Goal: Task Accomplishment & Management: Manage account settings

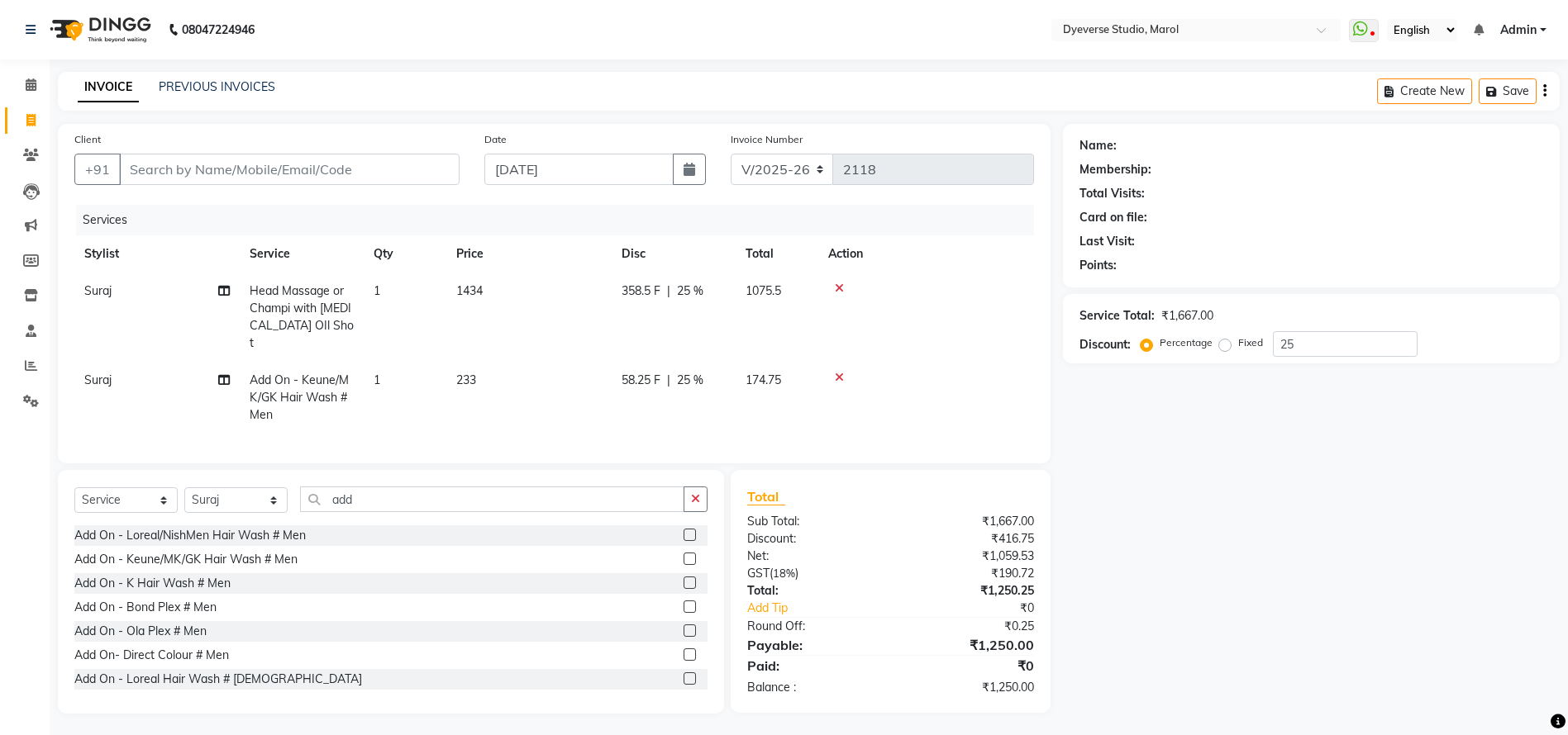
select select "6368"
select select "service"
select select "82421"
click at [35, 72] on link "Calendar" at bounding box center [25, 85] width 40 height 27
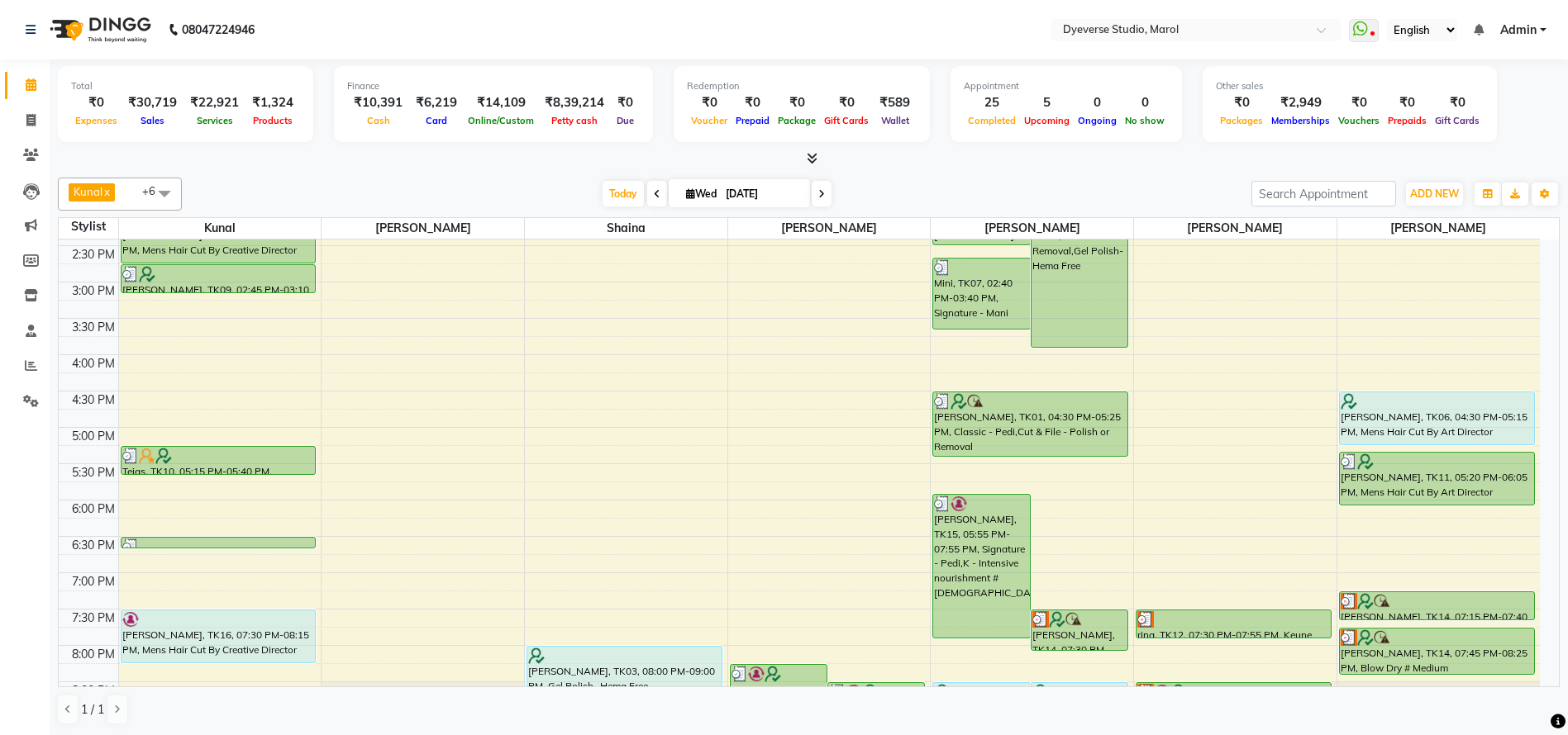
scroll to position [425, 0]
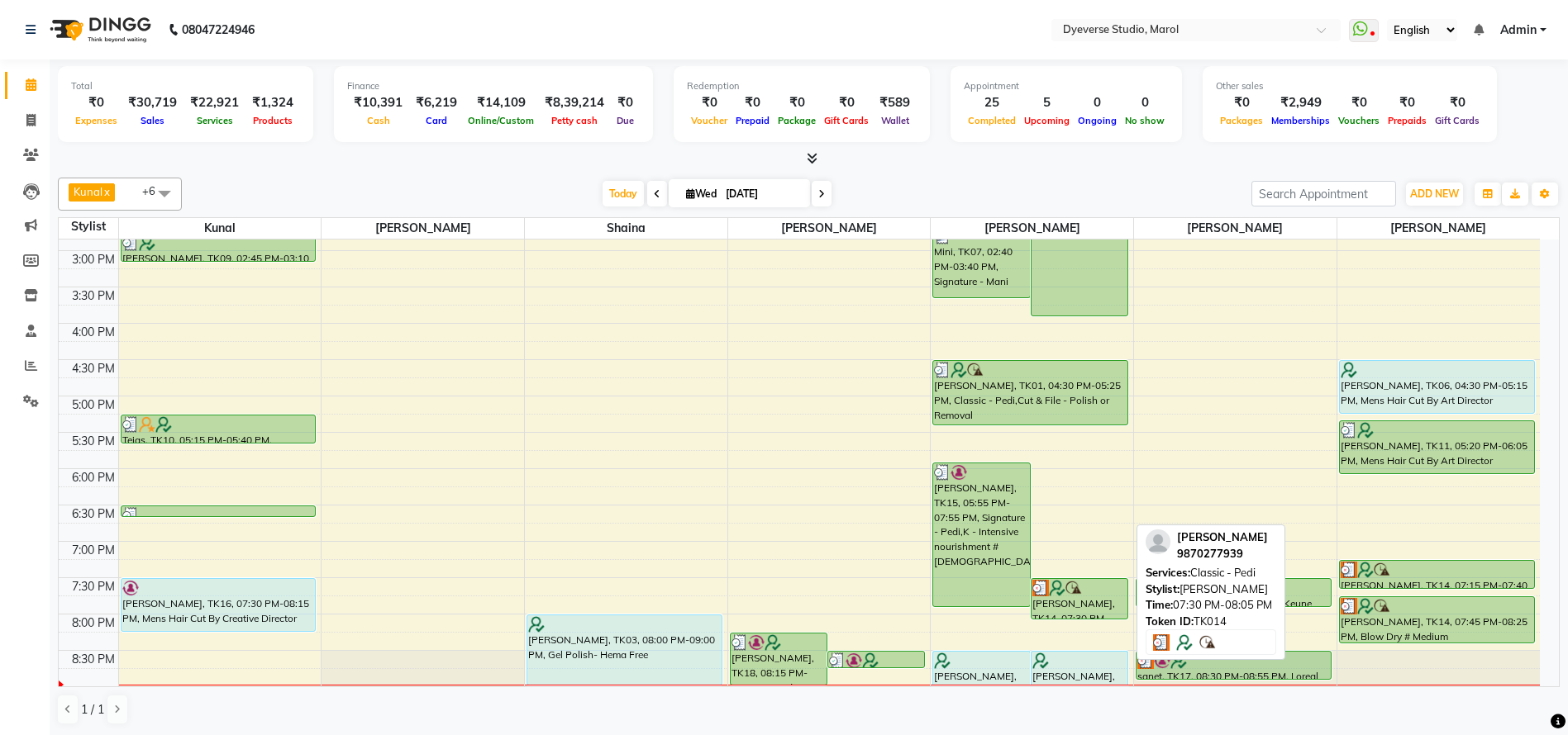
click at [1083, 596] on div "vibha, TK14, 07:30 PM-08:05 PM, Classic - Pedi" at bounding box center [1080, 599] width 96 height 40
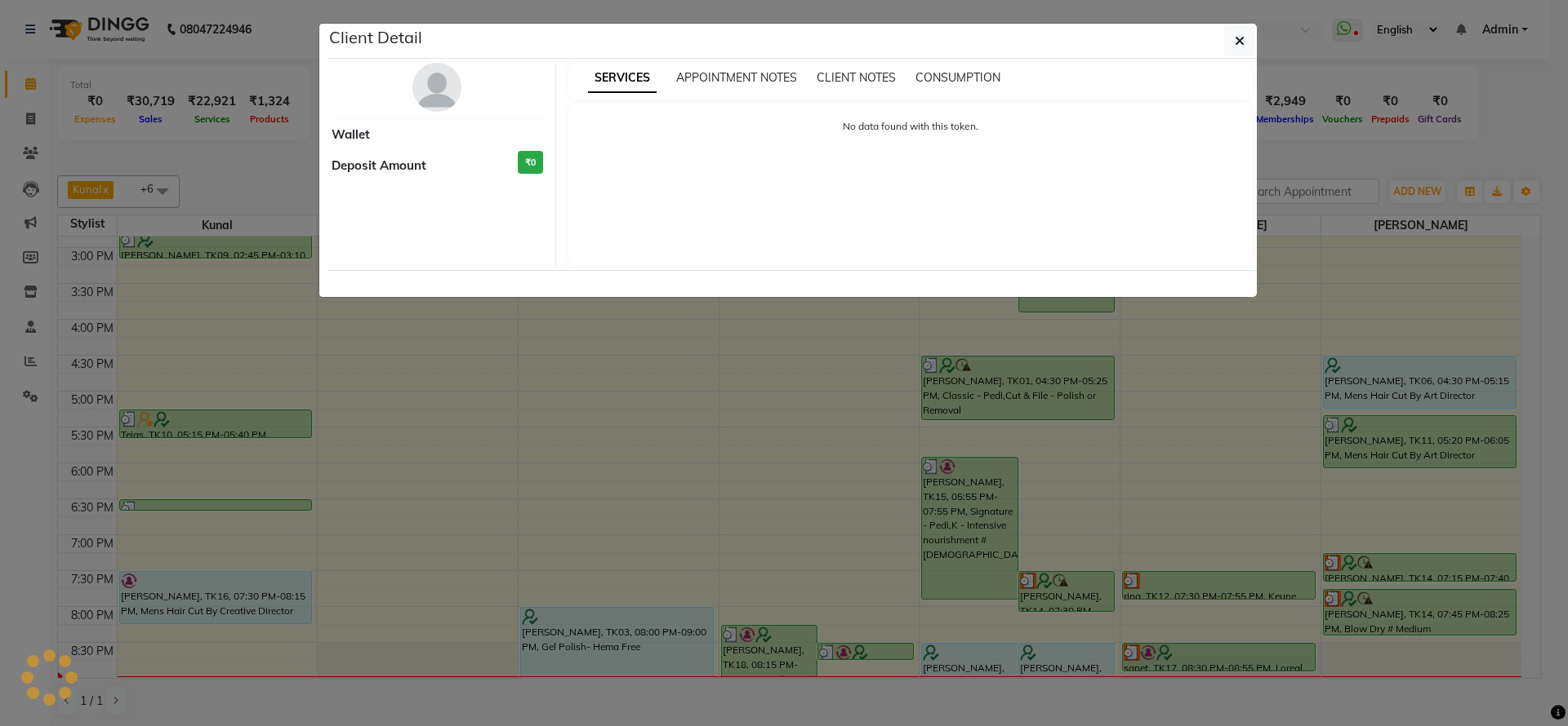
select select "3"
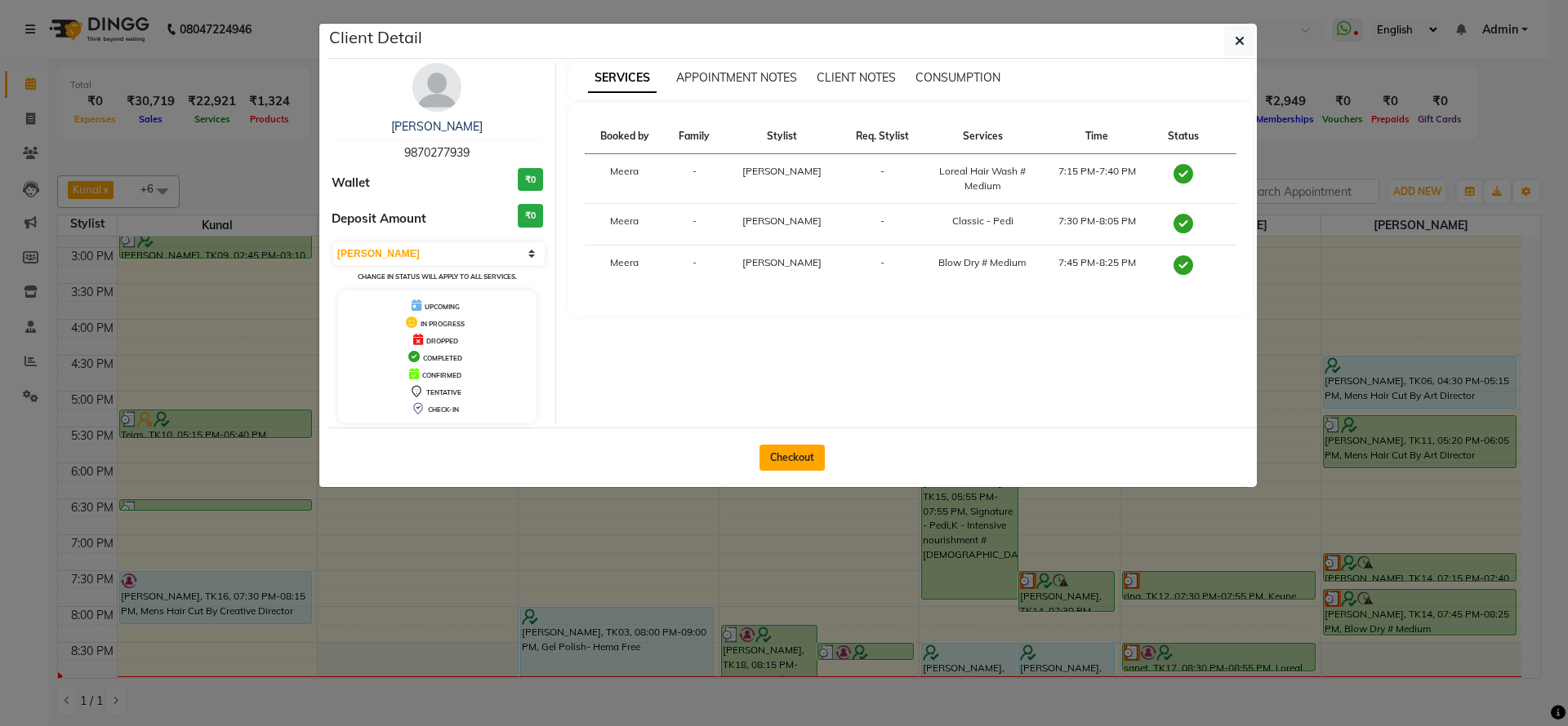
click at [795, 458] on button "Checkout" at bounding box center [792, 458] width 66 height 26
select select "6368"
select select "service"
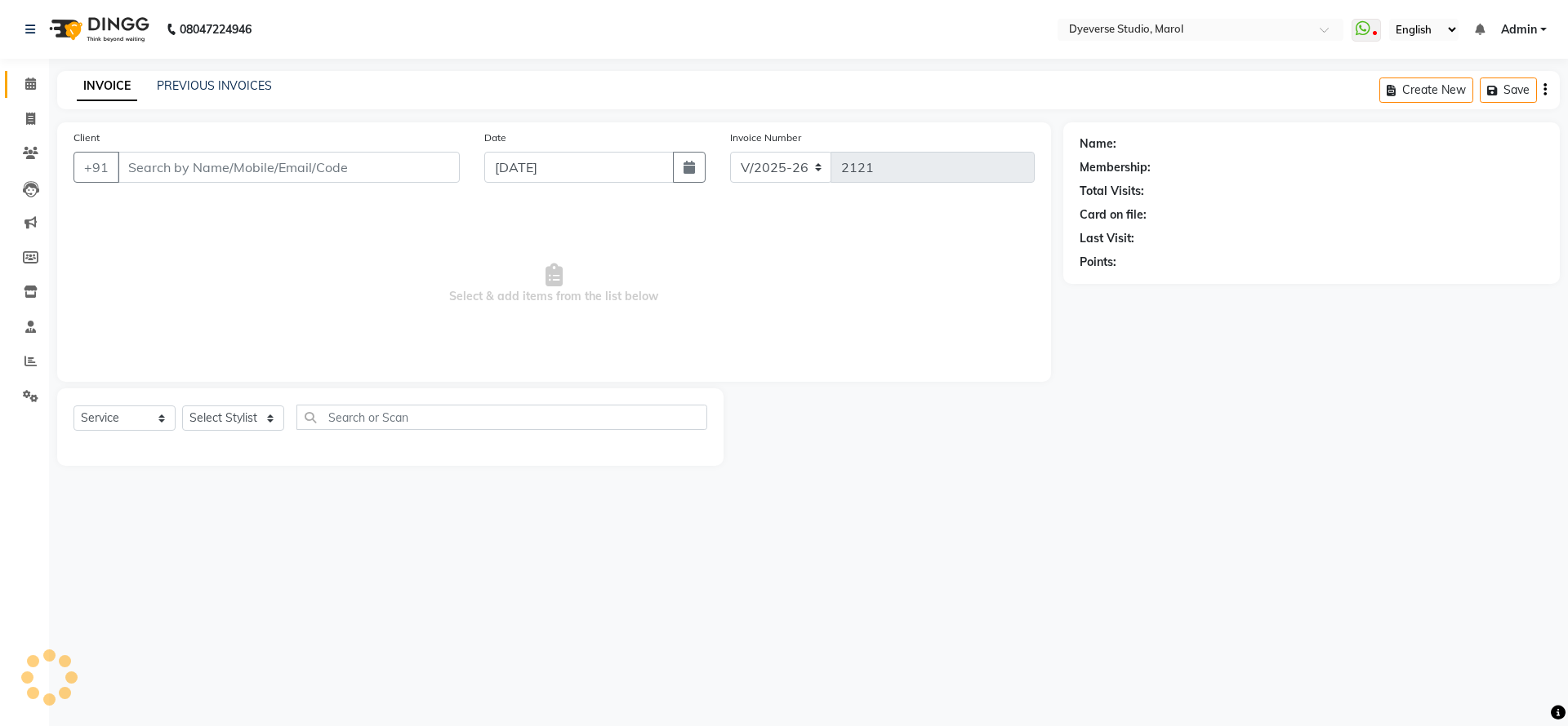
type input "9870277939"
select select "67069"
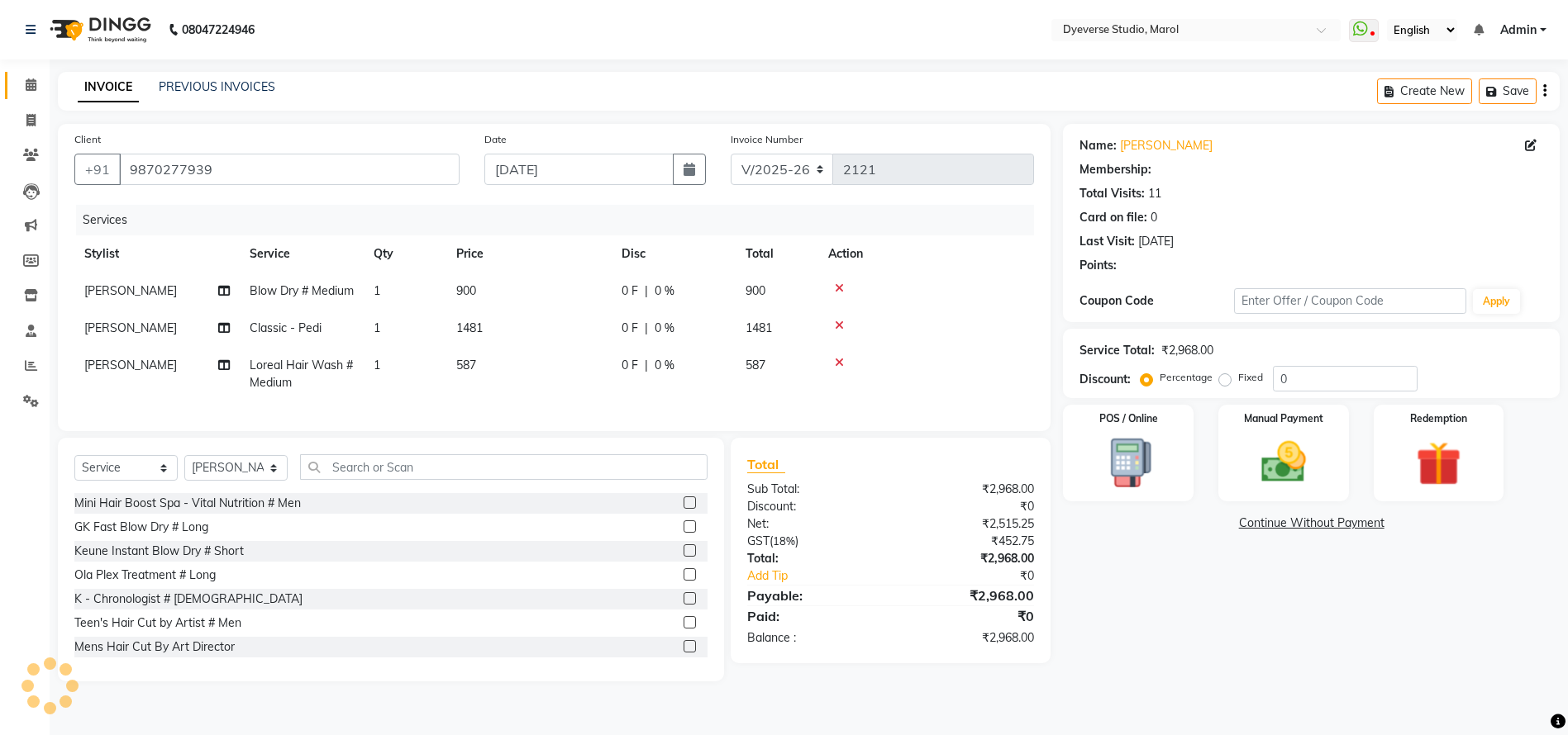
type input "20"
select select "2: Object"
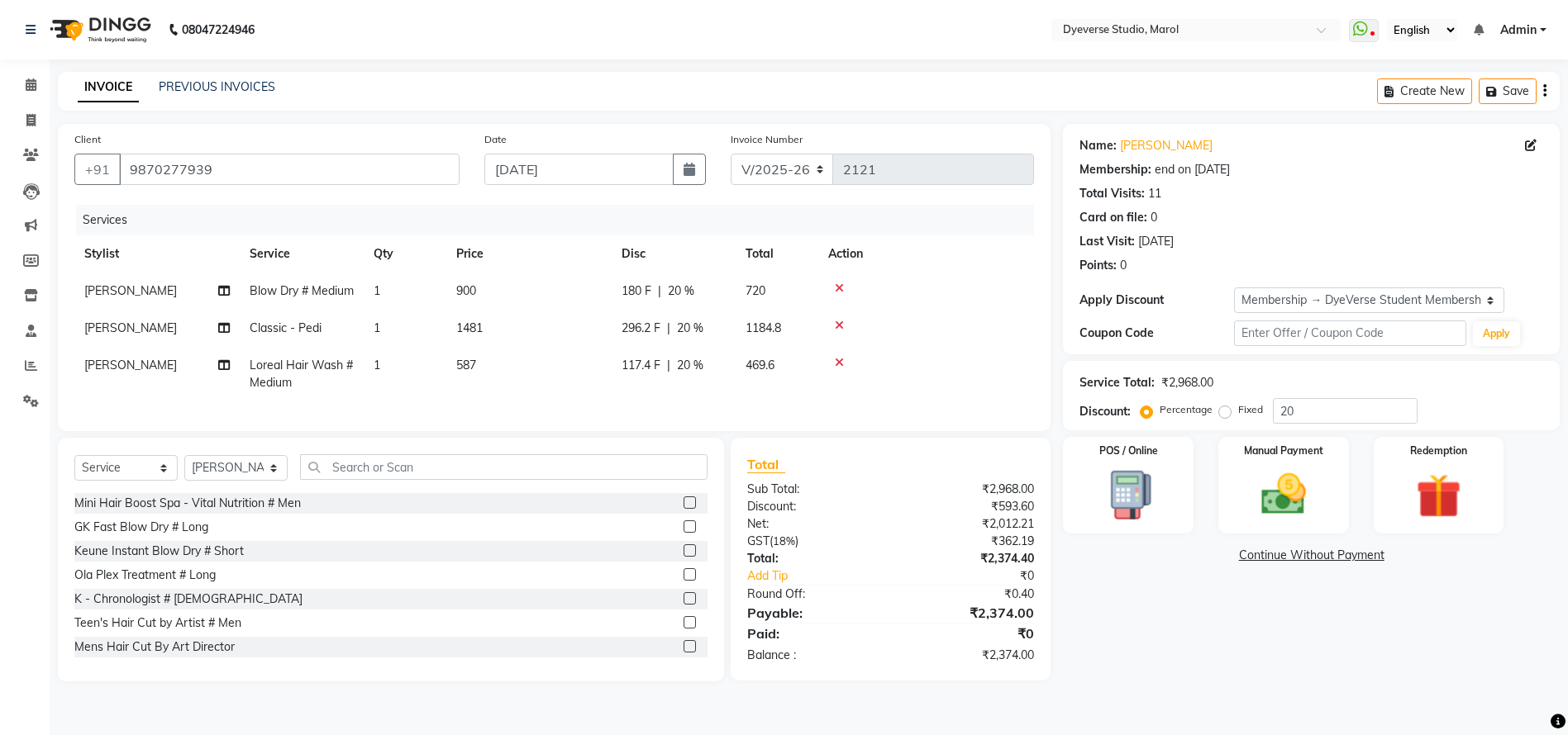
click at [270, 296] on span "Blow Dry # Medium" at bounding box center [302, 290] width 104 height 14
select select "67069"
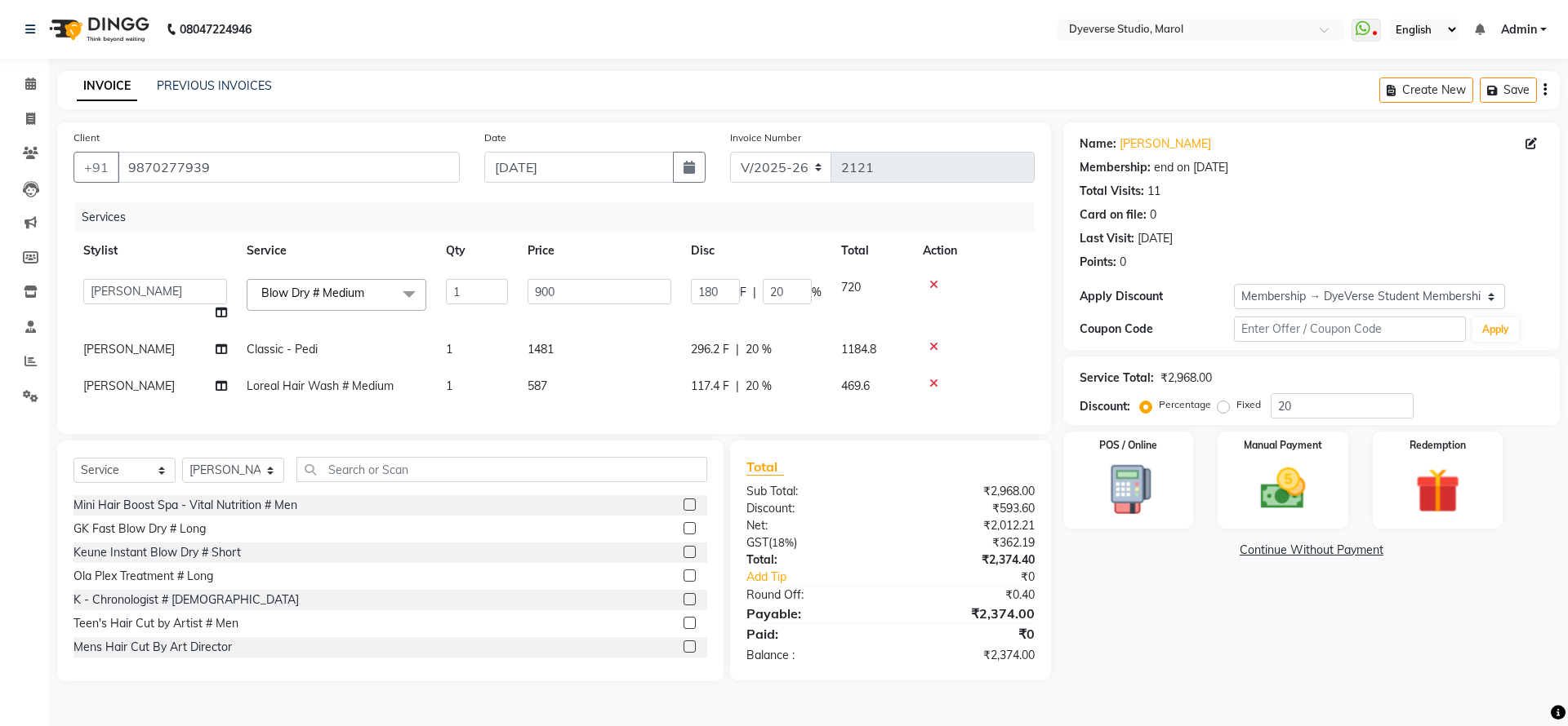
click at [352, 287] on span "Blow Dry # Medium" at bounding box center [312, 293] width 103 height 14
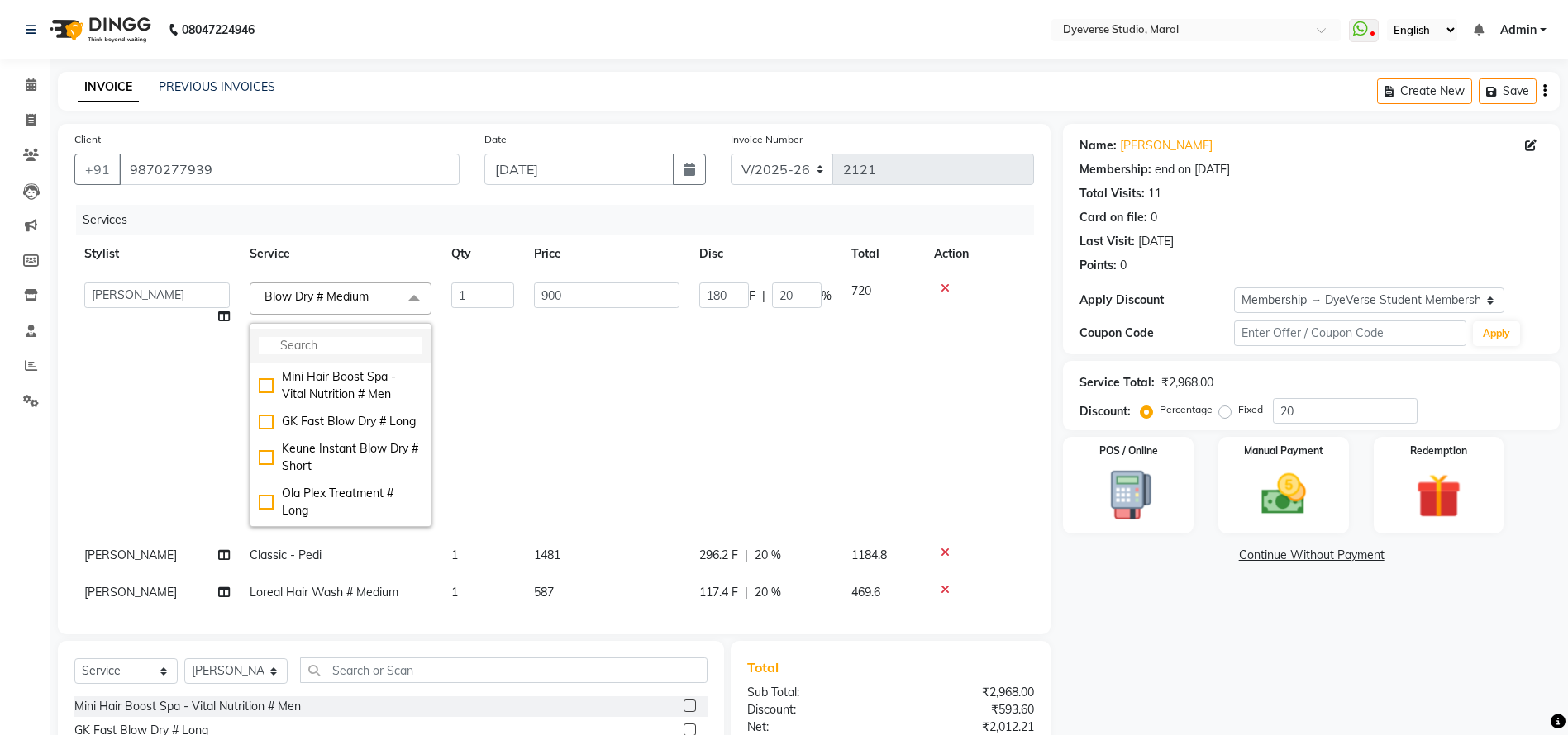
click at [337, 337] on input "multiselect-search" at bounding box center [341, 346] width 164 height 17
type input "blow"
click at [268, 457] on div "Blow Dry # Medium" at bounding box center [341, 449] width 164 height 17
checkbox input "false"
type input "0"
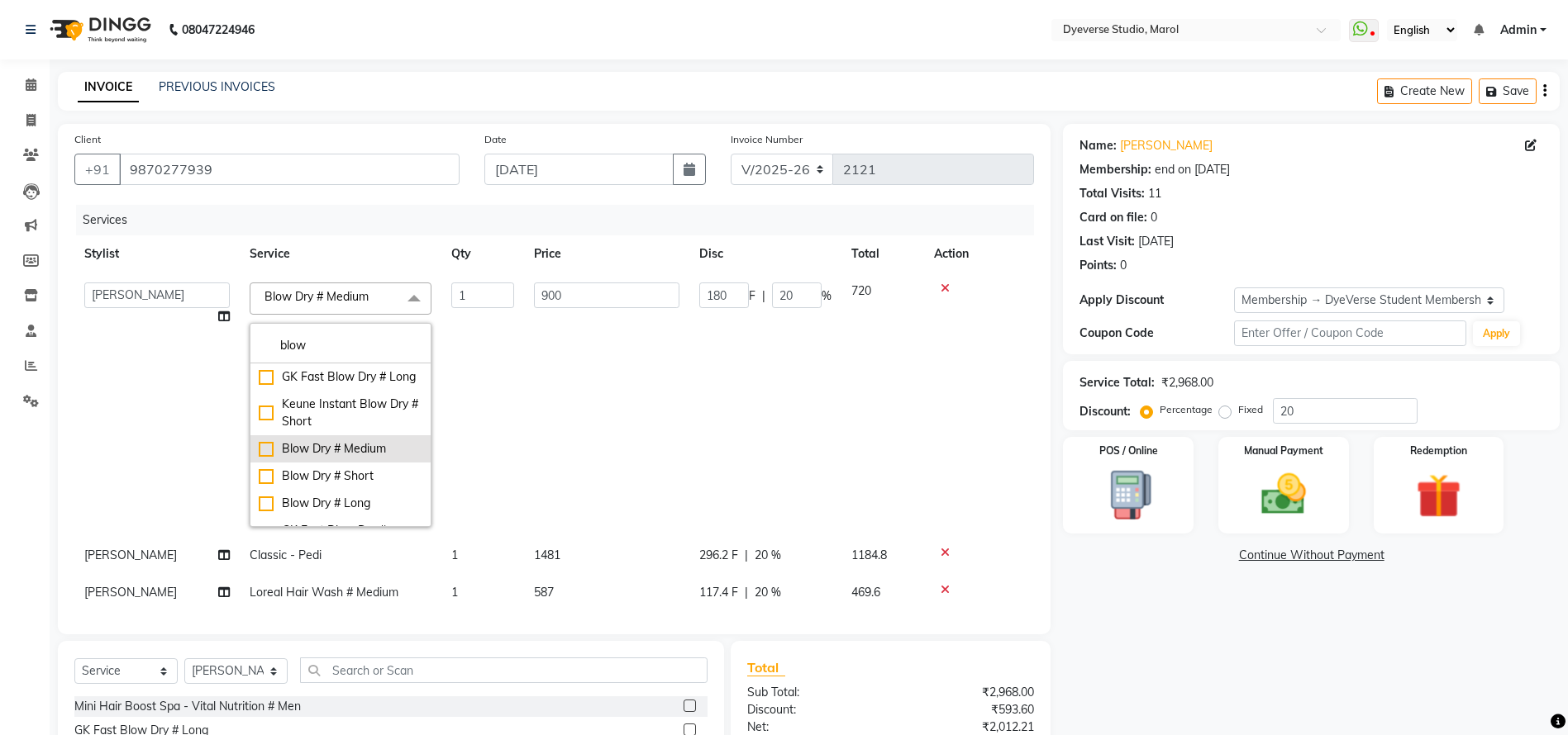
type input "0"
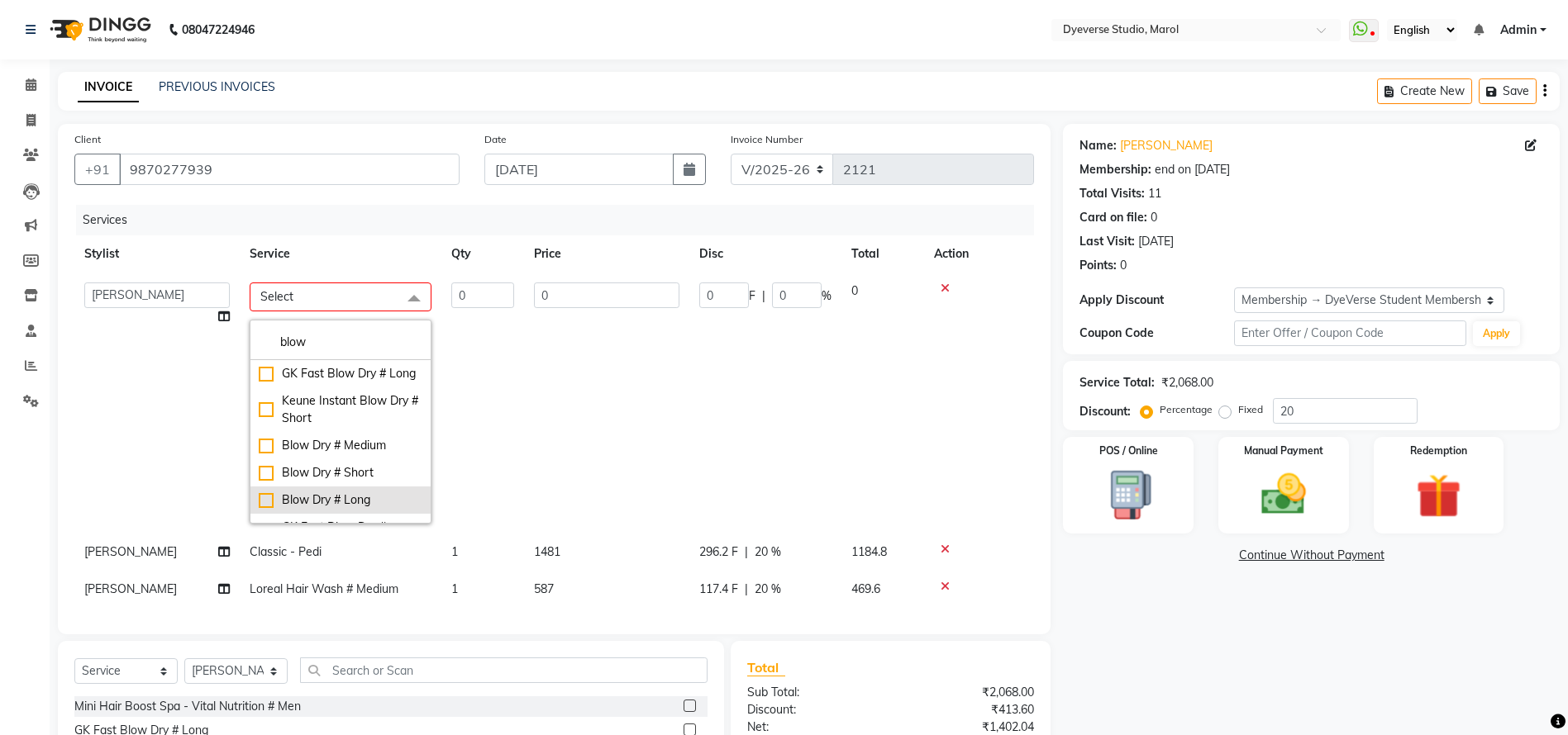
click at [264, 509] on div "Blow Dry # Long" at bounding box center [341, 500] width 164 height 17
checkbox input "true"
type input "1"
type input "1061"
type input "212.2"
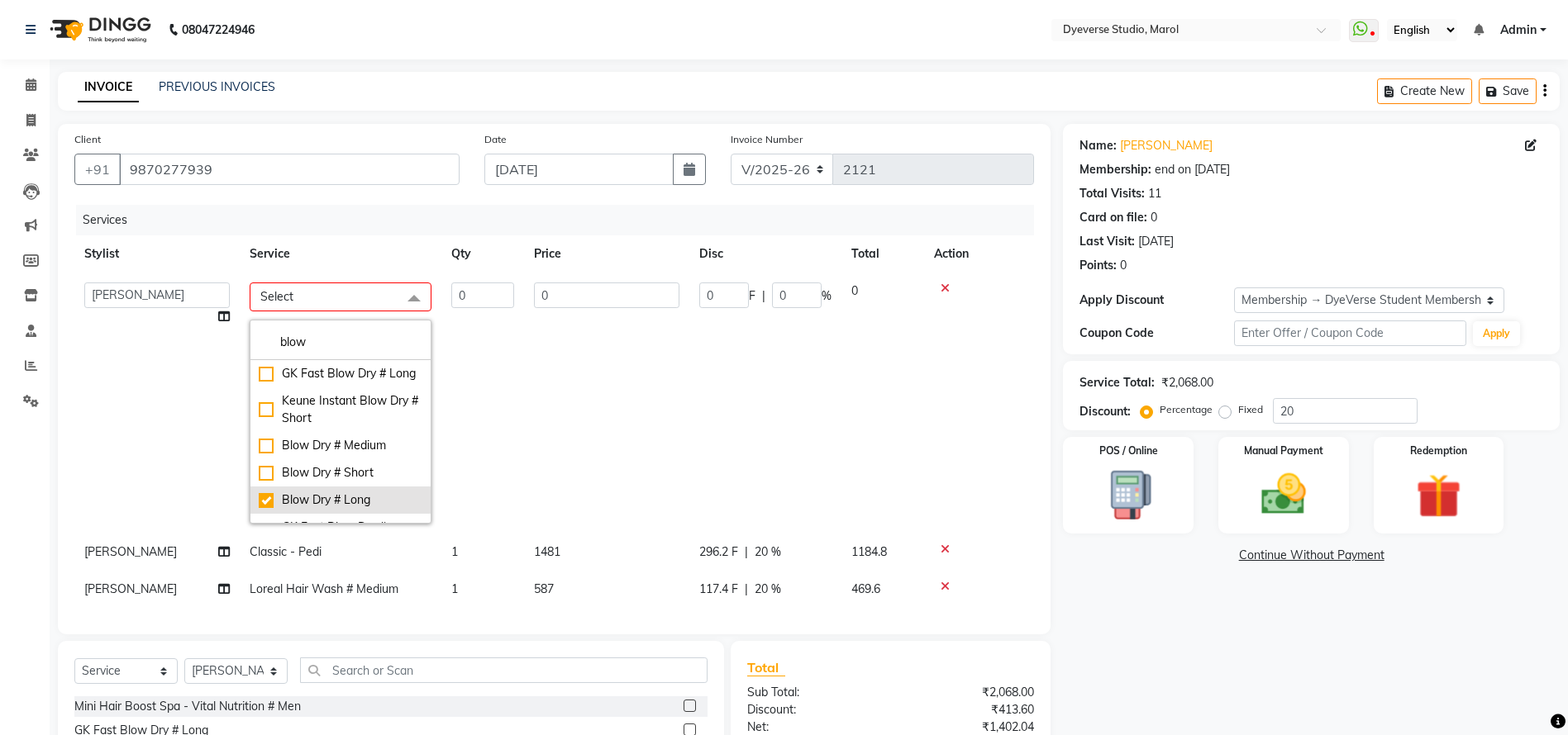
type input "20"
click at [466, 283] on td "1" at bounding box center [482, 405] width 83 height 264
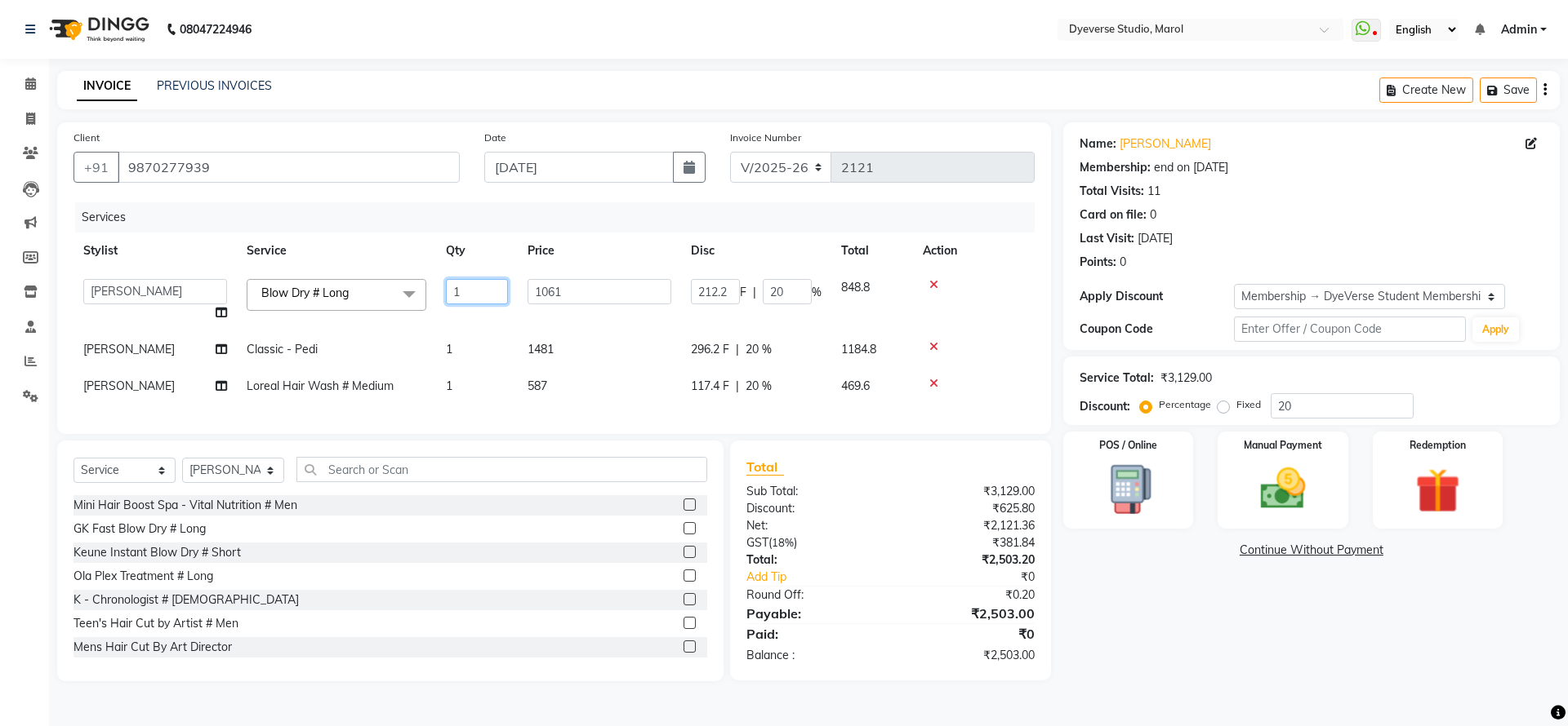
click at [470, 292] on input "1" at bounding box center [477, 292] width 62 height 25
click at [315, 388] on td "Loreal Hair Wash # Medium" at bounding box center [336, 386] width 199 height 37
select select "67069"
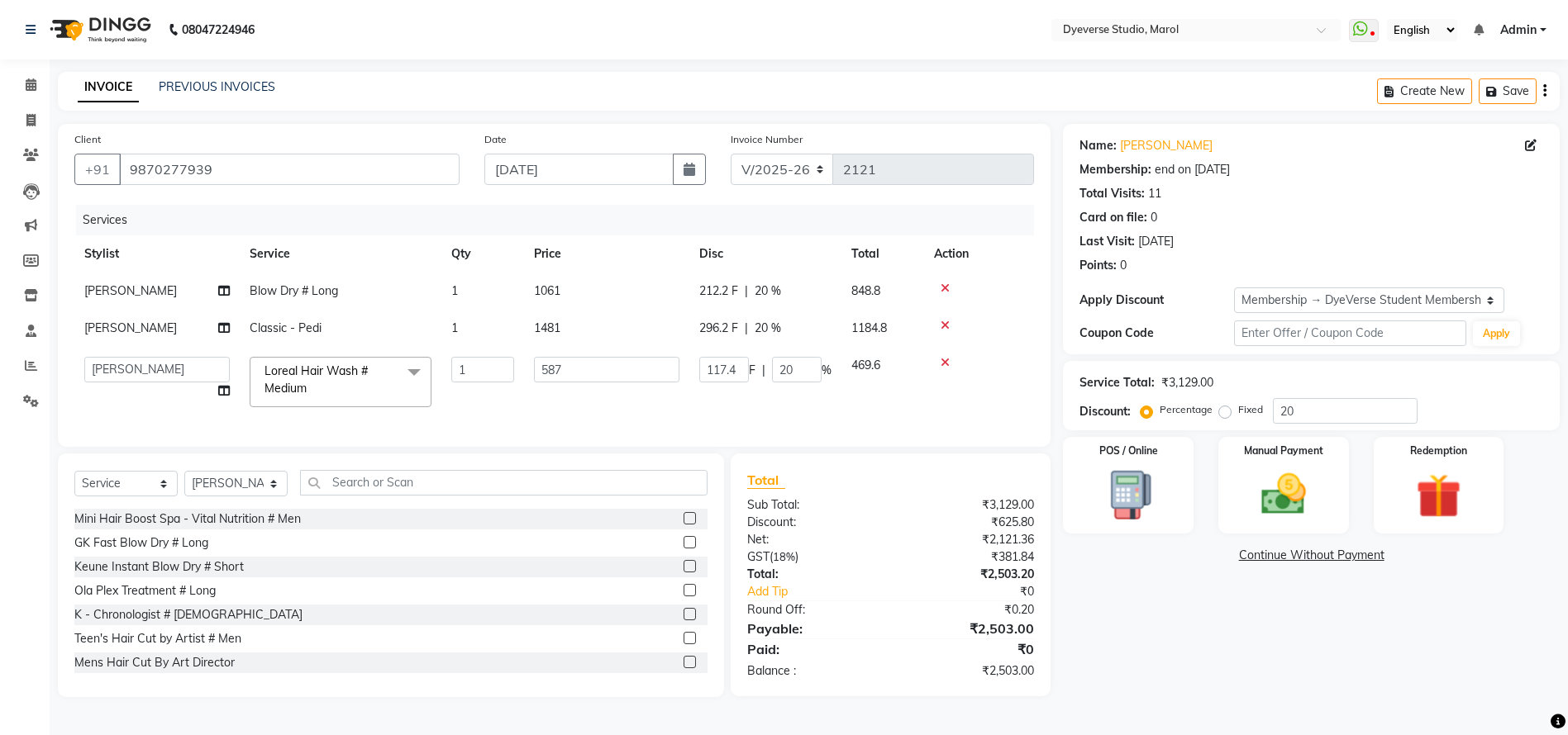
click at [342, 384] on span "Loreal Hair Wash # Medium x" at bounding box center [333, 381] width 146 height 36
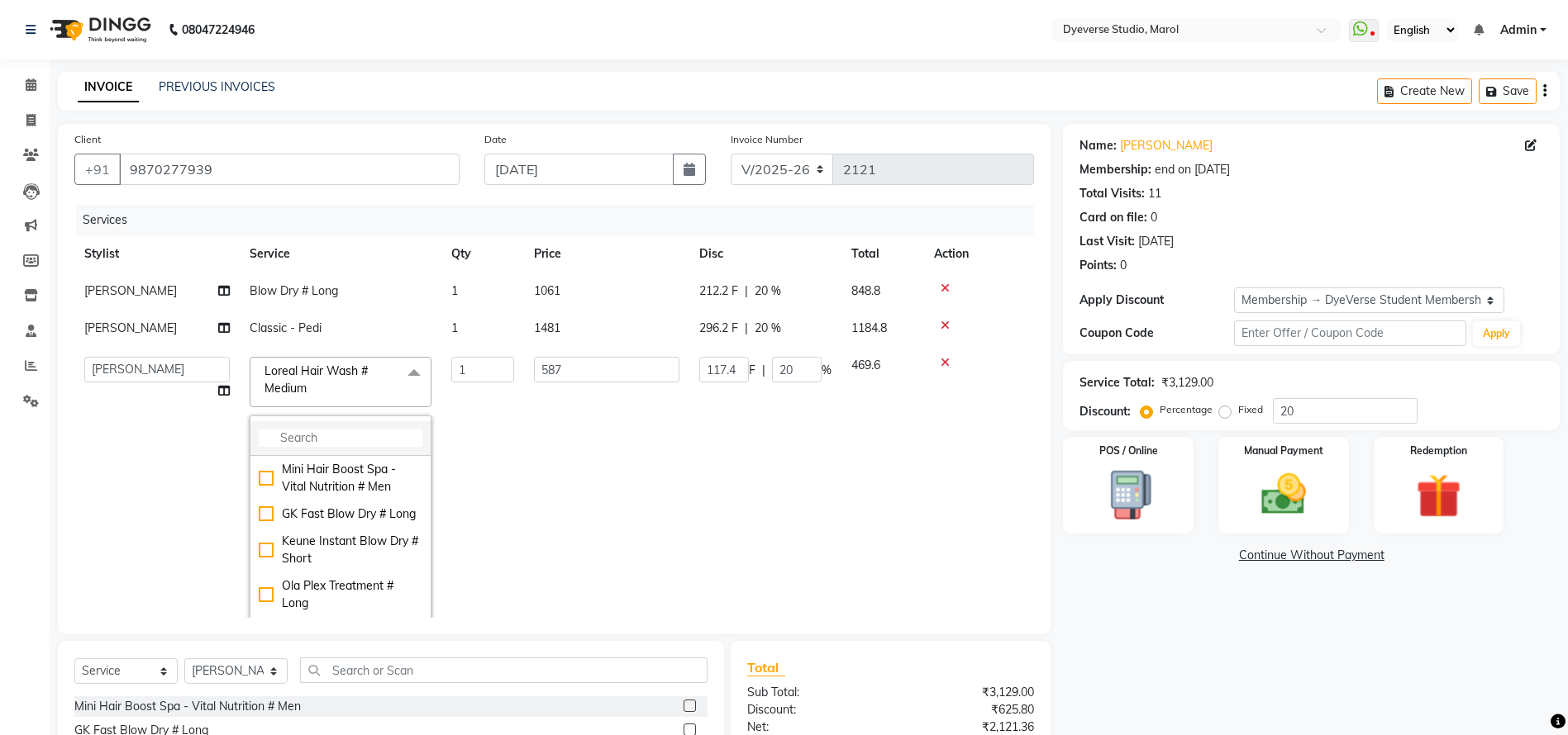
click at [345, 429] on input "multiselect-search" at bounding box center [341, 438] width 164 height 17
type input "wash"
click at [274, 495] on div "Loreal Hair Wash # Medium" at bounding box center [341, 477] width 164 height 35
checkbox input "false"
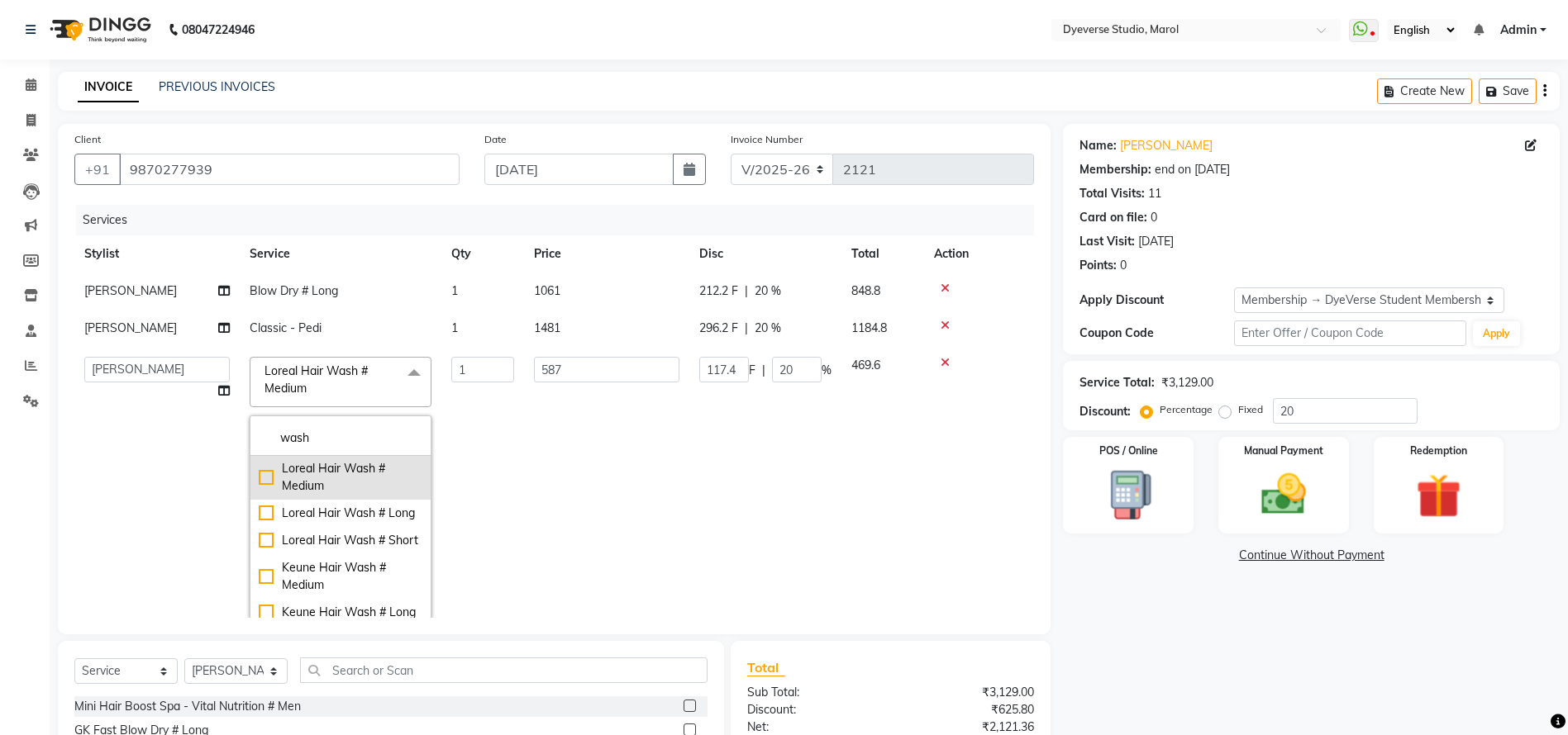
type input "0"
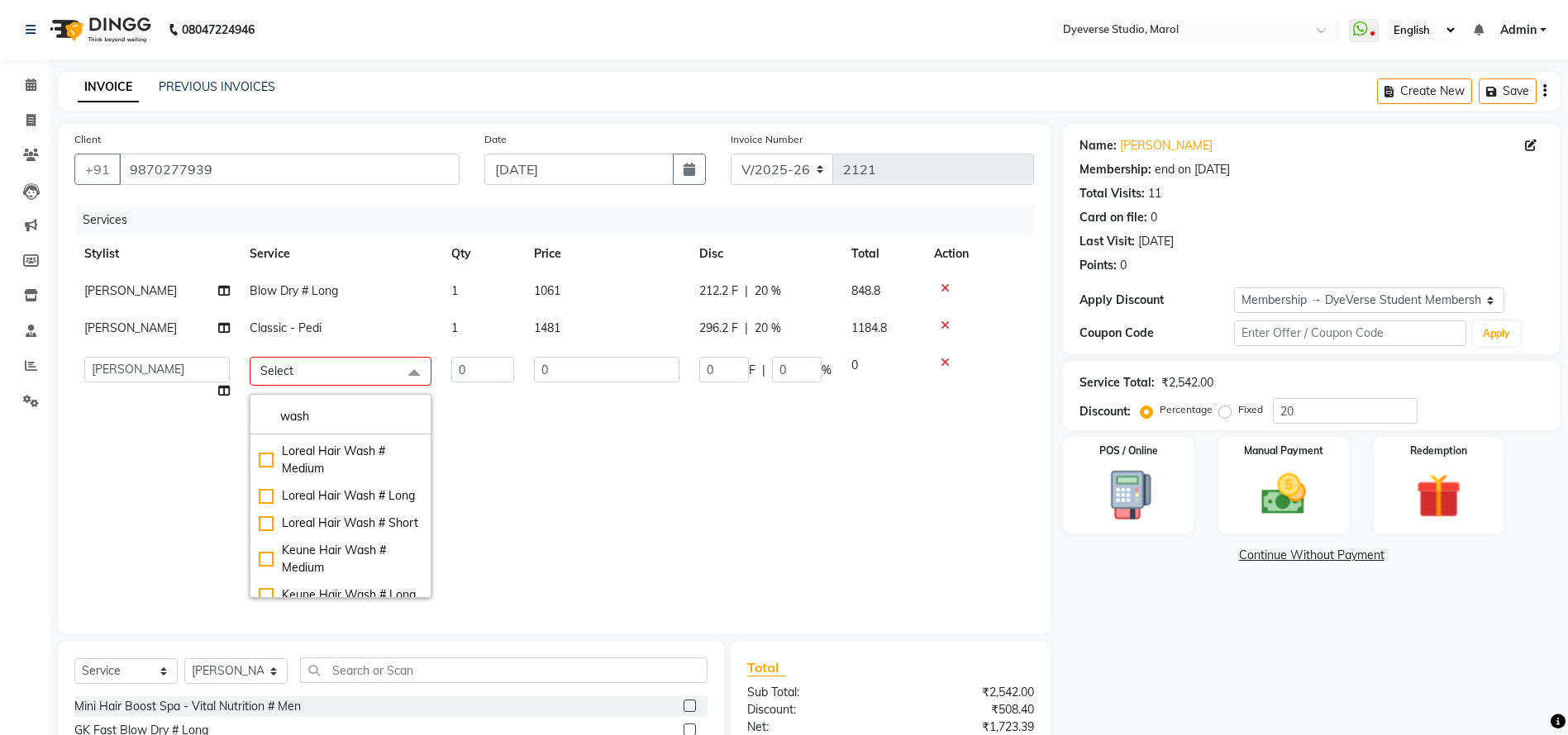
scroll to position [212, 0]
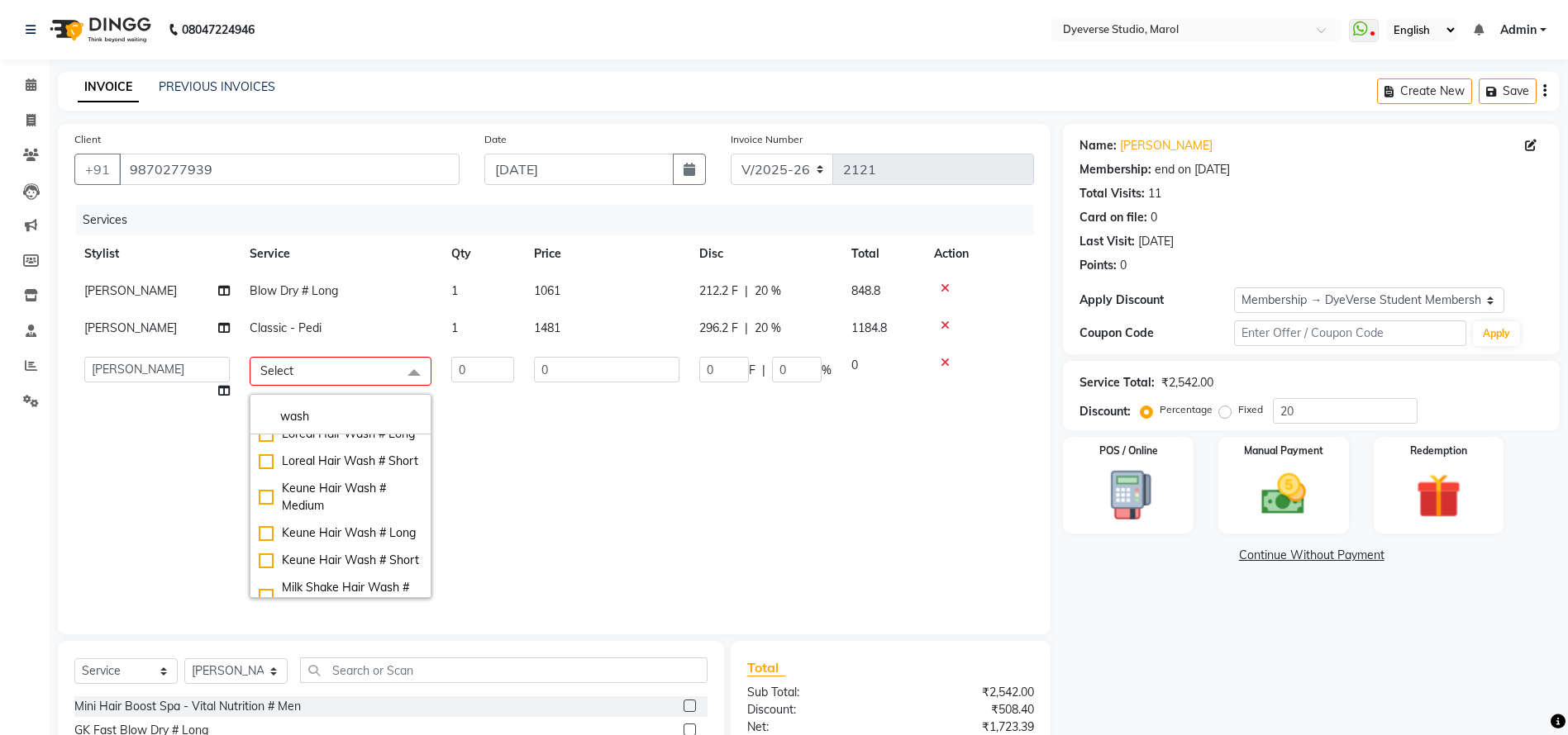
drag, startPoint x: 333, startPoint y: 424, endPoint x: 226, endPoint y: 423, distance: 107.0
click at [226, 423] on tr "Ankita Anmol Kanak Kunal Meera Prachi Raoul Ruchika Ruth Sahabaz Shaina Simran …" at bounding box center [554, 477] width 960 height 261
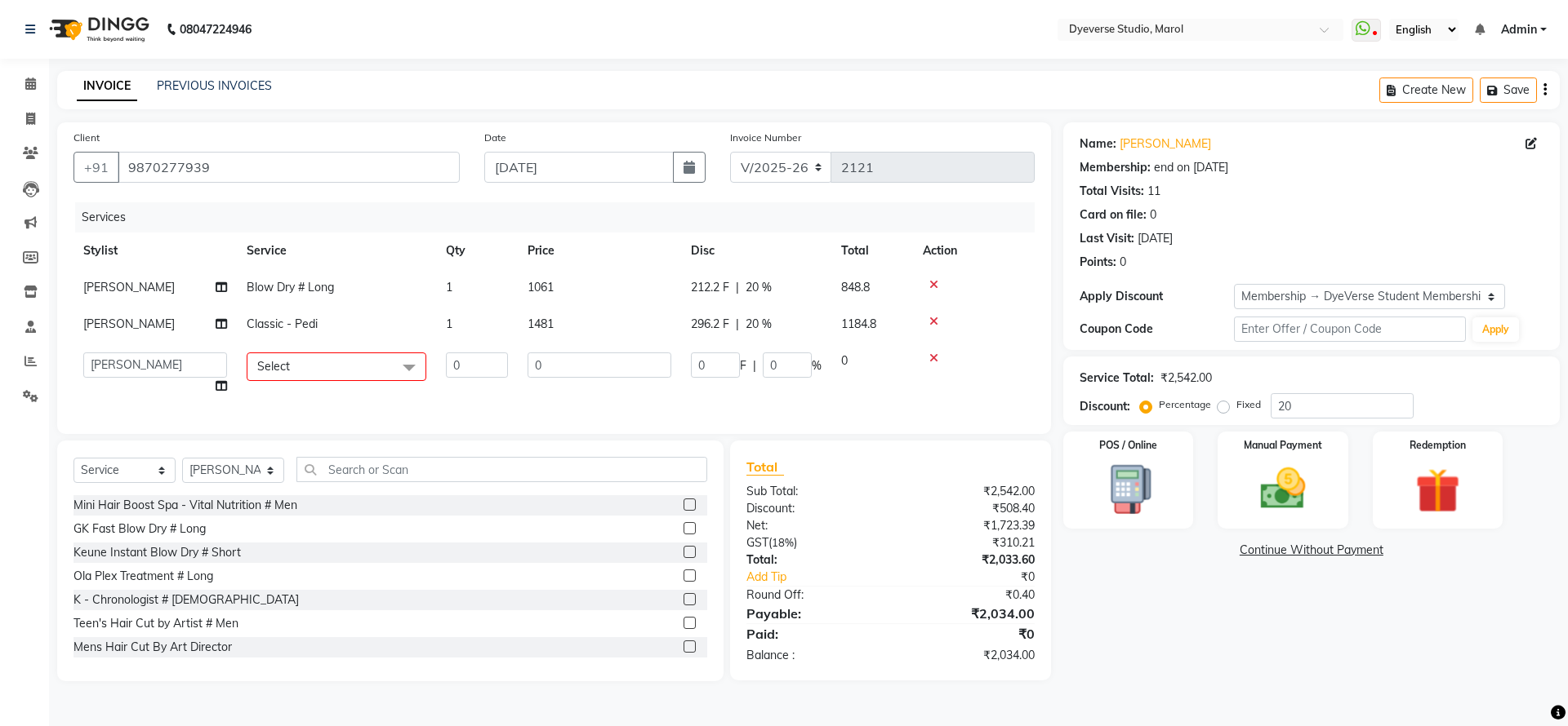
click at [330, 357] on span "Select" at bounding box center [336, 367] width 179 height 29
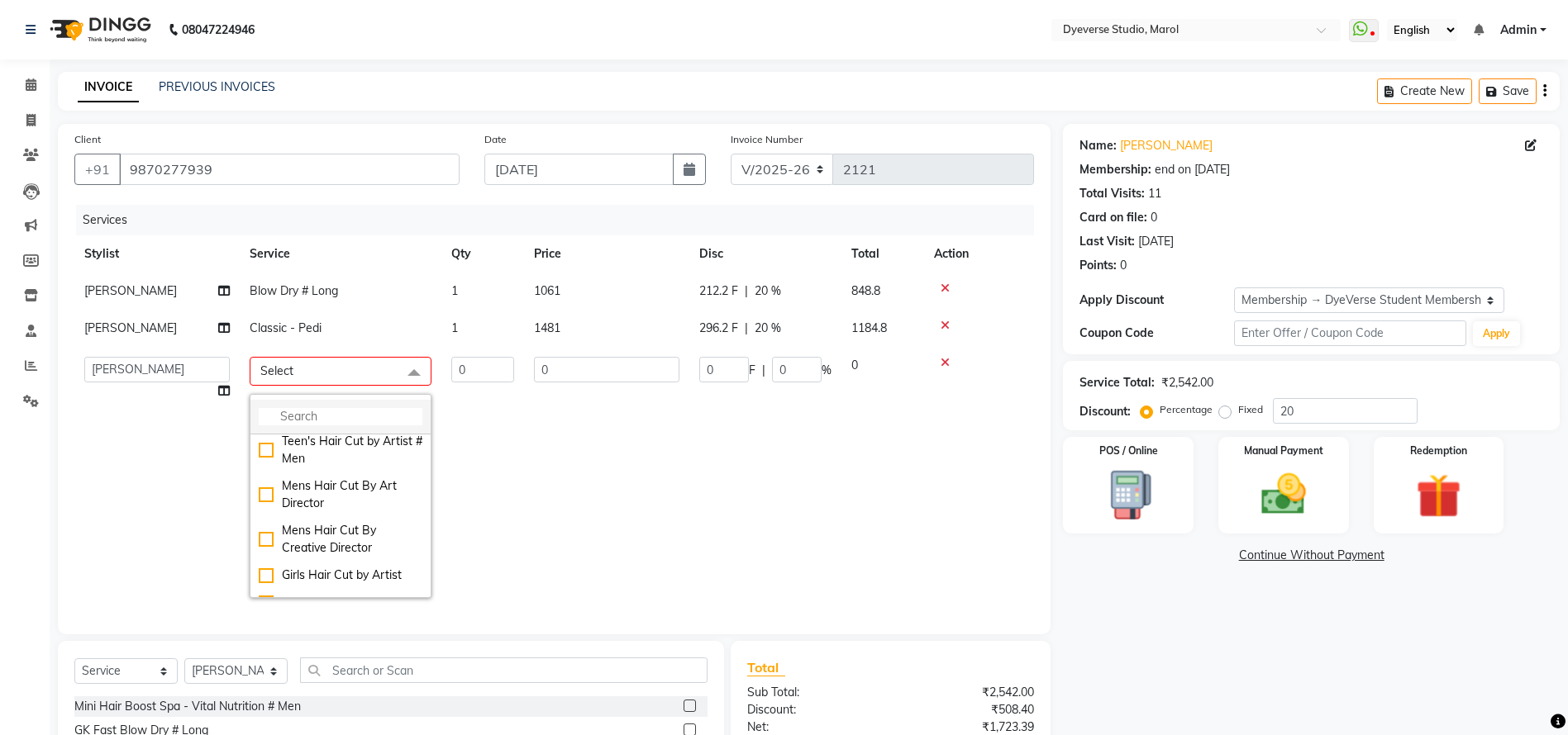
click at [331, 411] on input "multiselect-search" at bounding box center [341, 416] width 164 height 17
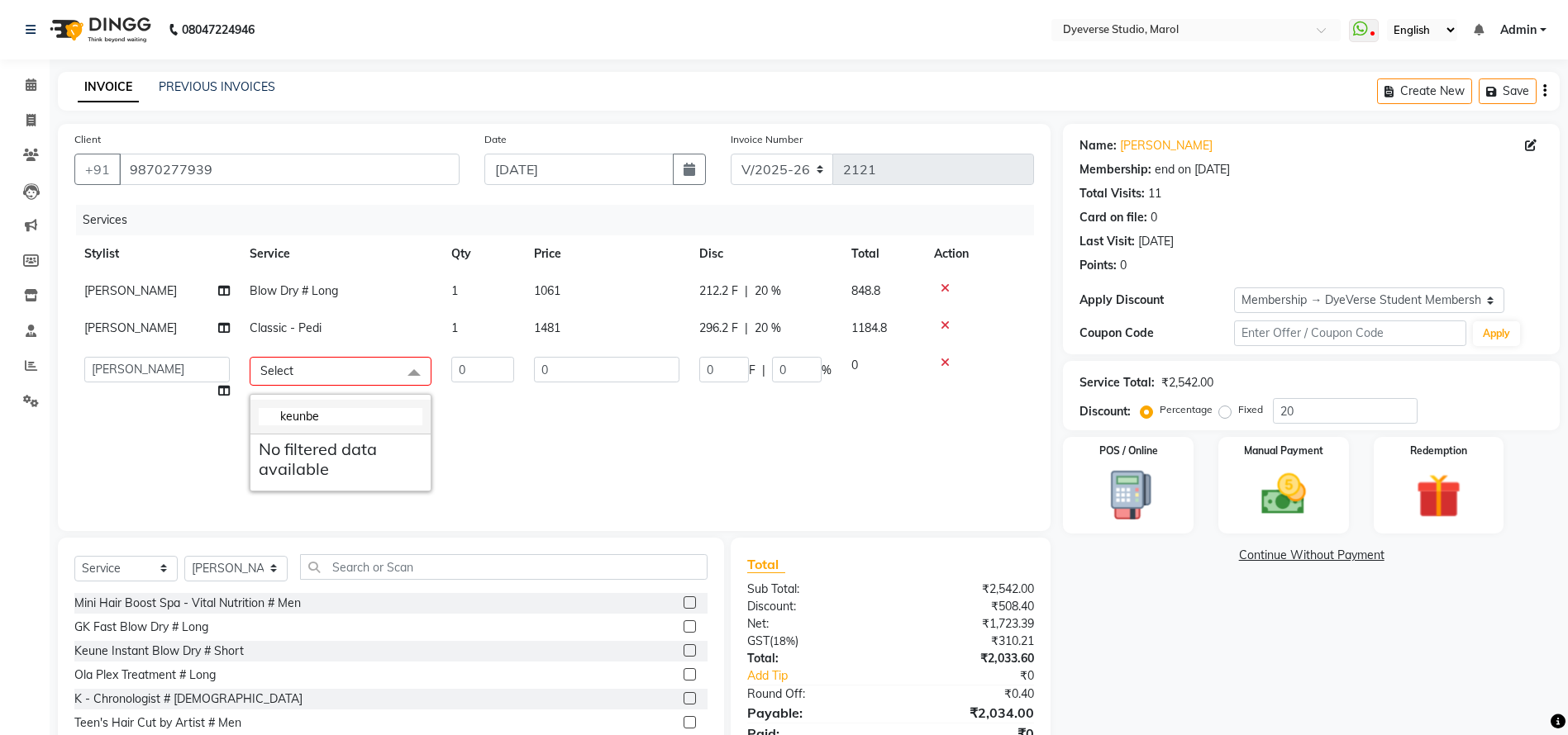
scroll to position [0, 0]
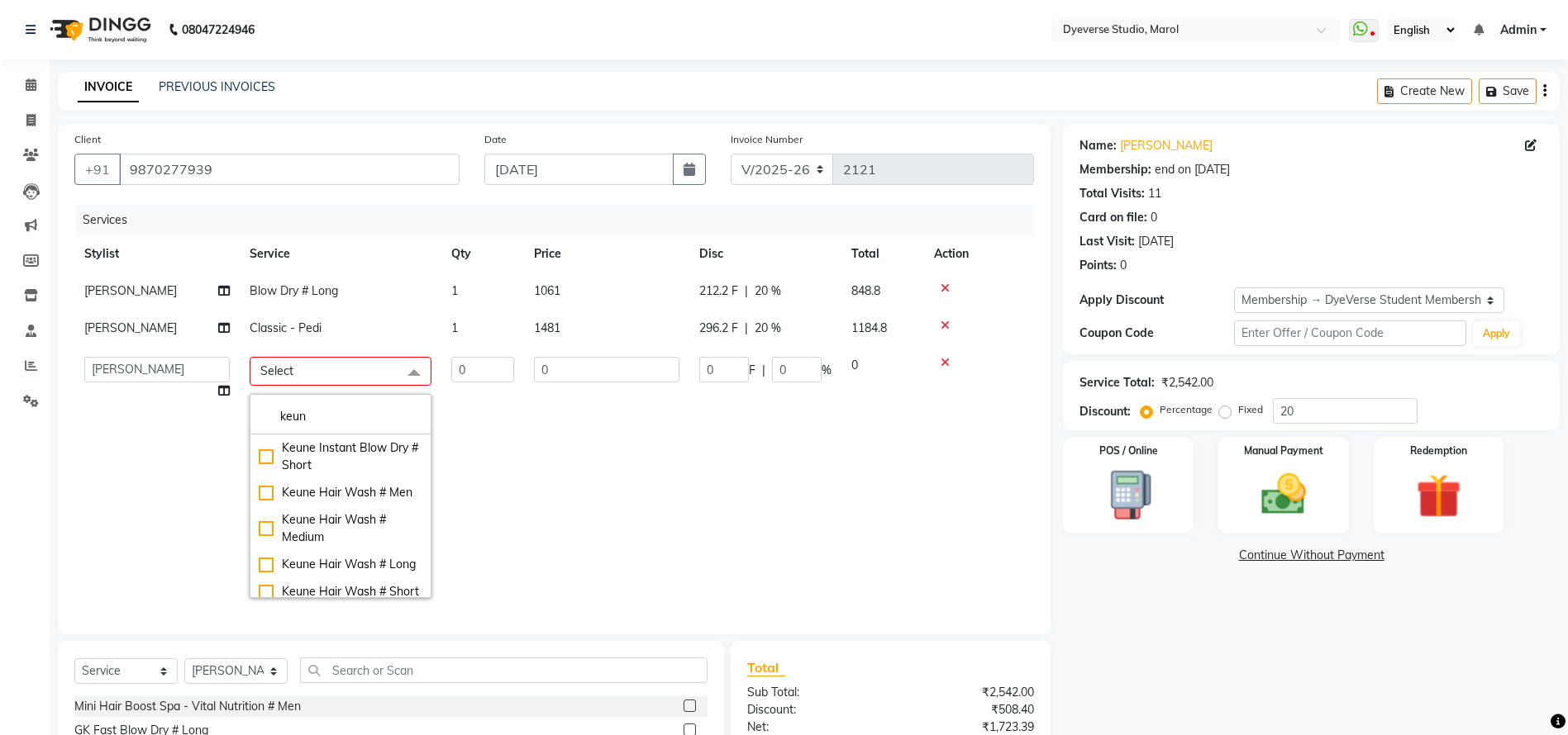
type input "keun"
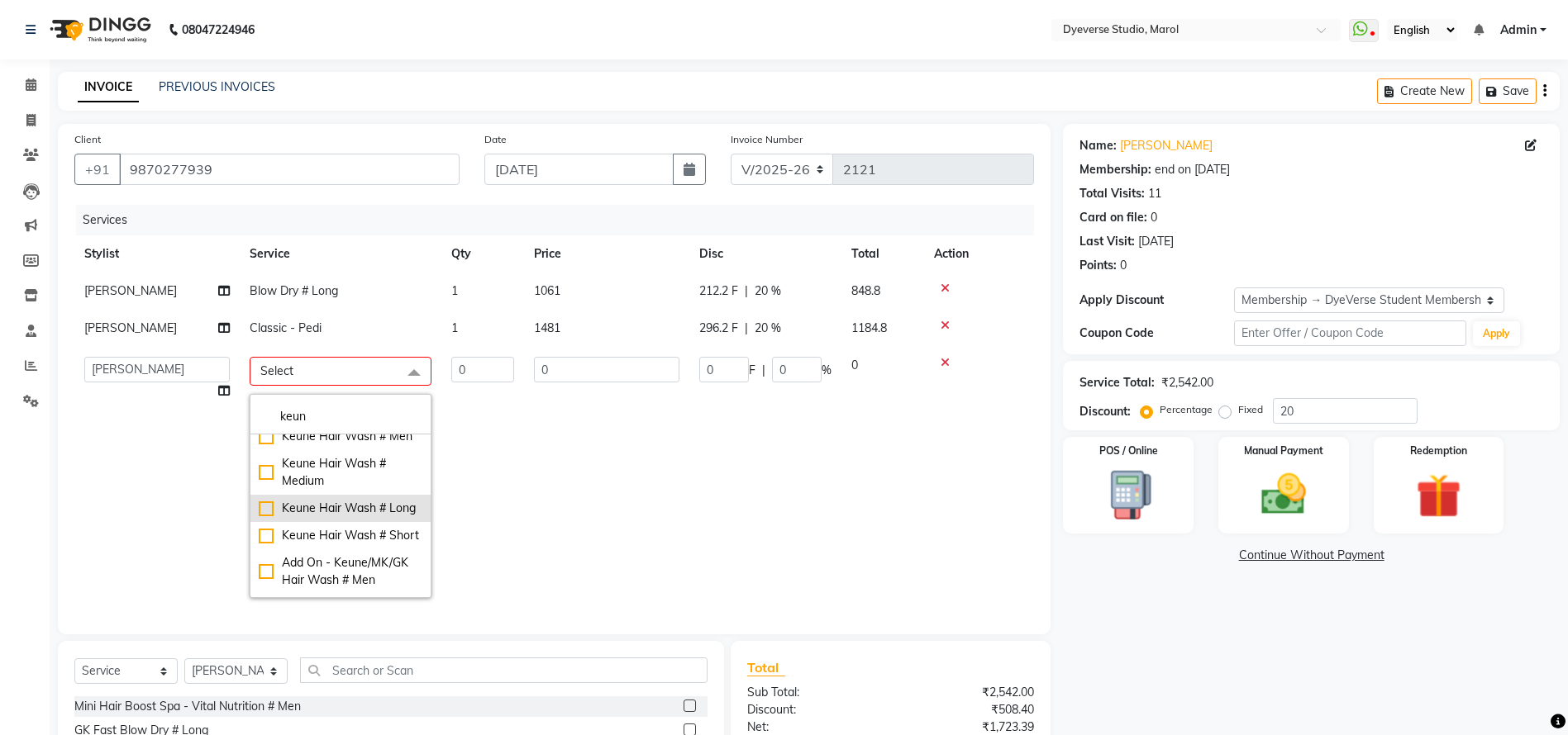
click at [257, 522] on li "Keune Hair Wash # Long" at bounding box center [340, 508] width 180 height 27
type input "1"
type input "834"
type input "166.8"
type input "20"
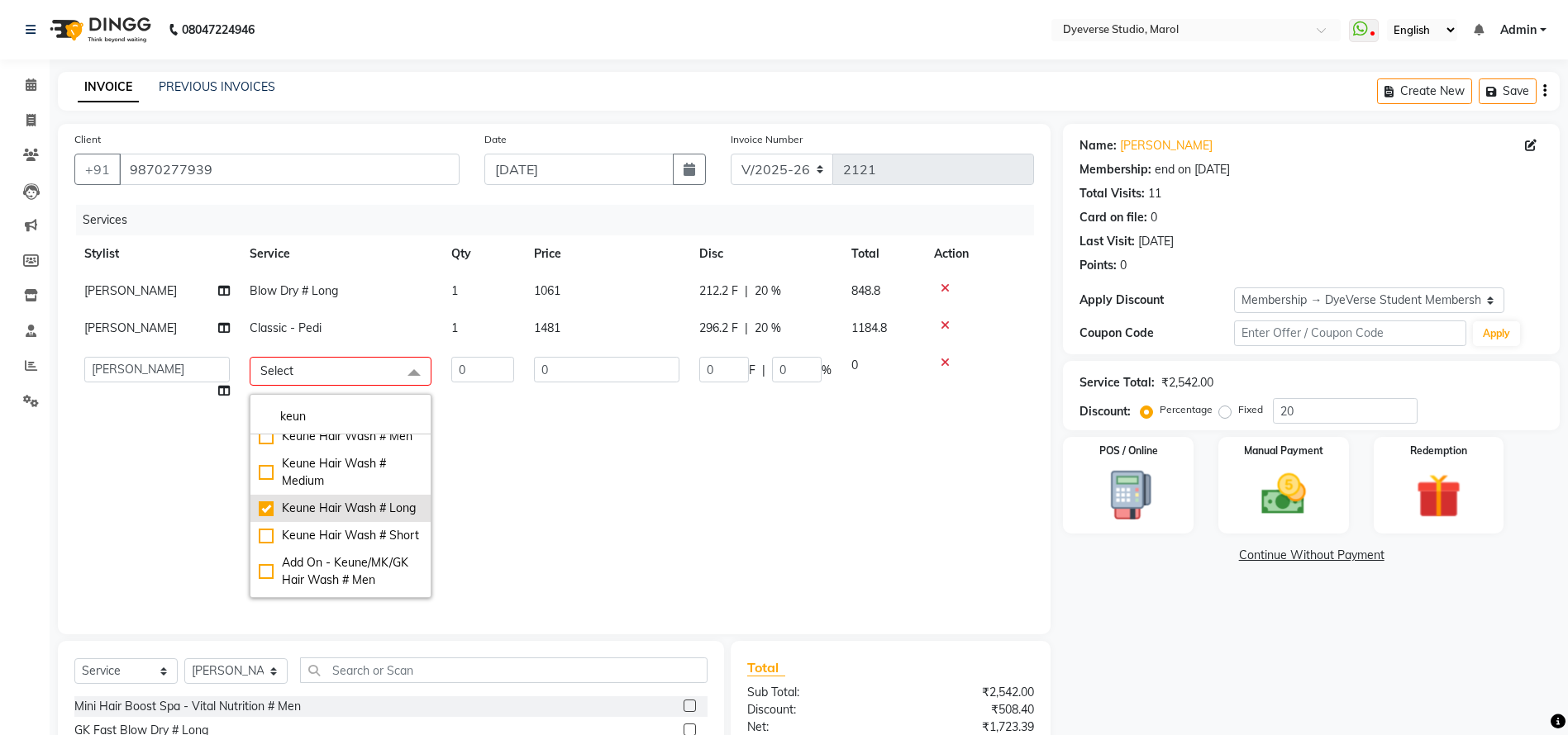
checkbox input "true"
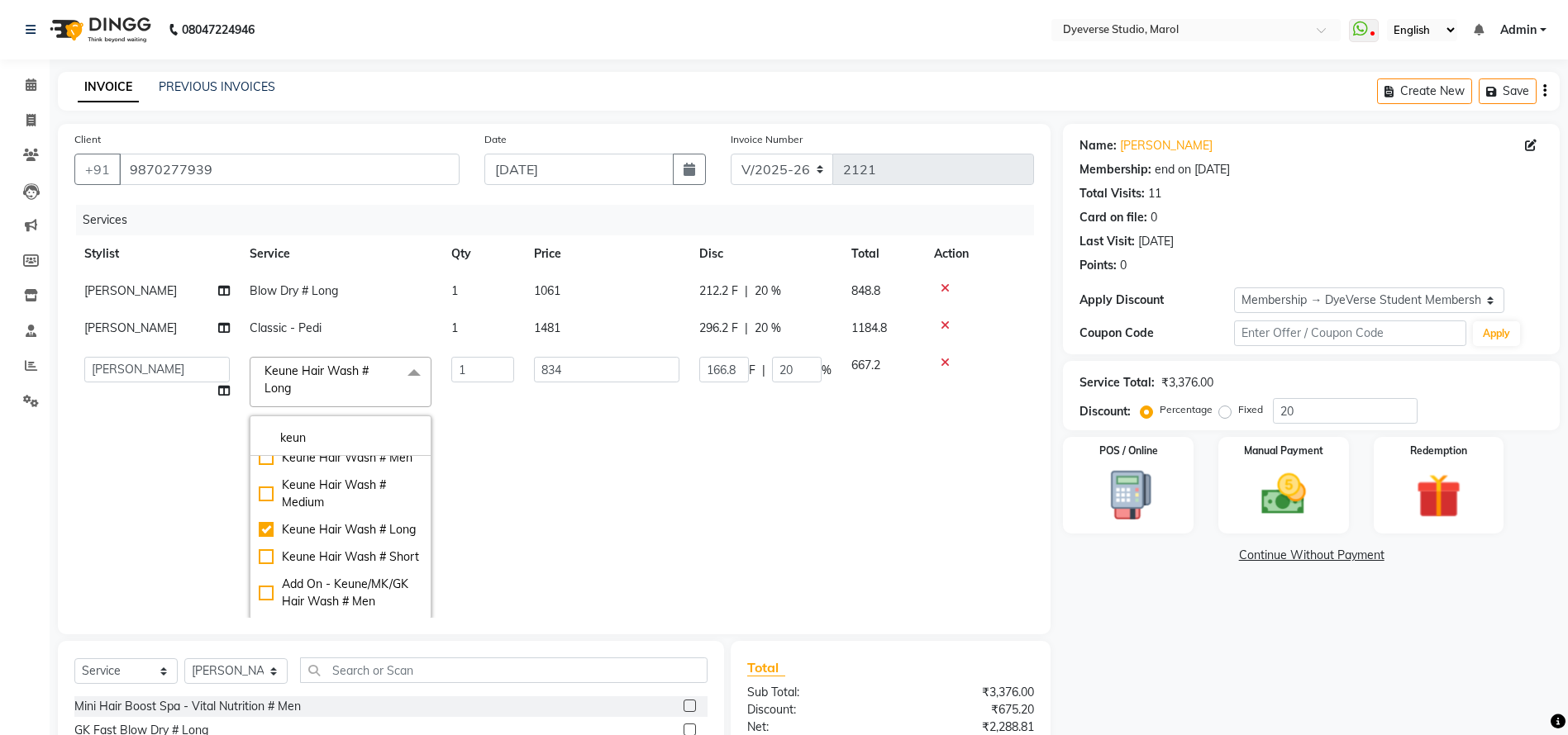
click at [328, 322] on td "Classic - Pedi" at bounding box center [340, 329] width 202 height 37
select select "48246"
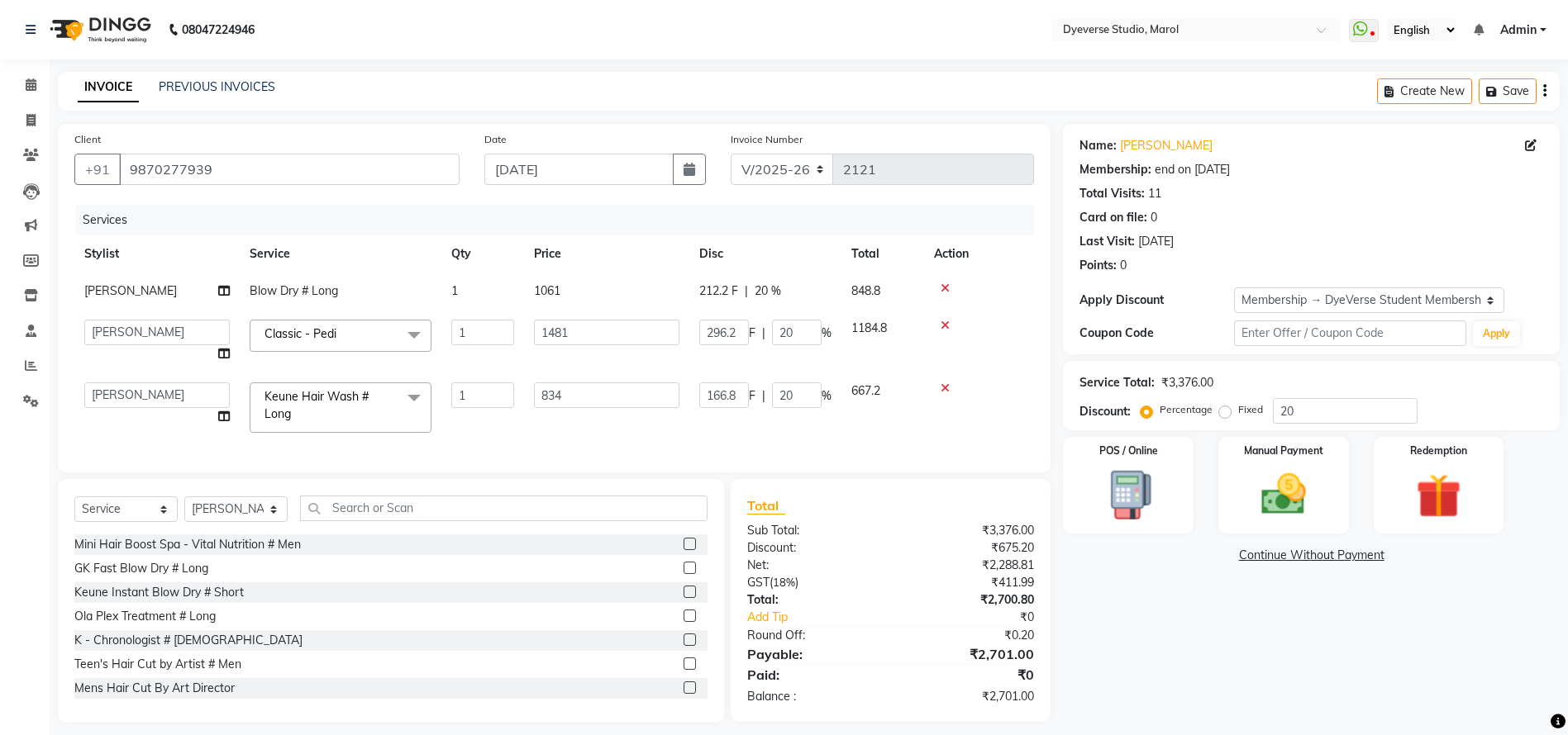
click at [322, 323] on span "Classic - Pedi x" at bounding box center [340, 336] width 182 height 32
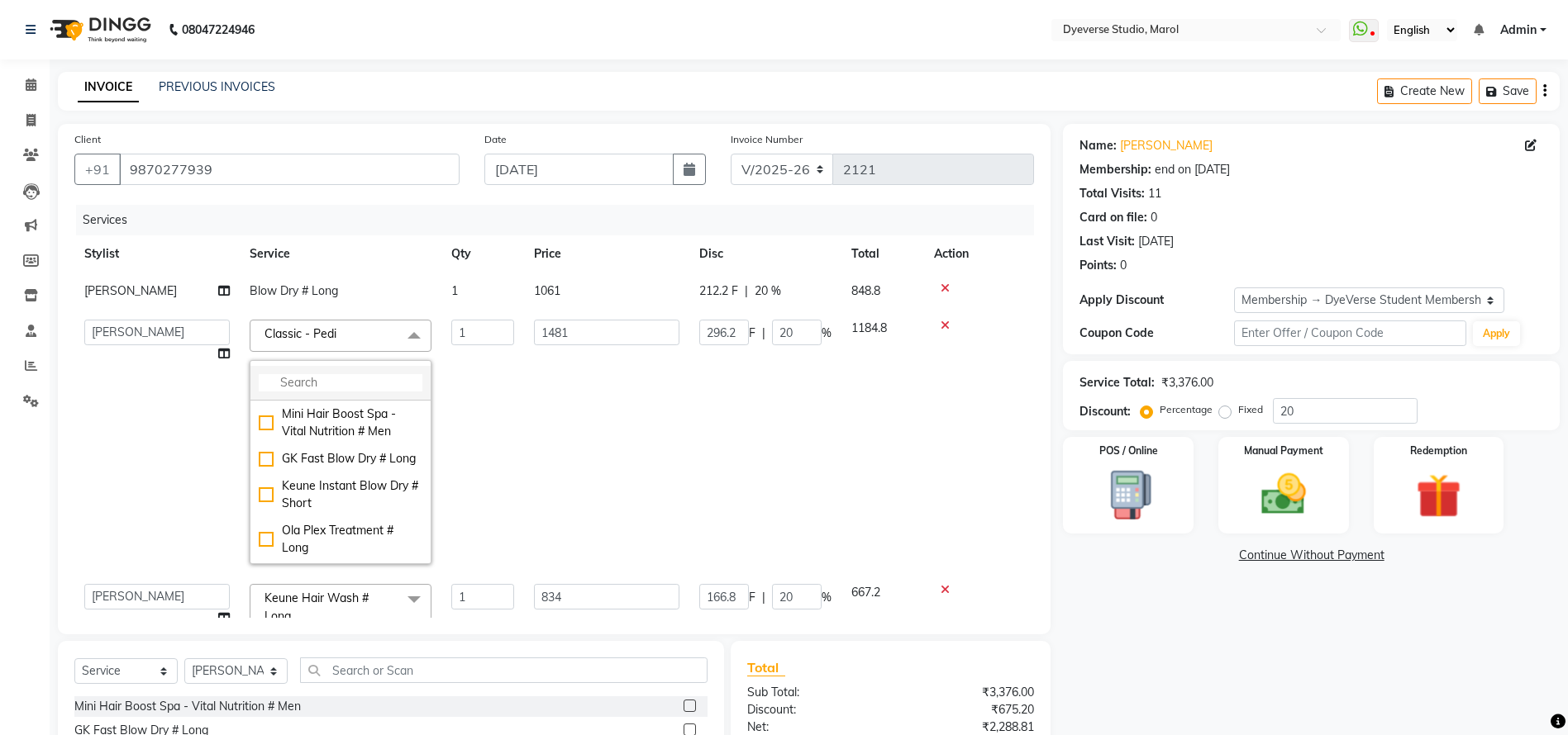
click at [346, 384] on input "multiselect-search" at bounding box center [341, 382] width 164 height 17
type input "s"
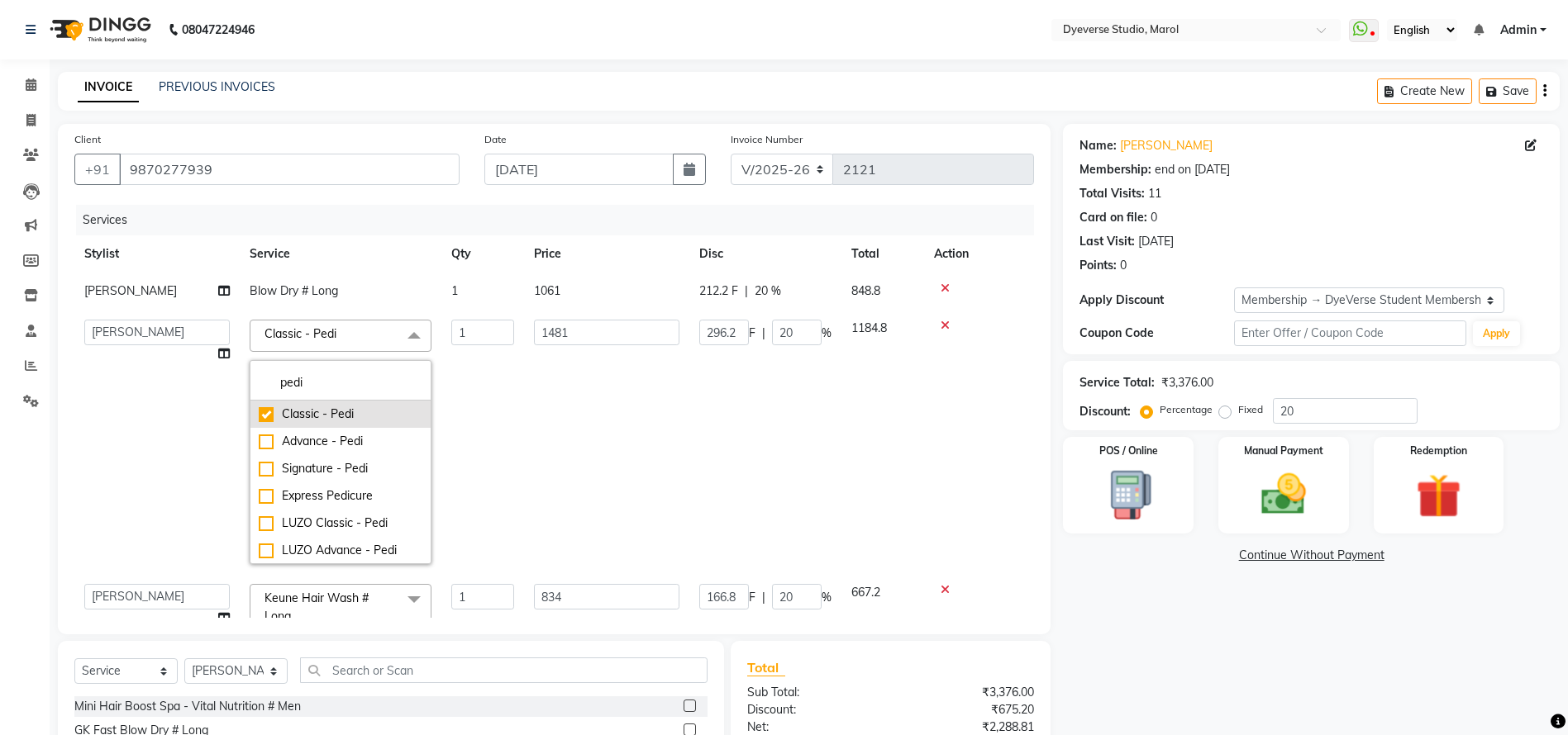
type input "pedi"
click at [268, 405] on li "Classic - Pedi" at bounding box center [340, 414] width 180 height 27
type input "0"
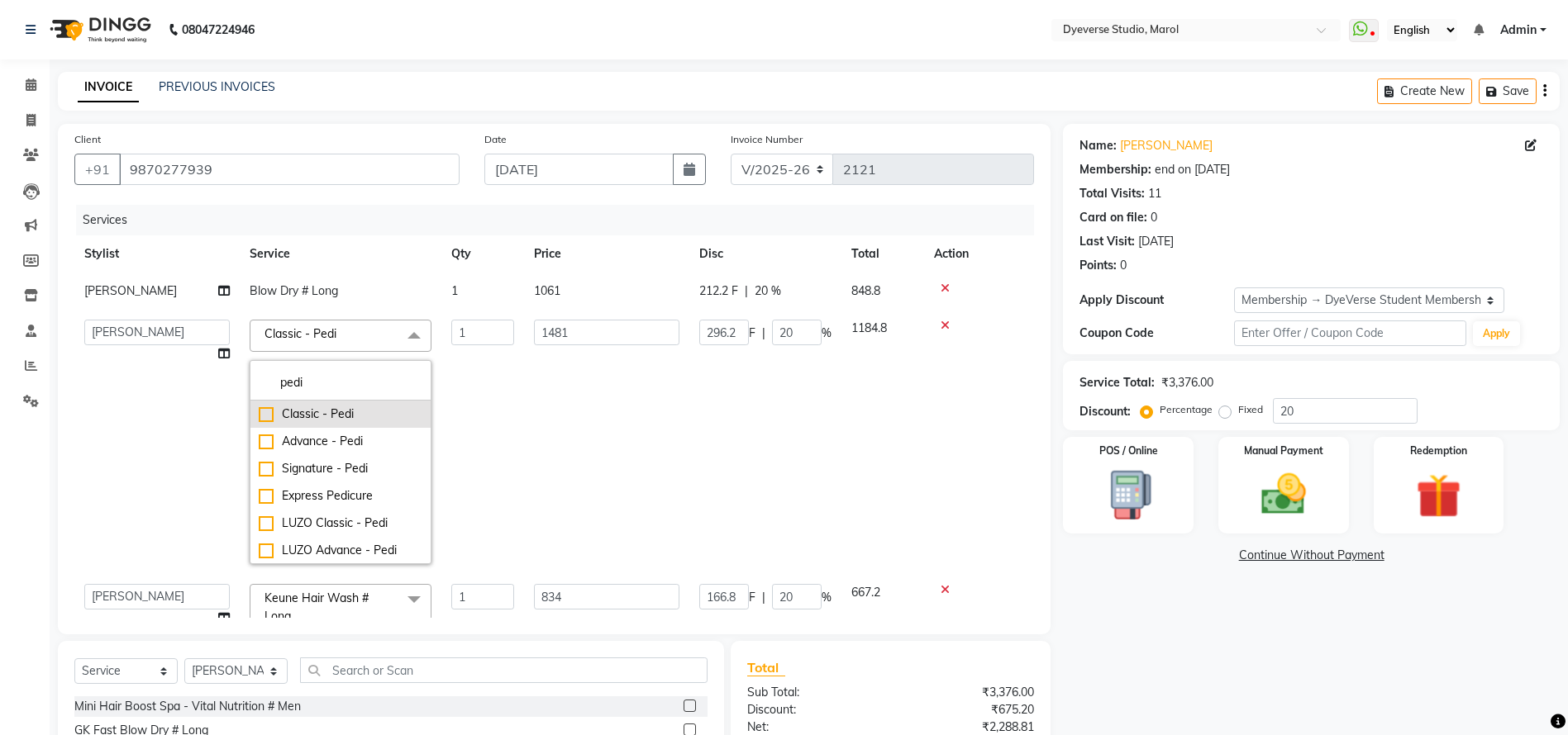
type input "0"
checkbox input "false"
click at [265, 468] on div "Signature - Pedi" at bounding box center [341, 465] width 164 height 17
checkbox input "true"
type input "1"
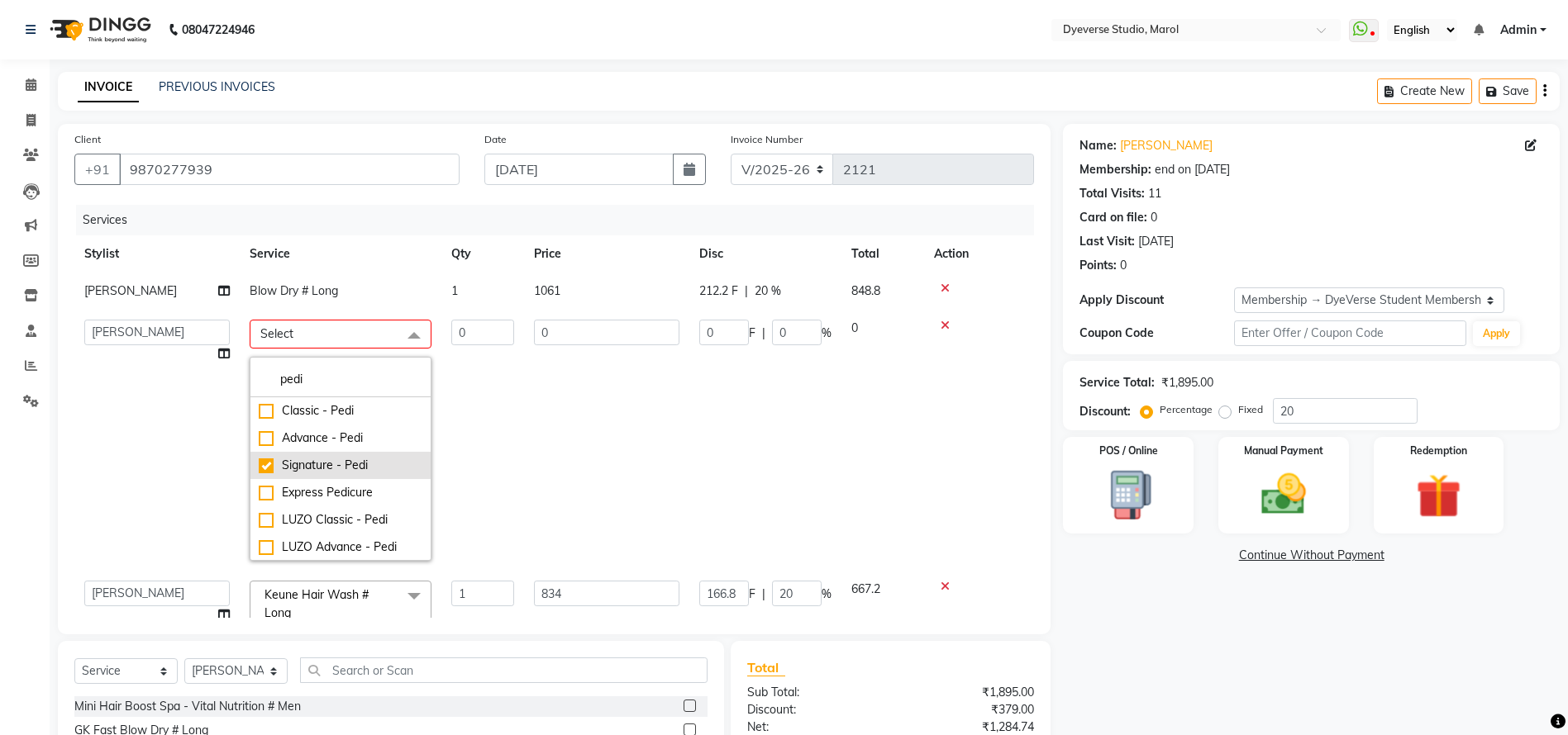
type input "2655"
type input "531"
type input "20"
click at [491, 336] on input "1" at bounding box center [483, 332] width 63 height 26
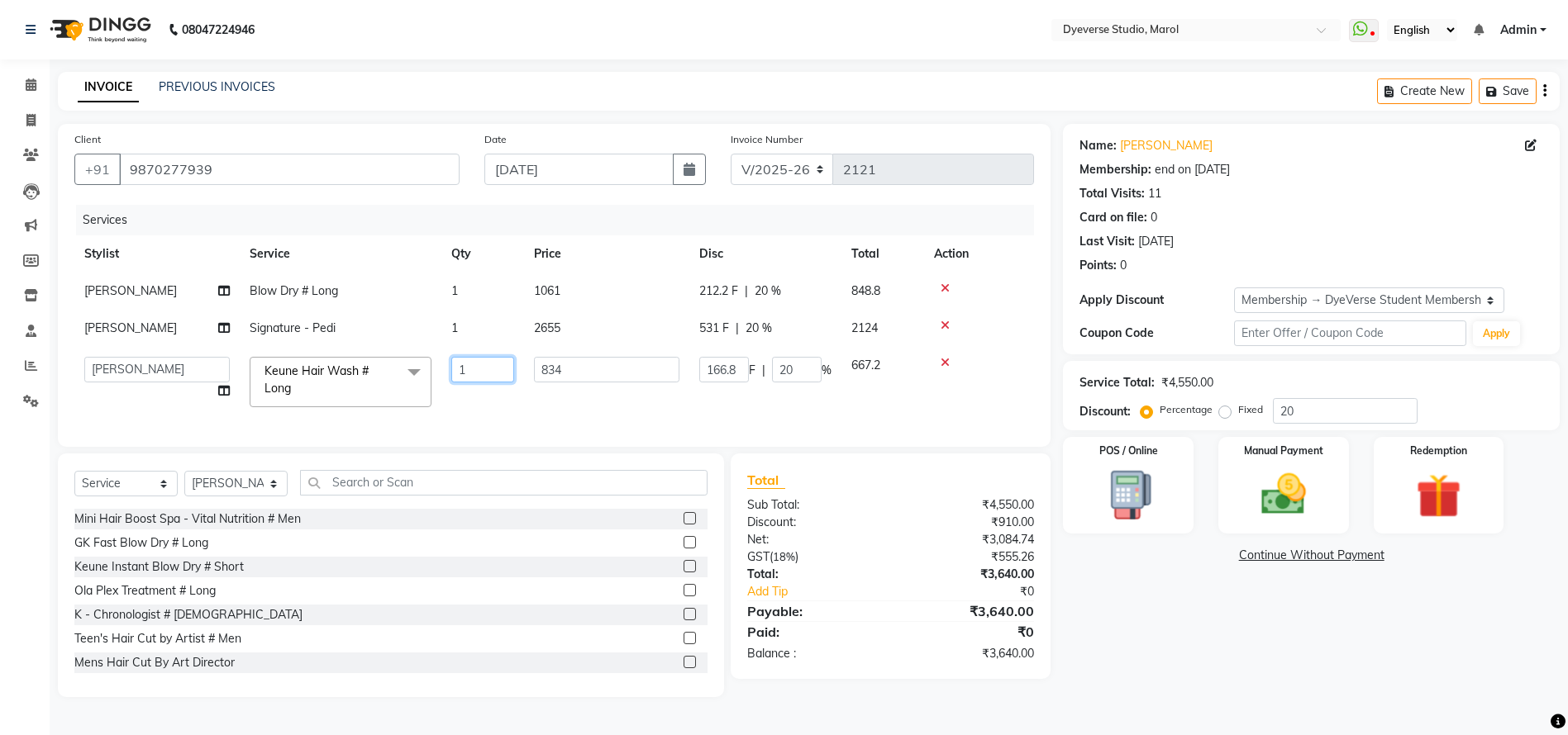
click at [489, 363] on input "1" at bounding box center [483, 370] width 63 height 26
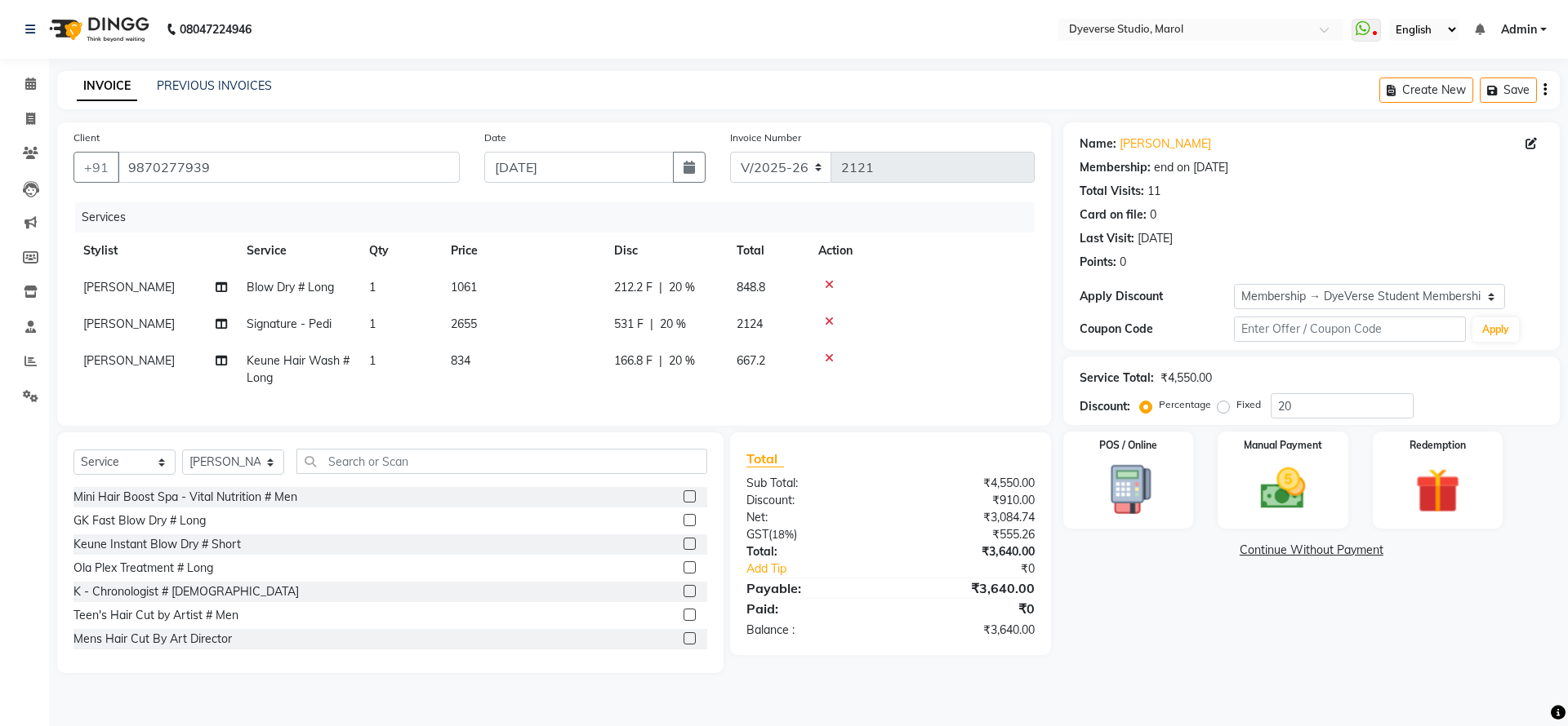
click at [1546, 450] on div "POS / Online Manual Payment Redemption" at bounding box center [1310, 480] width 521 height 97
click at [1143, 660] on div "Name: Vibha Membership: end on 09-09-2025 Total Visits: 11 Card on file: 0 Last…" at bounding box center [1317, 398] width 508 height 551
click at [1326, 486] on div "Manual Payment" at bounding box center [1282, 480] width 136 height 100
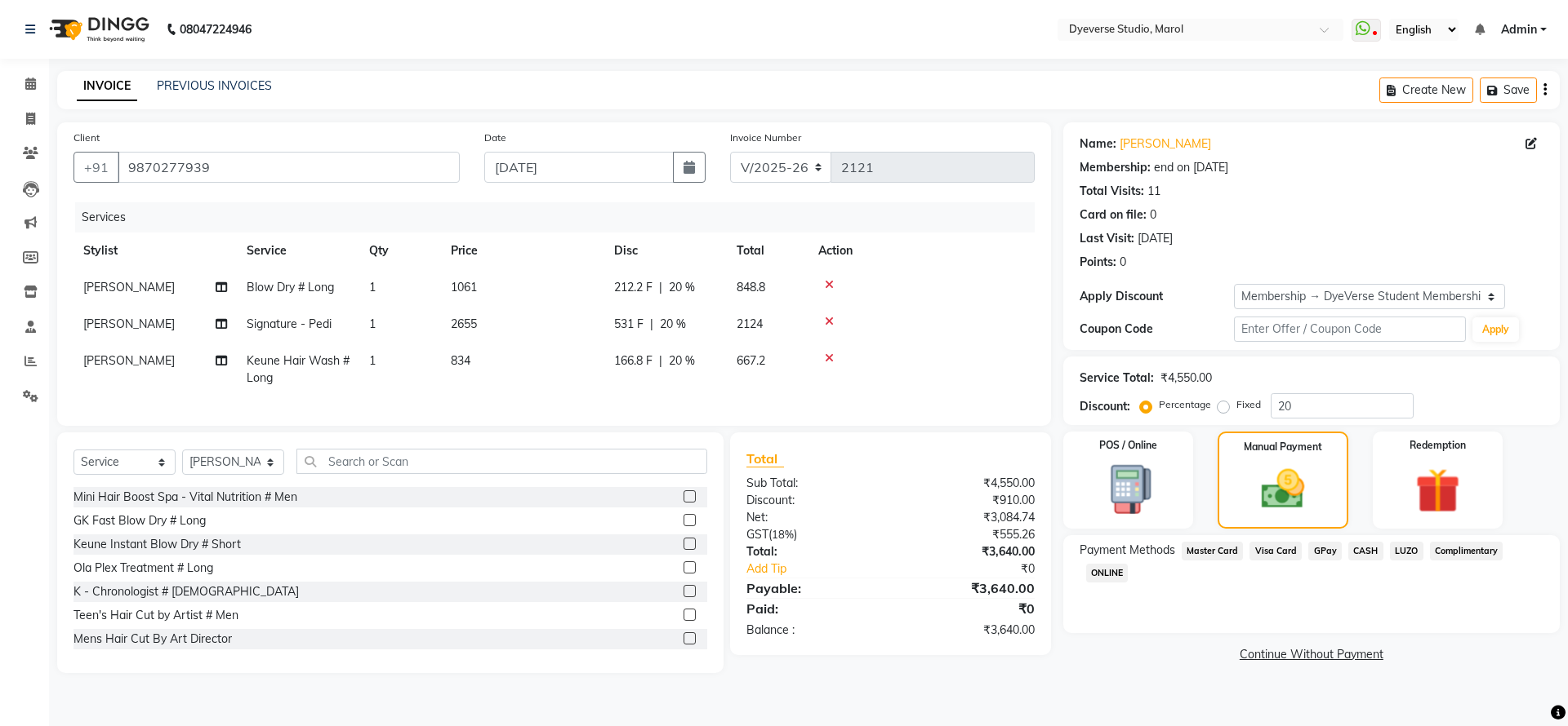
click at [1278, 549] on span "Visa Card" at bounding box center [1275, 551] width 52 height 19
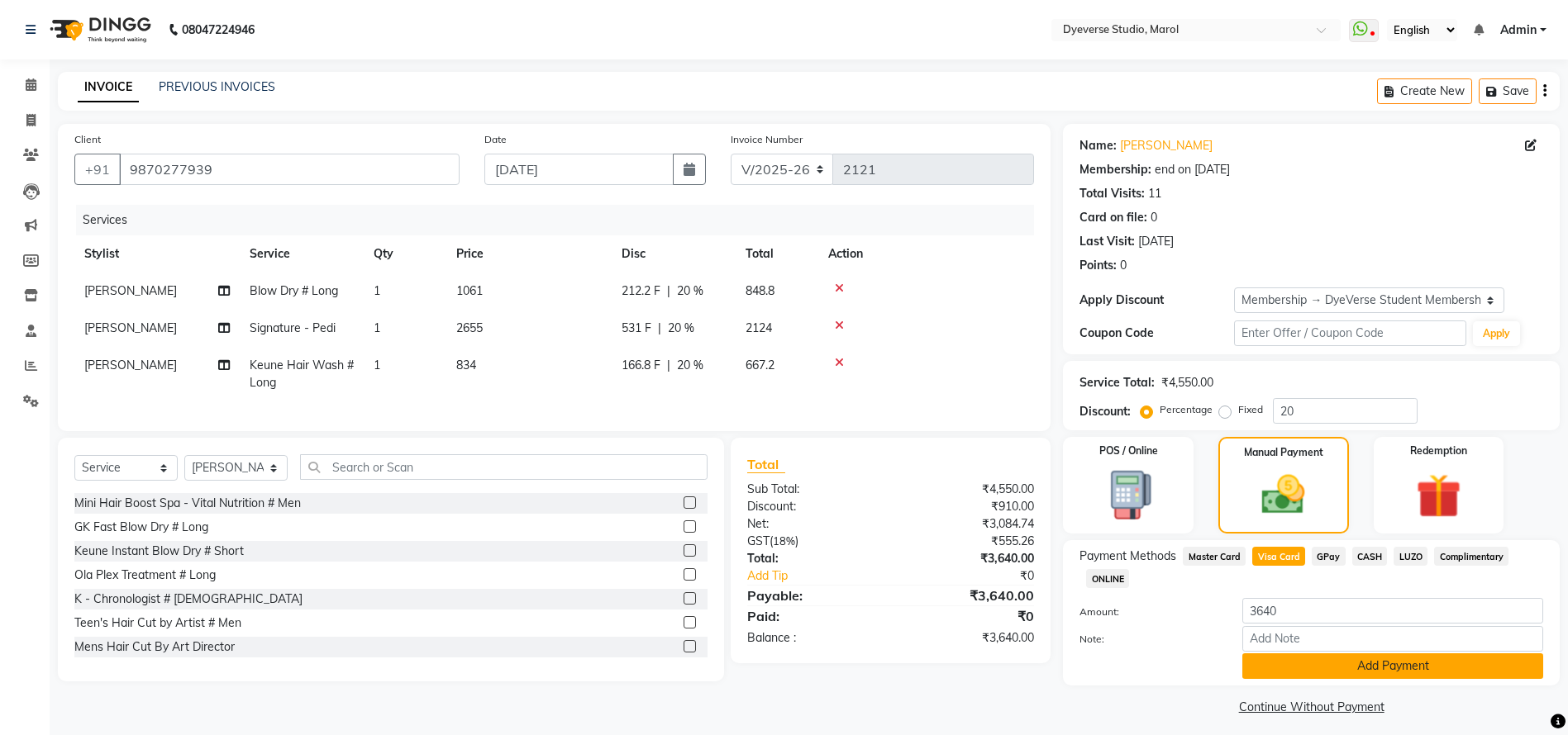
click at [1304, 661] on button "Add Payment" at bounding box center [1392, 666] width 301 height 26
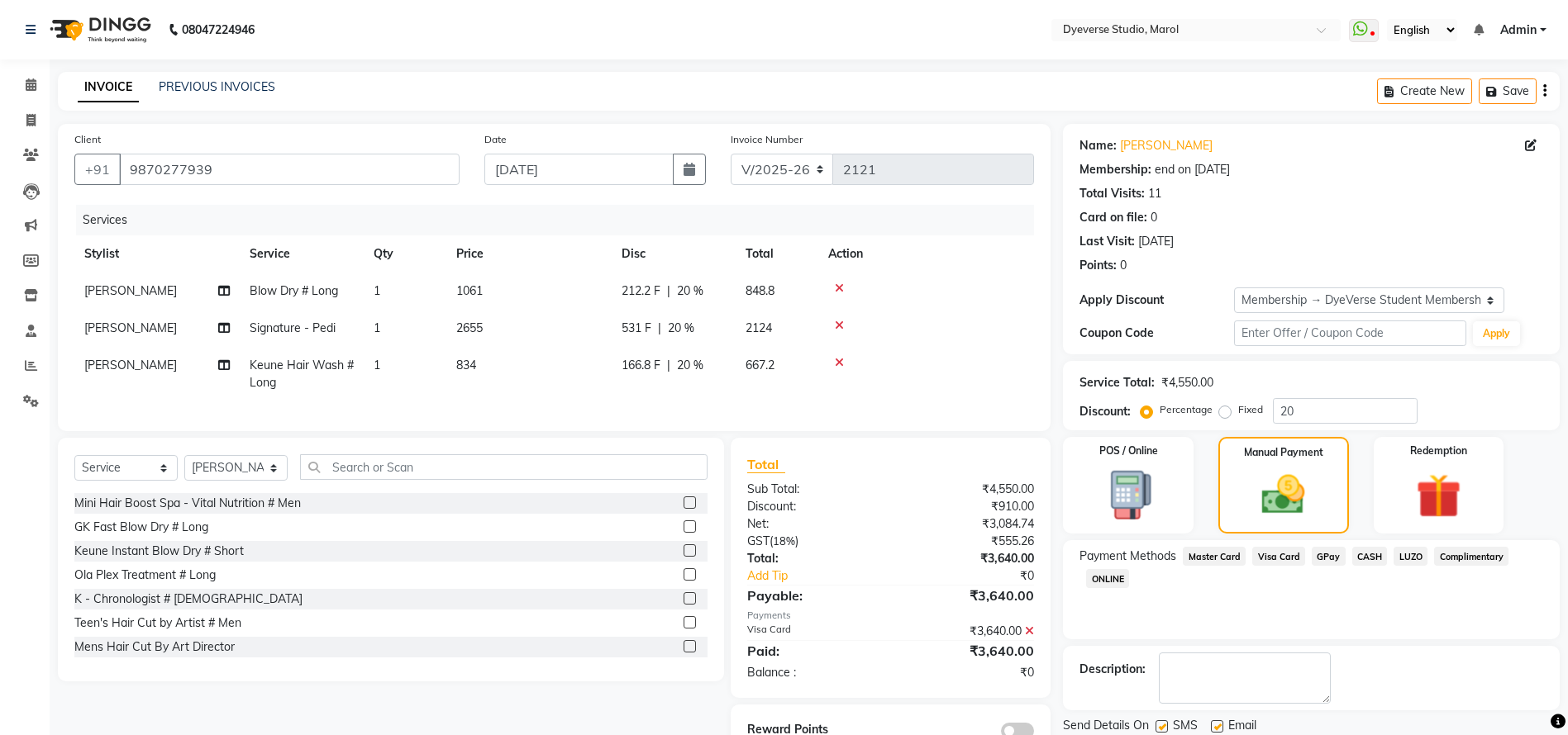
scroll to position [65, 0]
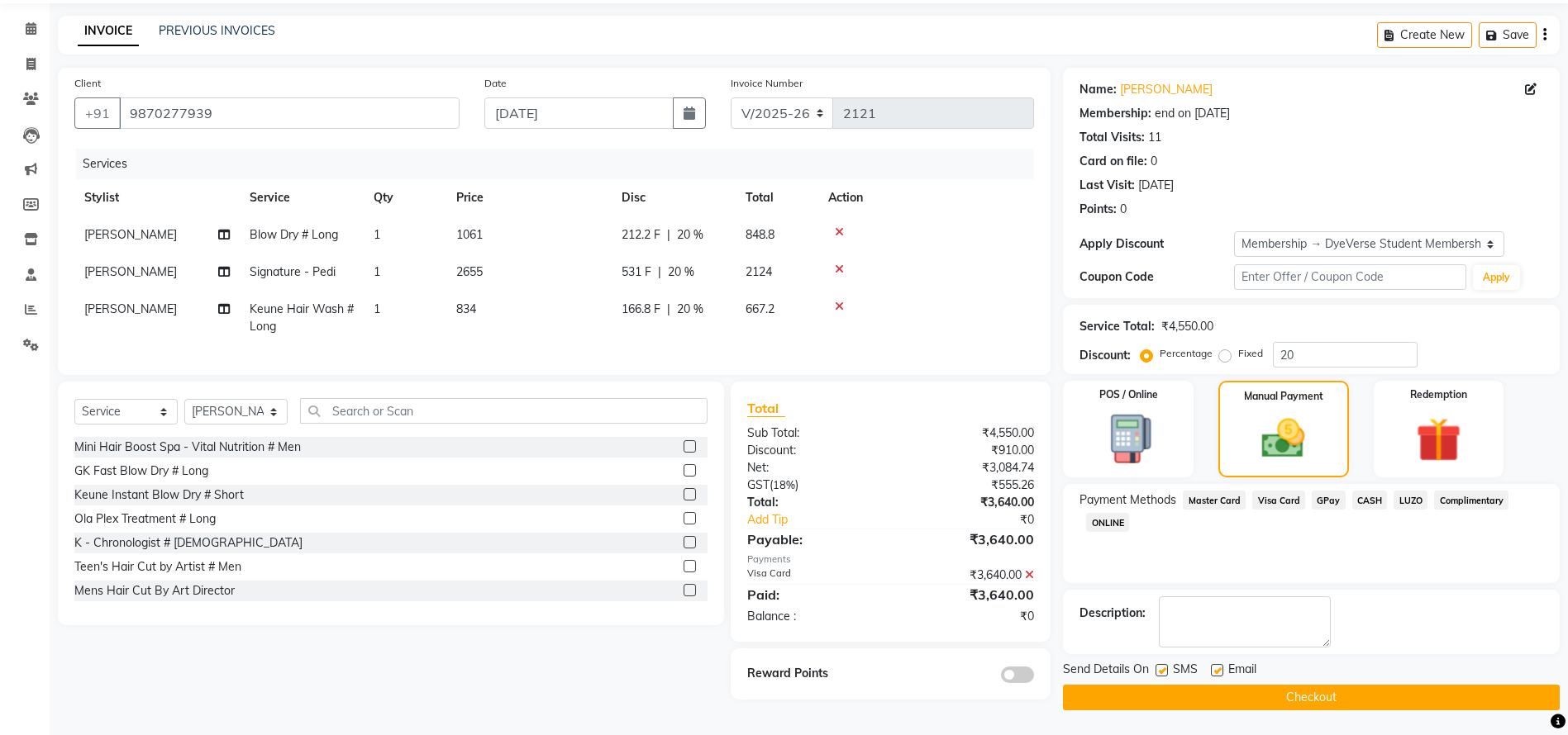
click at [1381, 694] on button "Checkout" at bounding box center [1311, 698] width 497 height 26
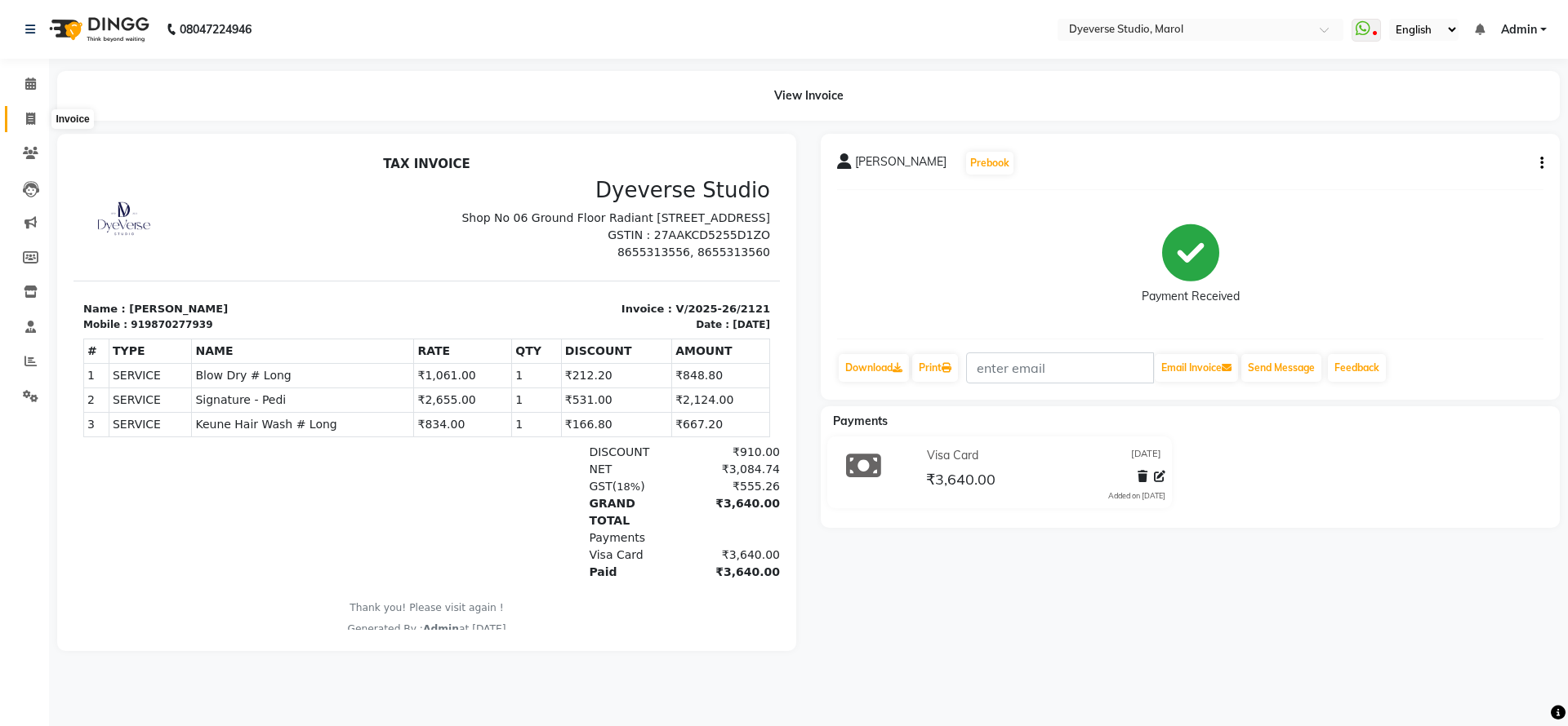
click at [33, 124] on span at bounding box center [30, 119] width 29 height 19
select select "6368"
select select "service"
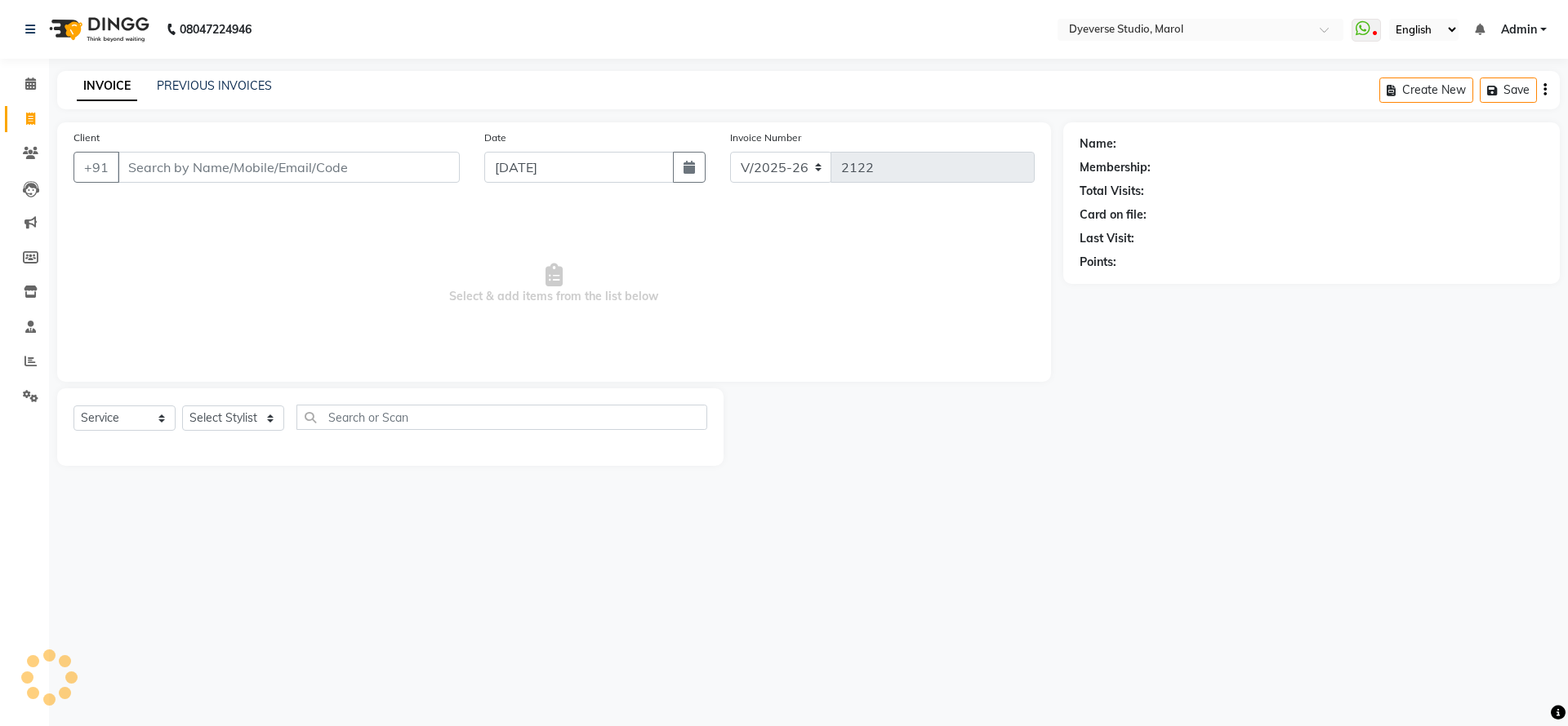
click at [227, 176] on input "Client" at bounding box center [289, 167] width 342 height 31
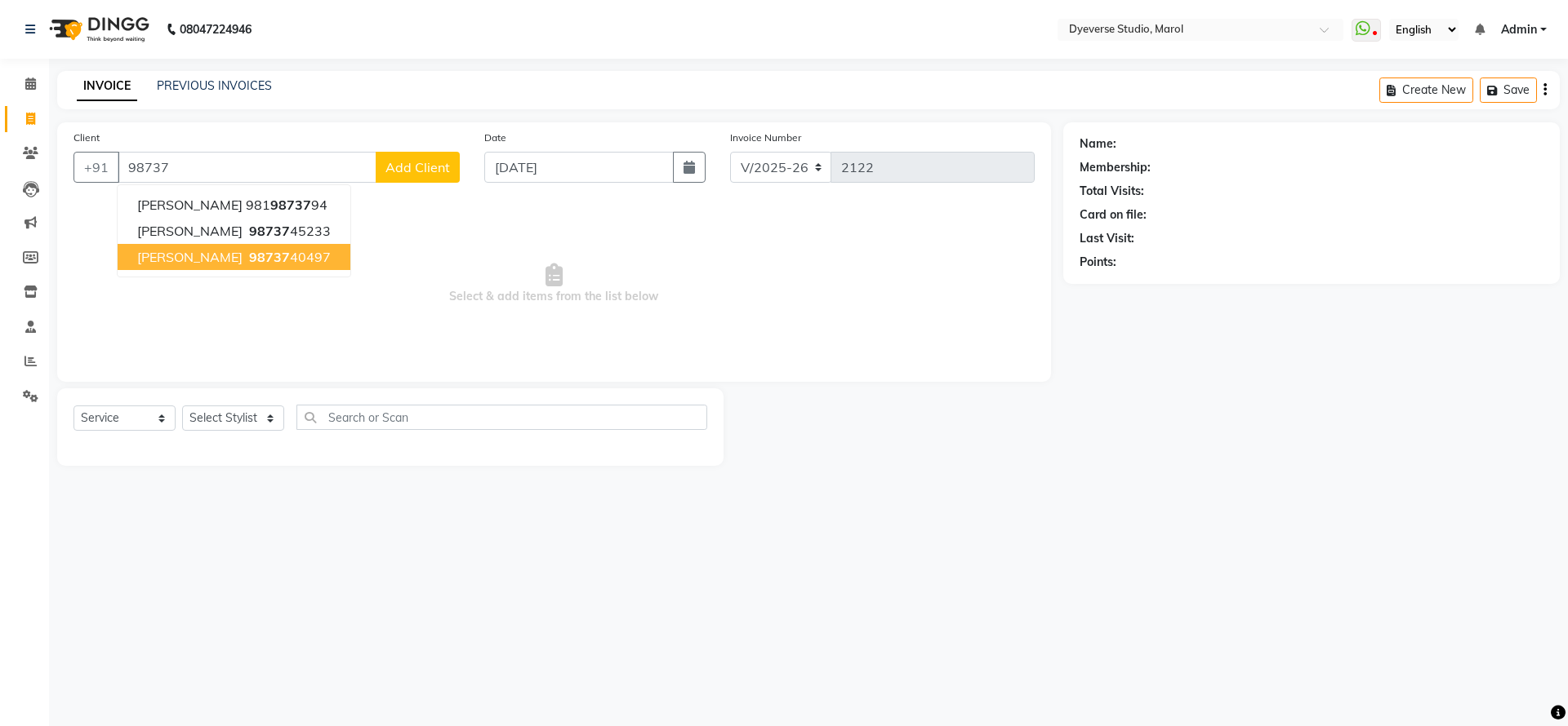
click at [249, 249] on span "98737" at bounding box center [269, 257] width 41 height 16
type input "9873740497"
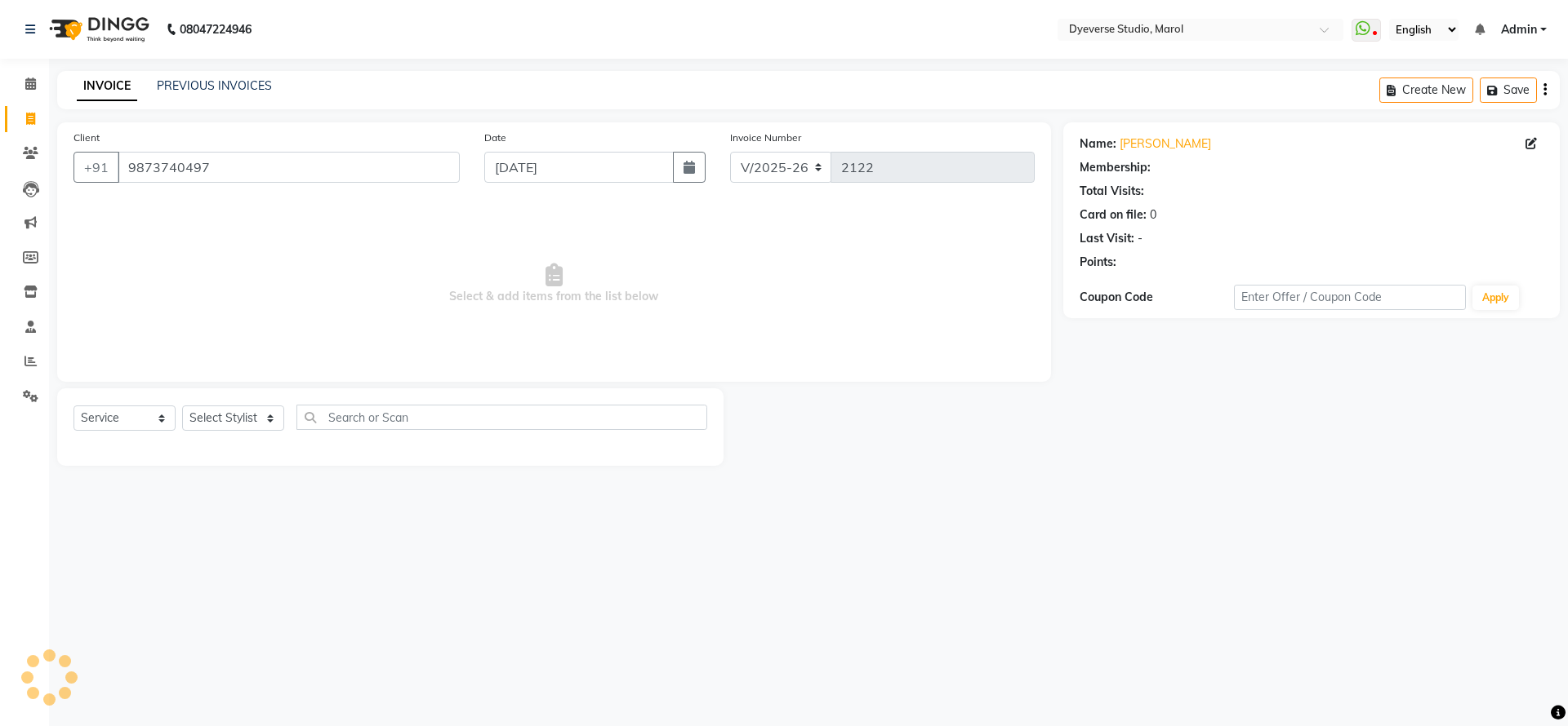
select select "1: Object"
click at [218, 415] on select "Select Stylist Ankita Anmol Kanak Kunal Meera Prachi Raoul Ruchika Ruth Sahabaz…" at bounding box center [232, 418] width 102 height 25
select select "67069"
click at [182, 405] on select "Select Stylist Ankita Anmol Kanak Kunal Meera Prachi Raoul Ruchika Ruth Sahabaz…" at bounding box center [232, 418] width 102 height 25
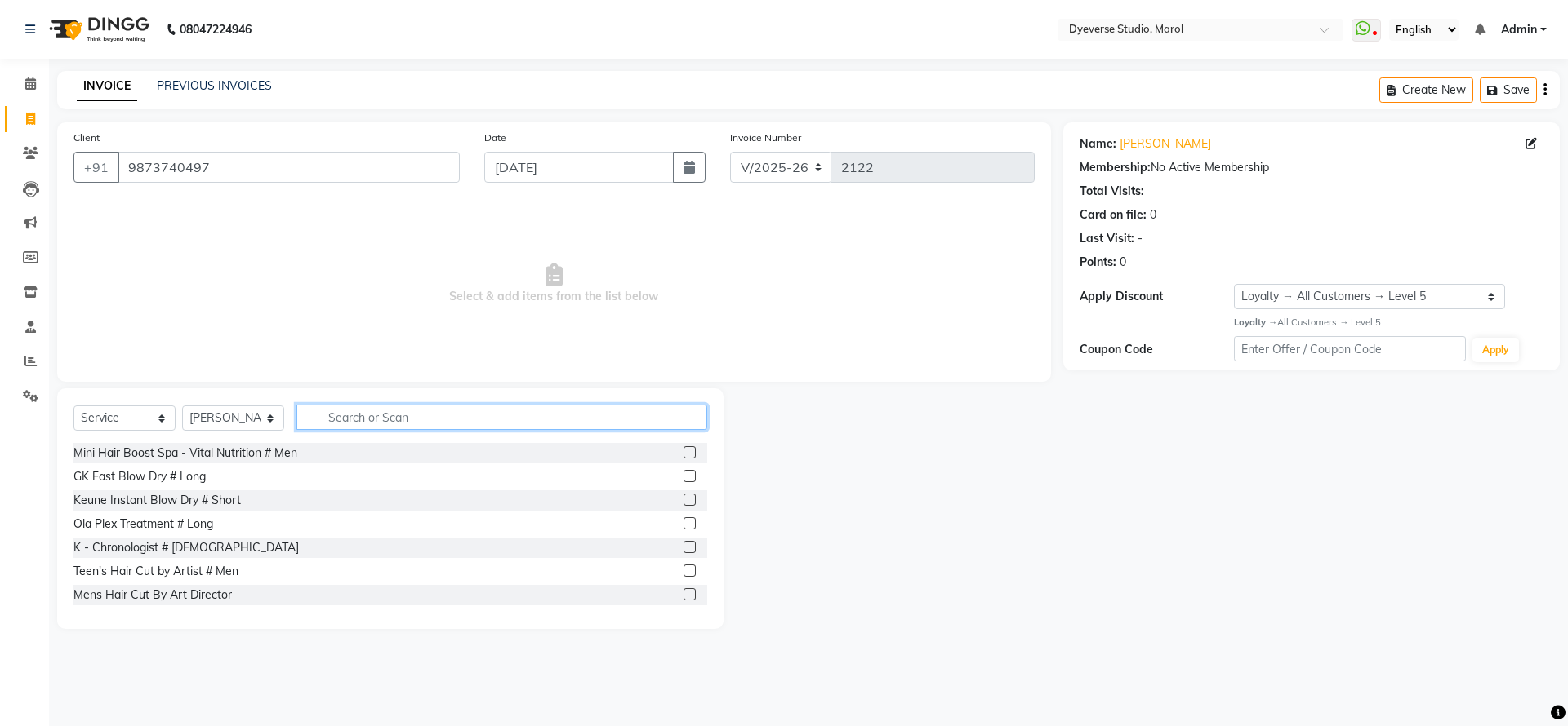
click at [378, 427] on input "text" at bounding box center [502, 417] width 411 height 25
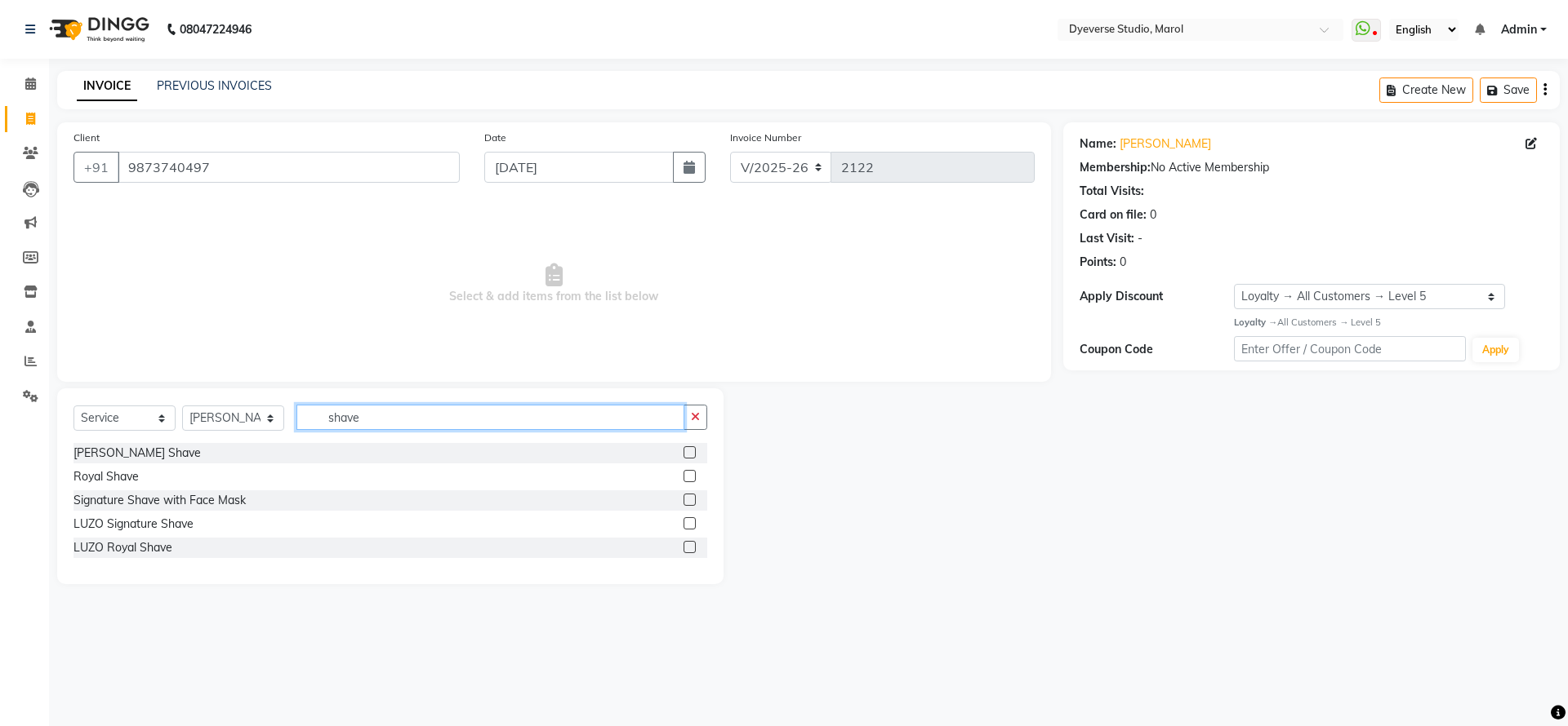
type input "shave"
click at [693, 454] on label at bounding box center [689, 453] width 13 height 13
click at [693, 454] on input "checkbox" at bounding box center [688, 453] width 11 height 11
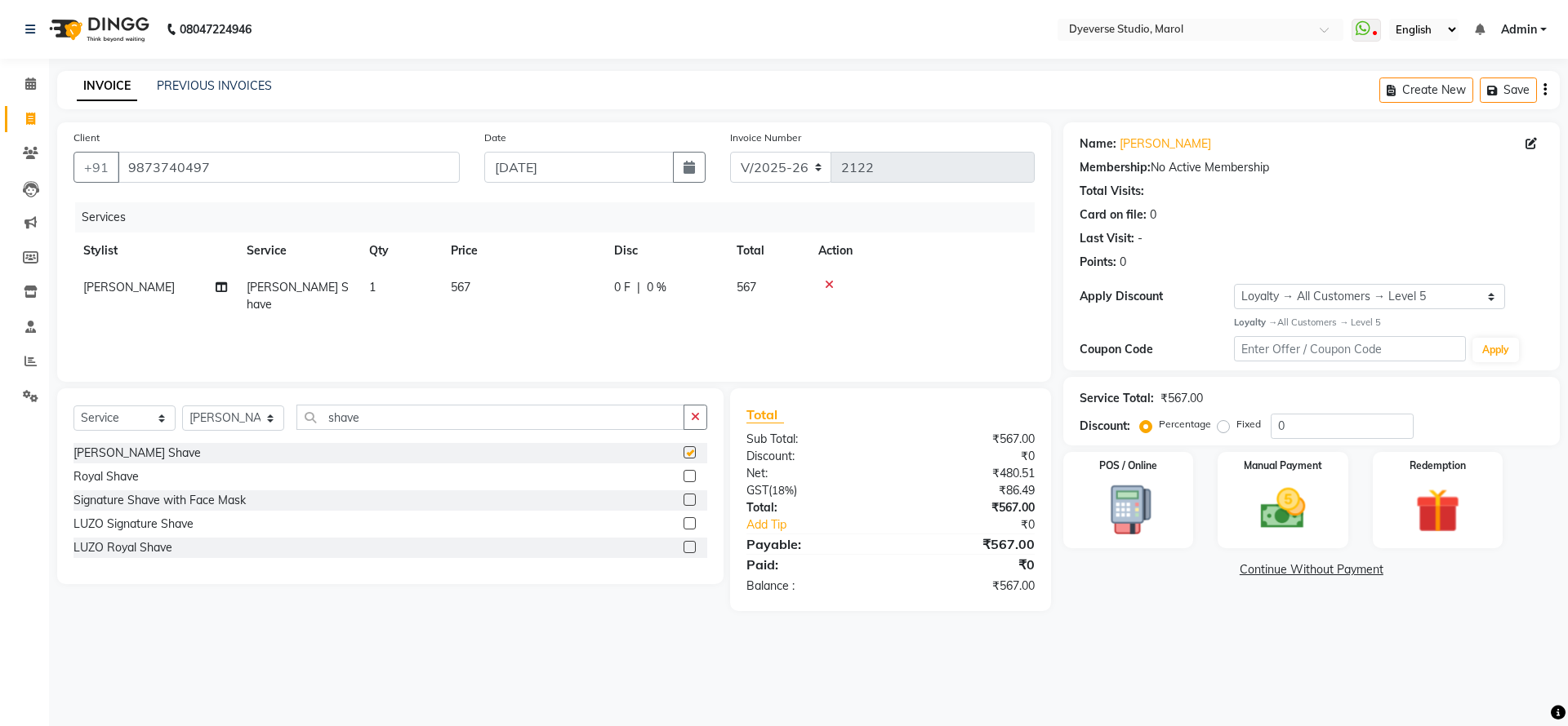
checkbox input "false"
drag, startPoint x: 385, startPoint y: 416, endPoint x: 207, endPoint y: 412, distance: 178.0
click at [207, 412] on div "Select Service Product Membership Package Voucher Prepaid Gift Card Select Styl…" at bounding box center [390, 424] width 634 height 39
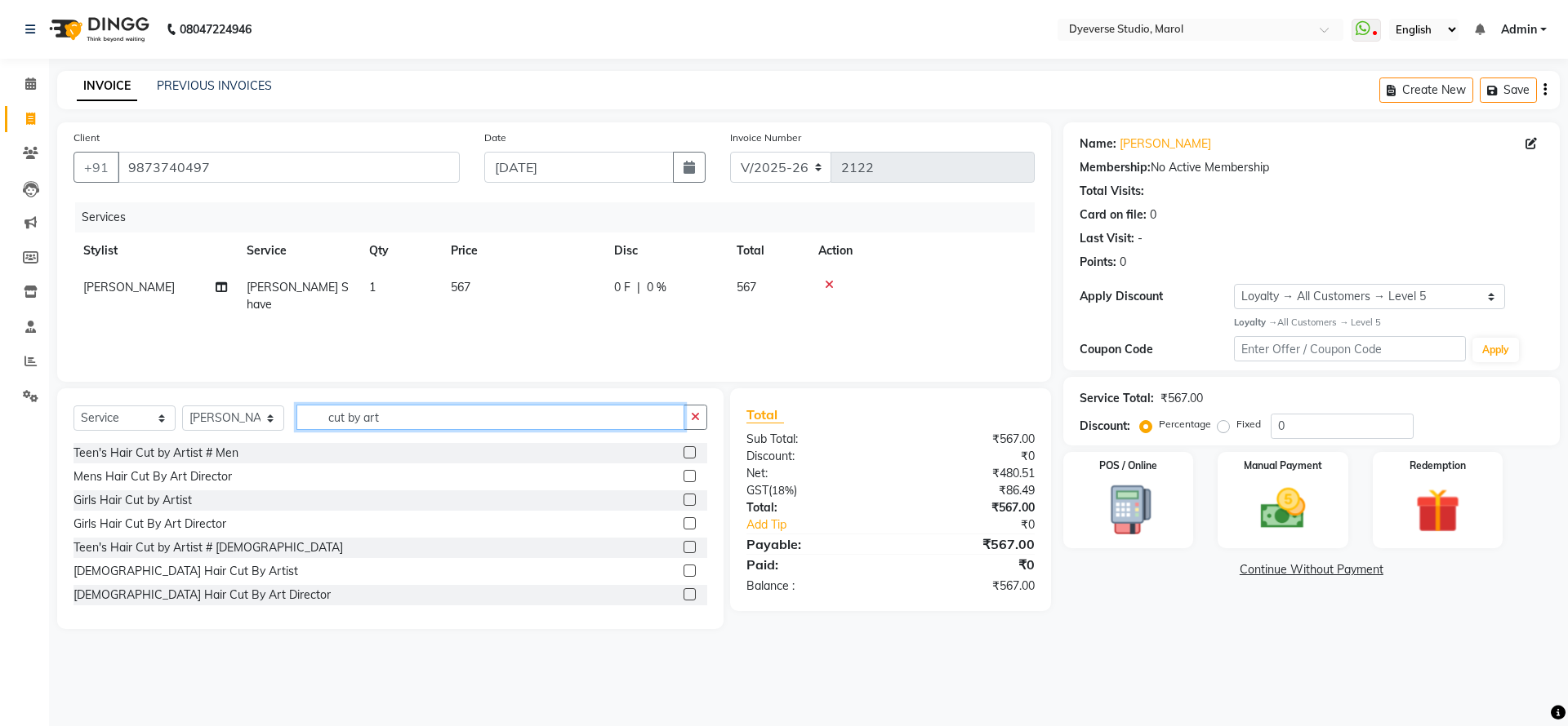
type input "cut by art"
click at [683, 477] on label at bounding box center [689, 476] width 13 height 13
click at [683, 477] on input "checkbox" at bounding box center [688, 477] width 11 height 11
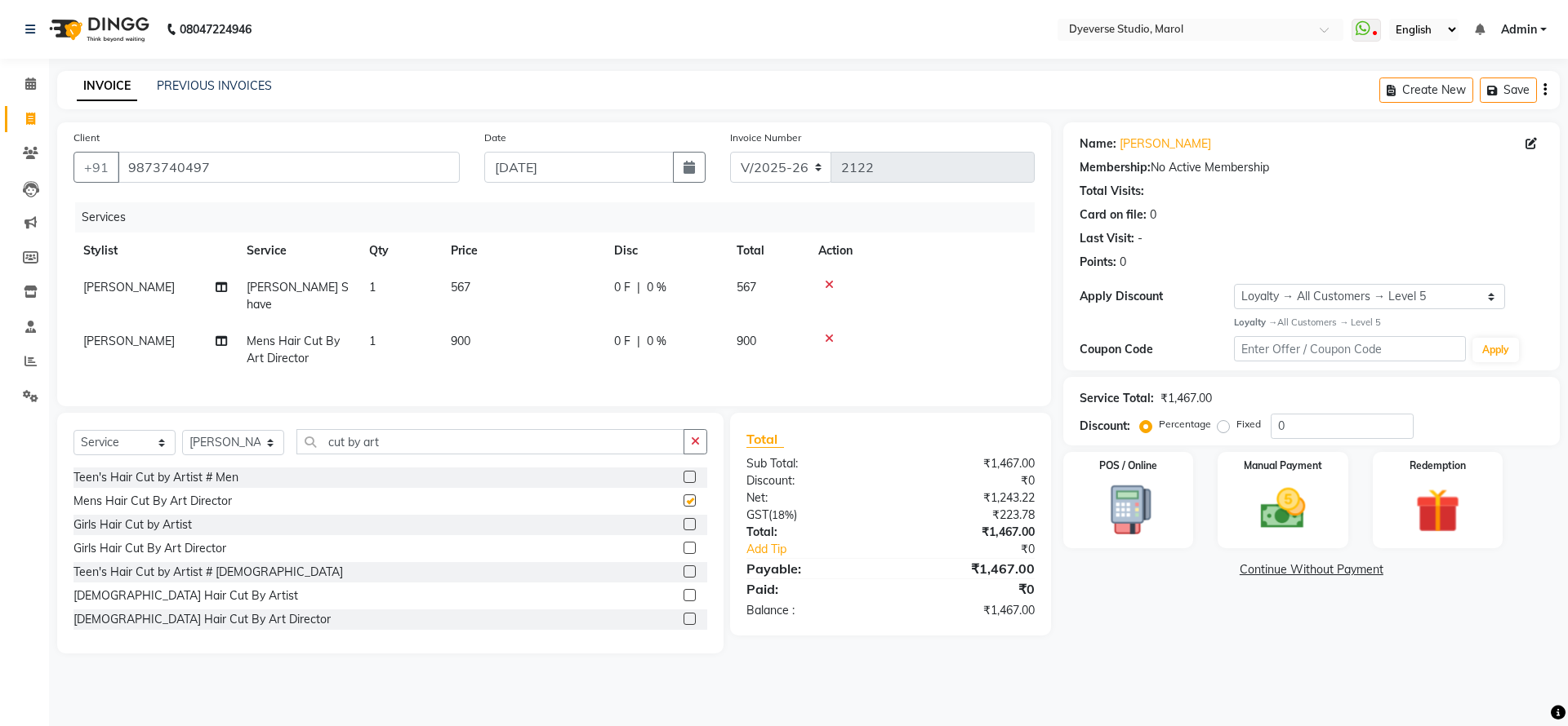
checkbox input "false"
click at [120, 334] on span "[PERSON_NAME]" at bounding box center [129, 341] width 92 height 14
select select "67069"
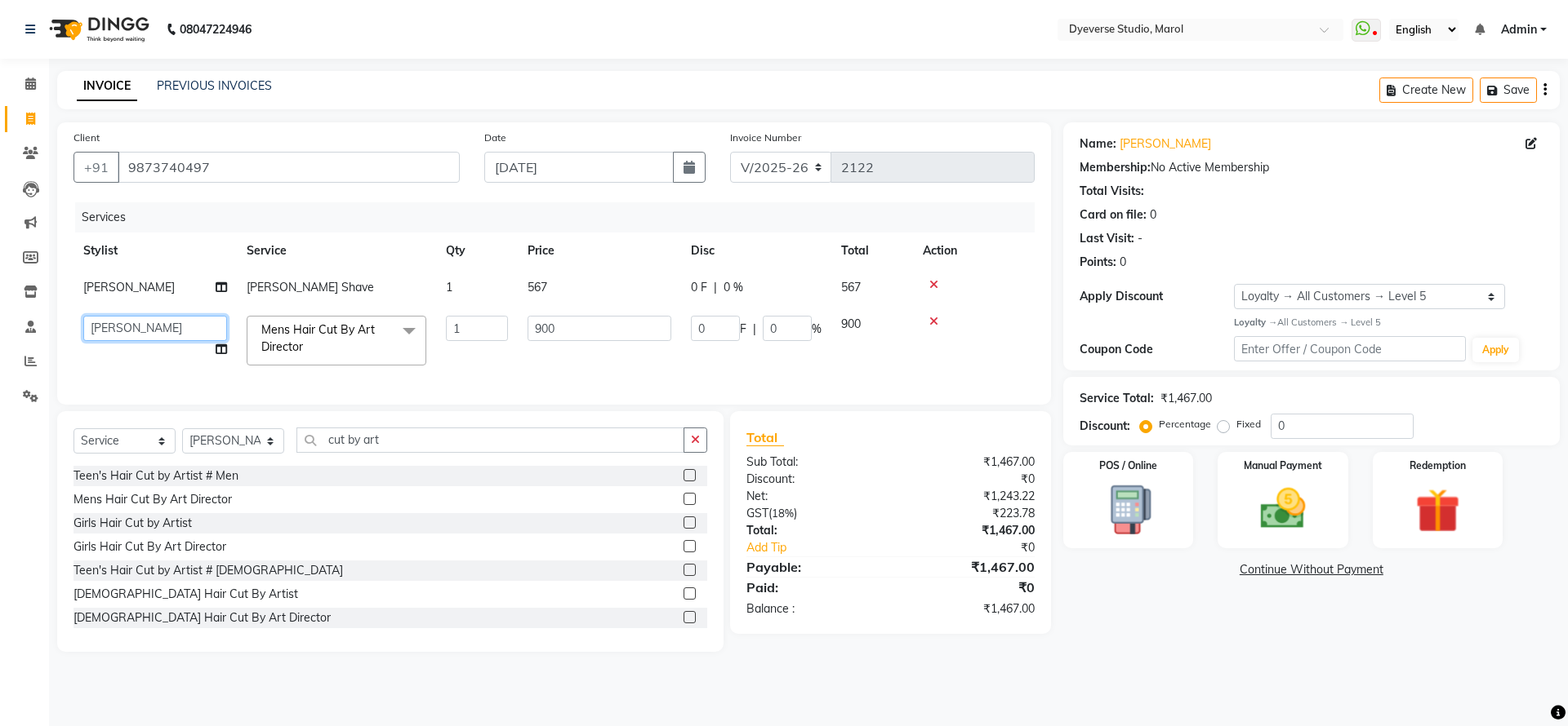
click at [123, 321] on select "Ankita Anmol Kanak Kunal Meera Prachi Raoul Ruchika Ruth Sahabaz Shaina Simran …" at bounding box center [155, 328] width 144 height 25
select select "48560"
click at [486, 332] on input "1" at bounding box center [477, 328] width 62 height 25
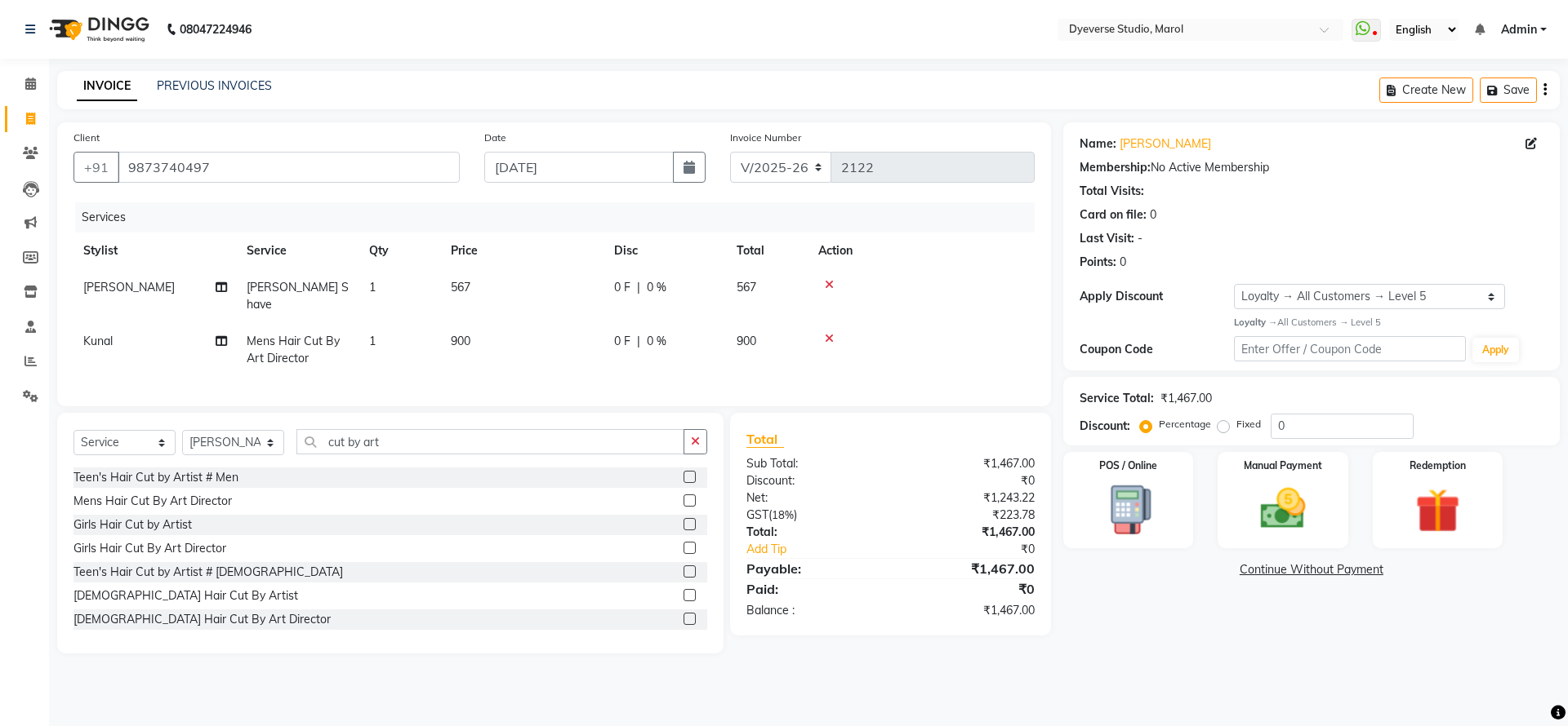
click at [102, 334] on td "Kunal" at bounding box center [155, 350] width 163 height 54
select select "48560"
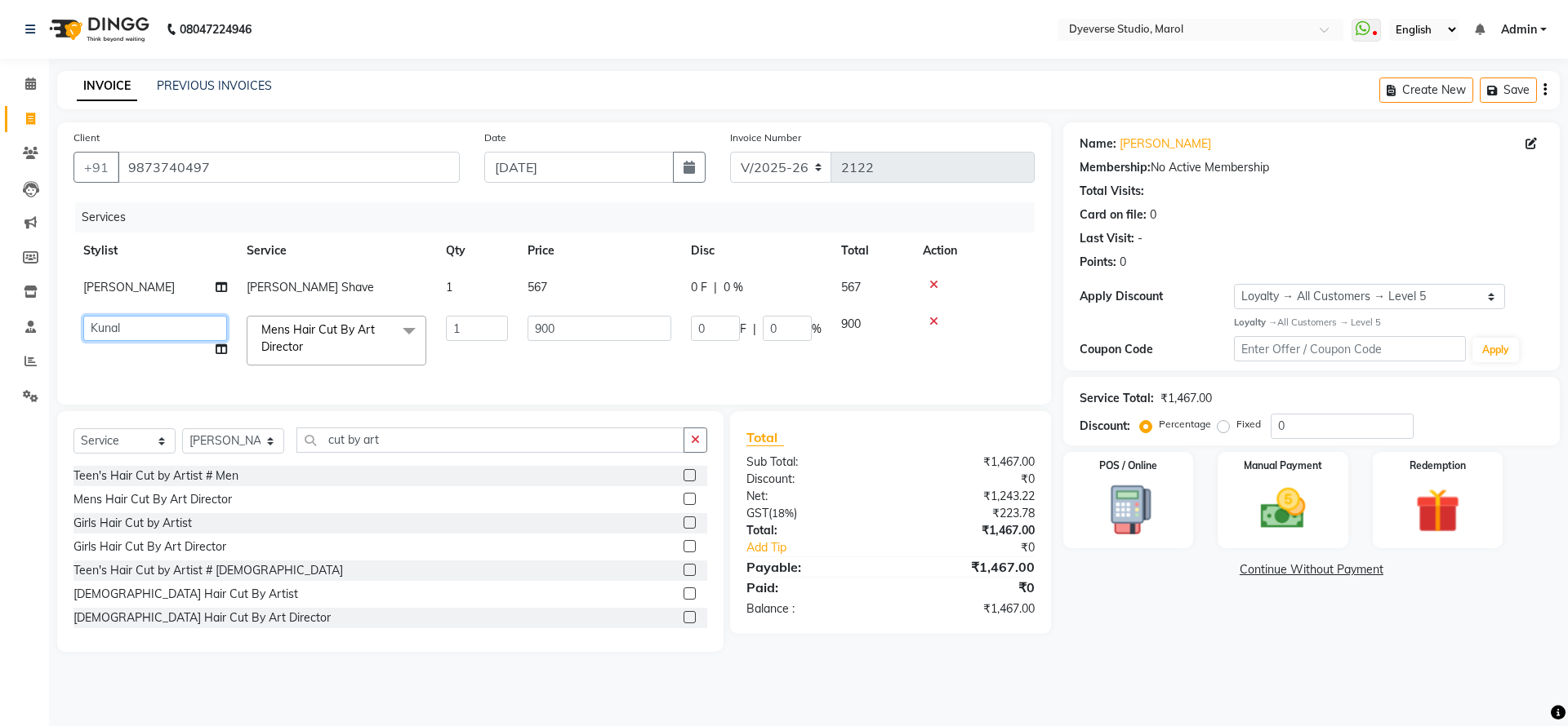
click at [111, 336] on select "Ankita Anmol Kanak Kunal Meera Prachi Raoul Ruchika Ruth Sahabaz Shaina Simran …" at bounding box center [155, 328] width 144 height 25
select select "68355"
click at [464, 342] on td "1" at bounding box center [476, 341] width 82 height 69
click at [482, 324] on input "1" at bounding box center [477, 328] width 62 height 25
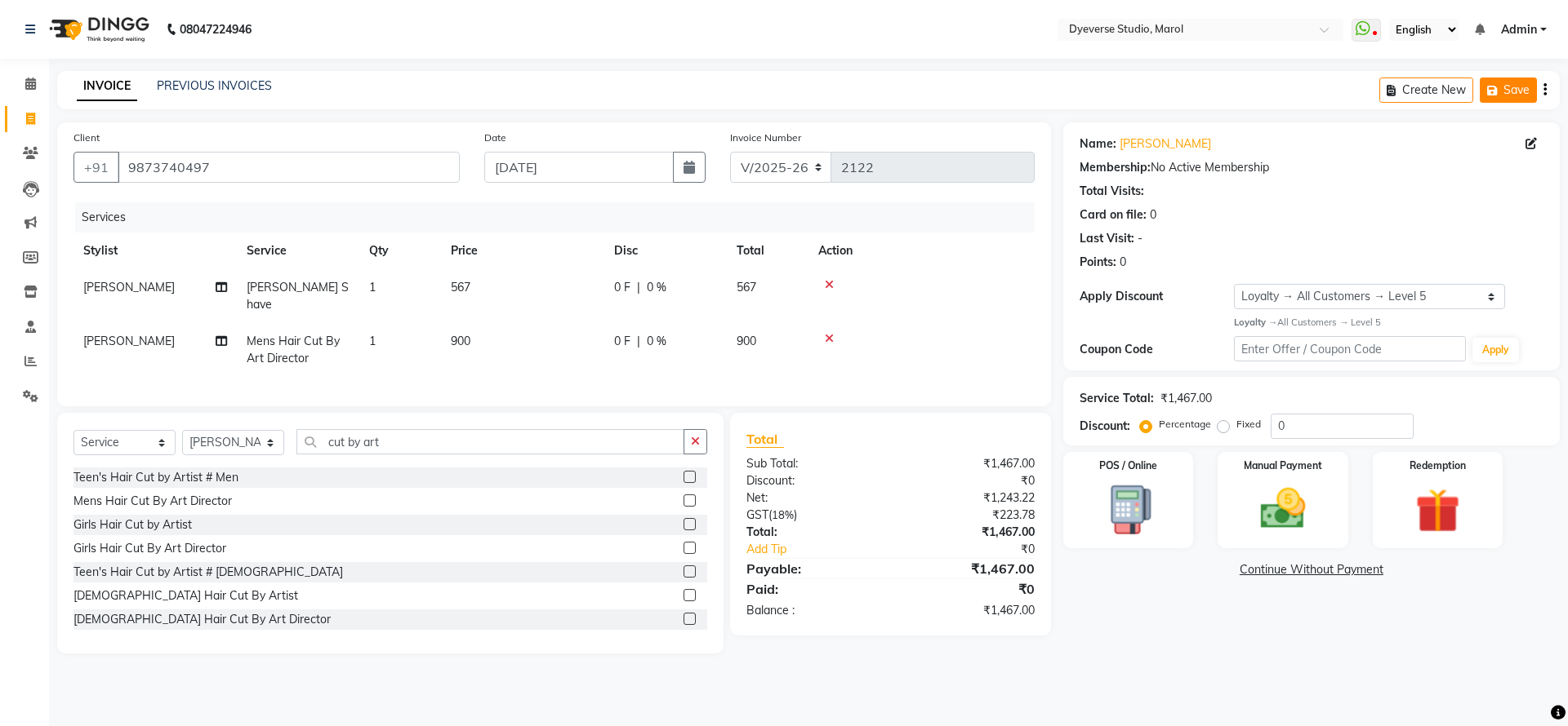
click at [1507, 87] on button "Save" at bounding box center [1508, 90] width 57 height 25
click at [1294, 425] on input "0" at bounding box center [1342, 427] width 143 height 25
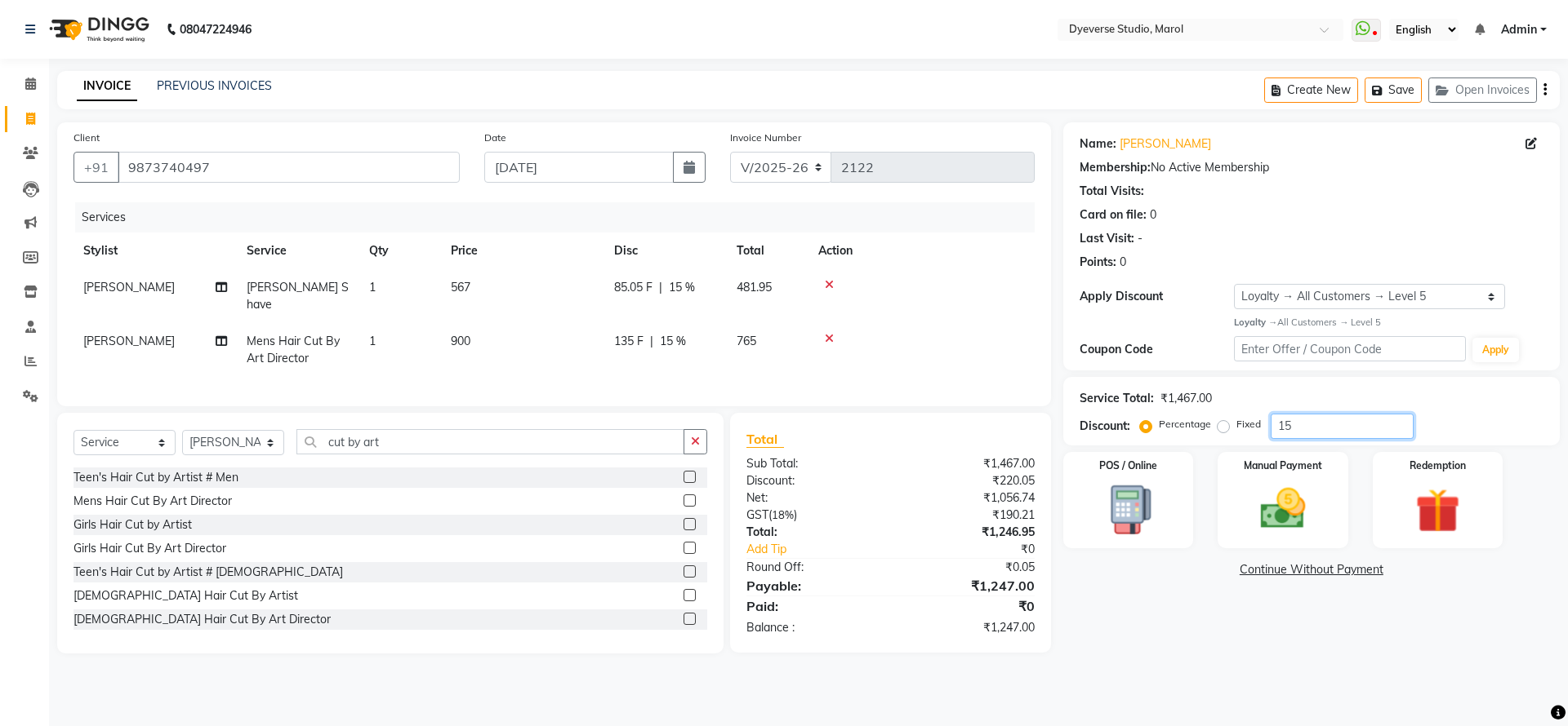
type input "15"
click at [1499, 401] on div "Service Total: ₹1,467.00" at bounding box center [1310, 399] width 464 height 17
click at [1274, 485] on img at bounding box center [1282, 509] width 76 height 54
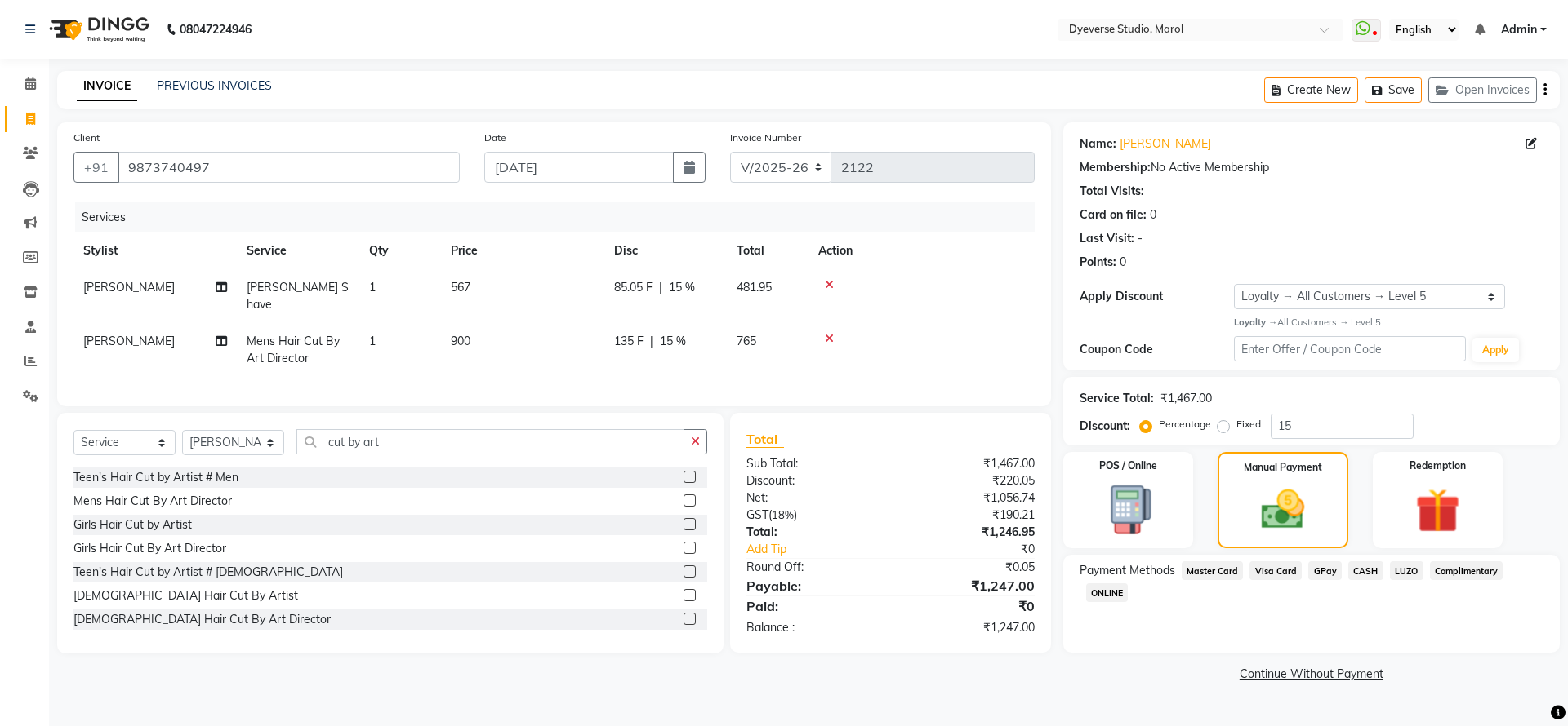
click at [1276, 564] on span "Visa Card" at bounding box center [1275, 570] width 52 height 19
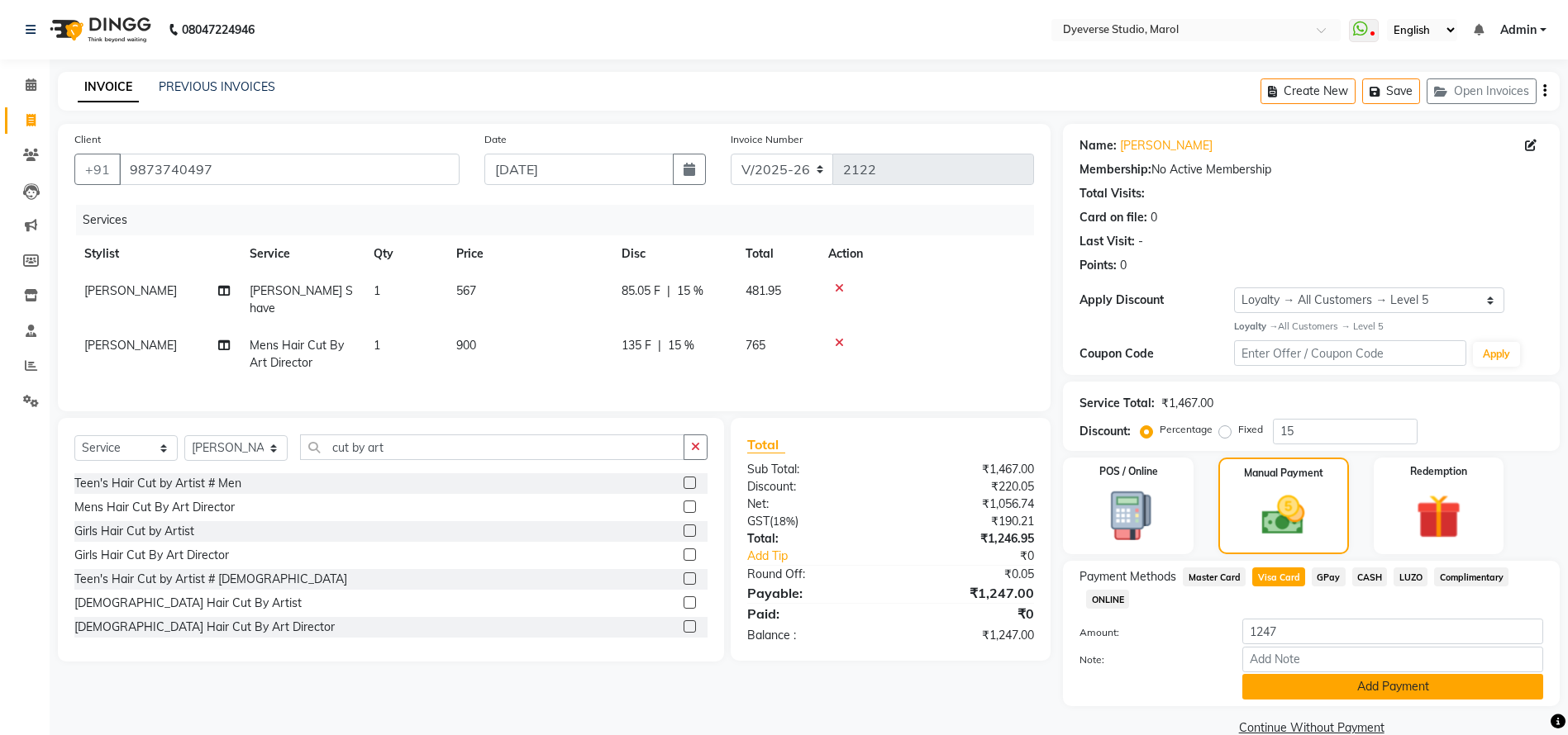
click at [1395, 693] on button "Add Payment" at bounding box center [1392, 687] width 301 height 26
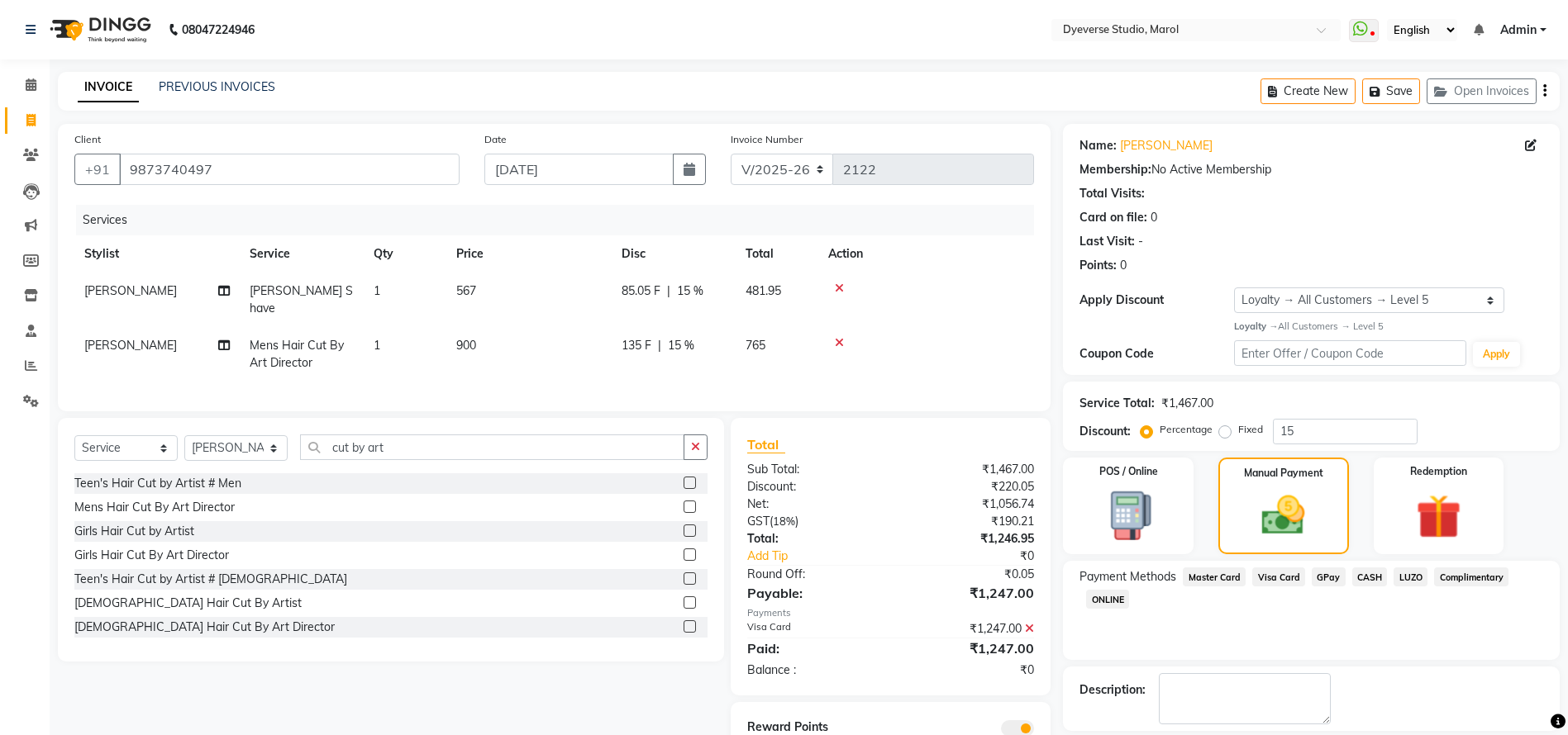
scroll to position [77, 0]
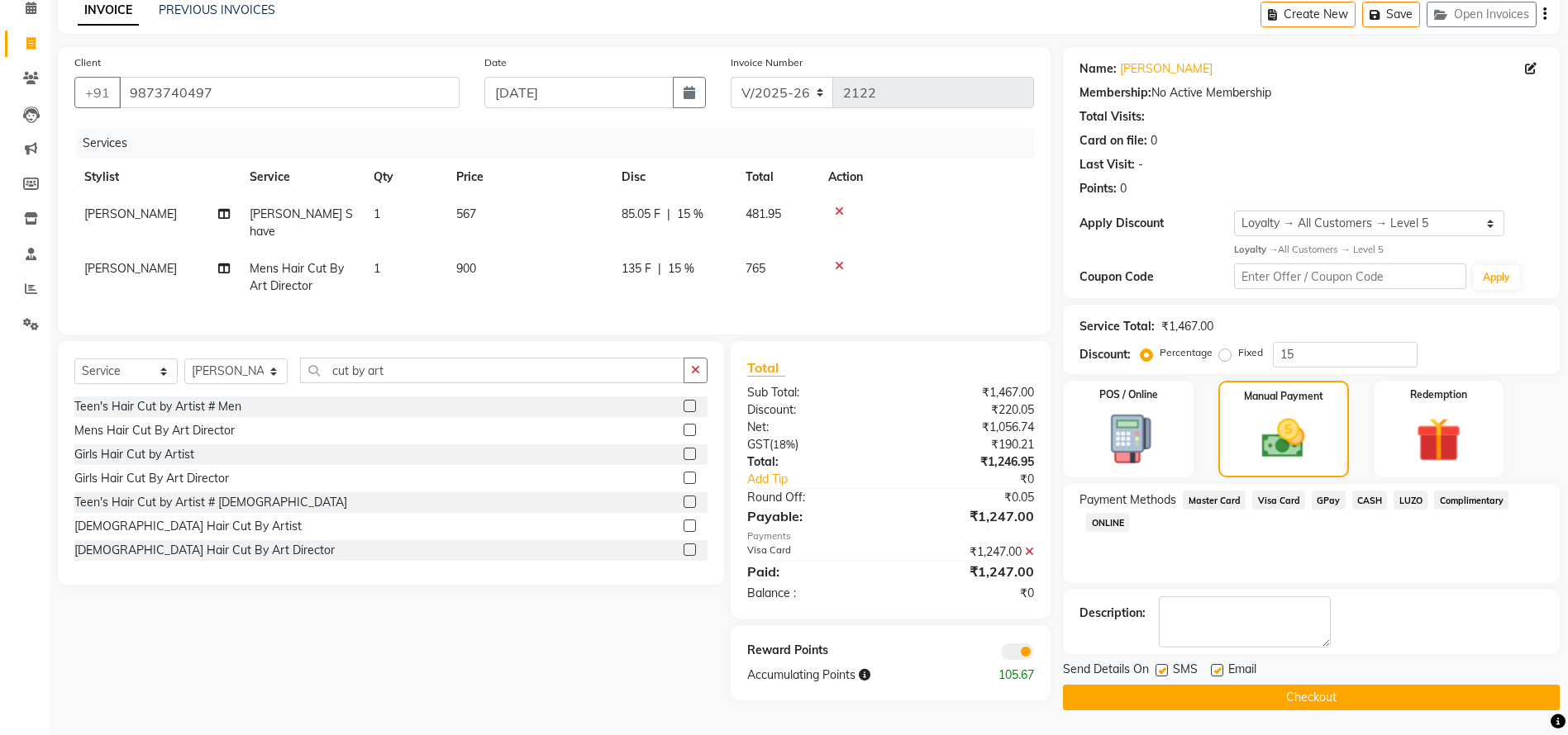
click at [1353, 704] on button "Checkout" at bounding box center [1311, 698] width 497 height 26
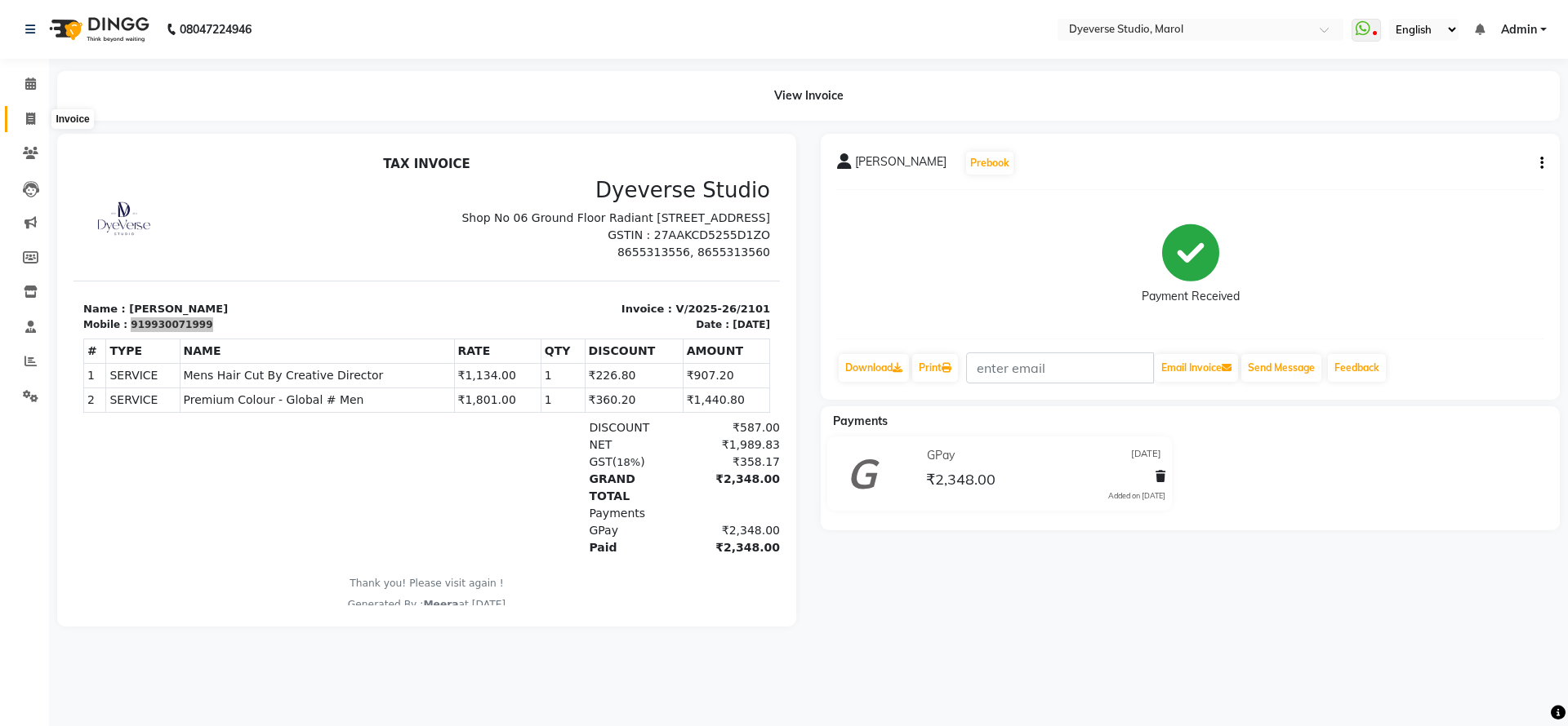
click at [29, 111] on span at bounding box center [30, 119] width 29 height 19
select select "6368"
select select "service"
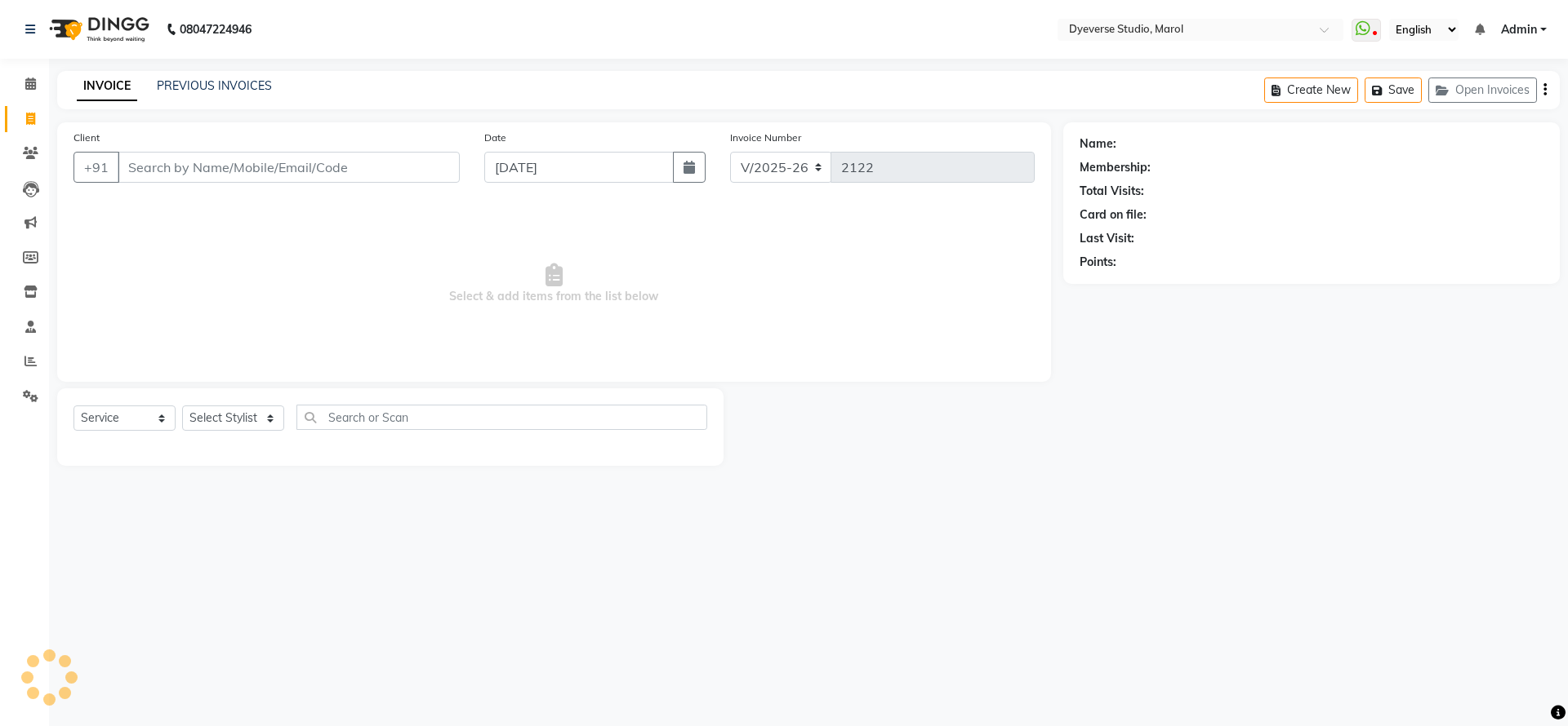
click at [303, 167] on input "Client" at bounding box center [289, 167] width 342 height 31
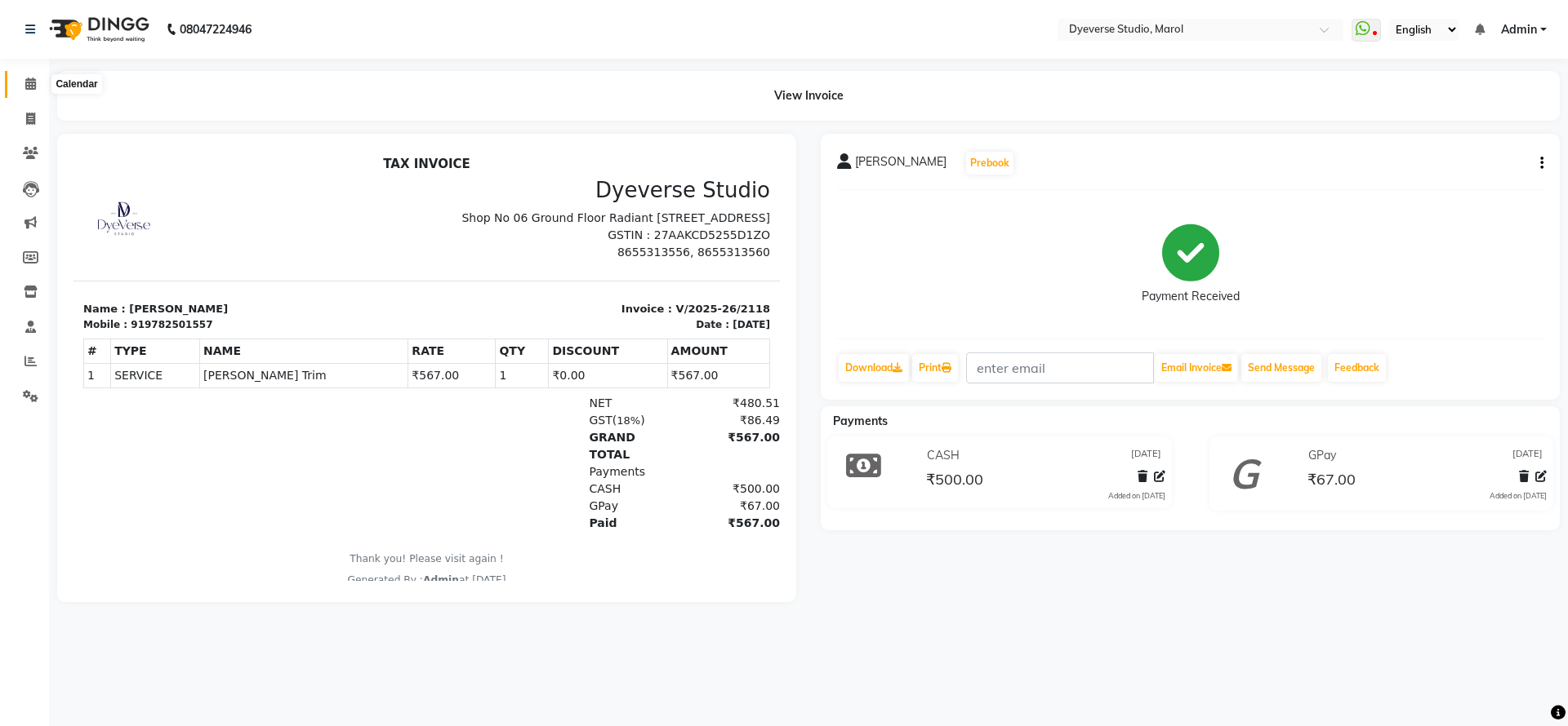
click at [30, 77] on icon at bounding box center [30, 83] width 11 height 13
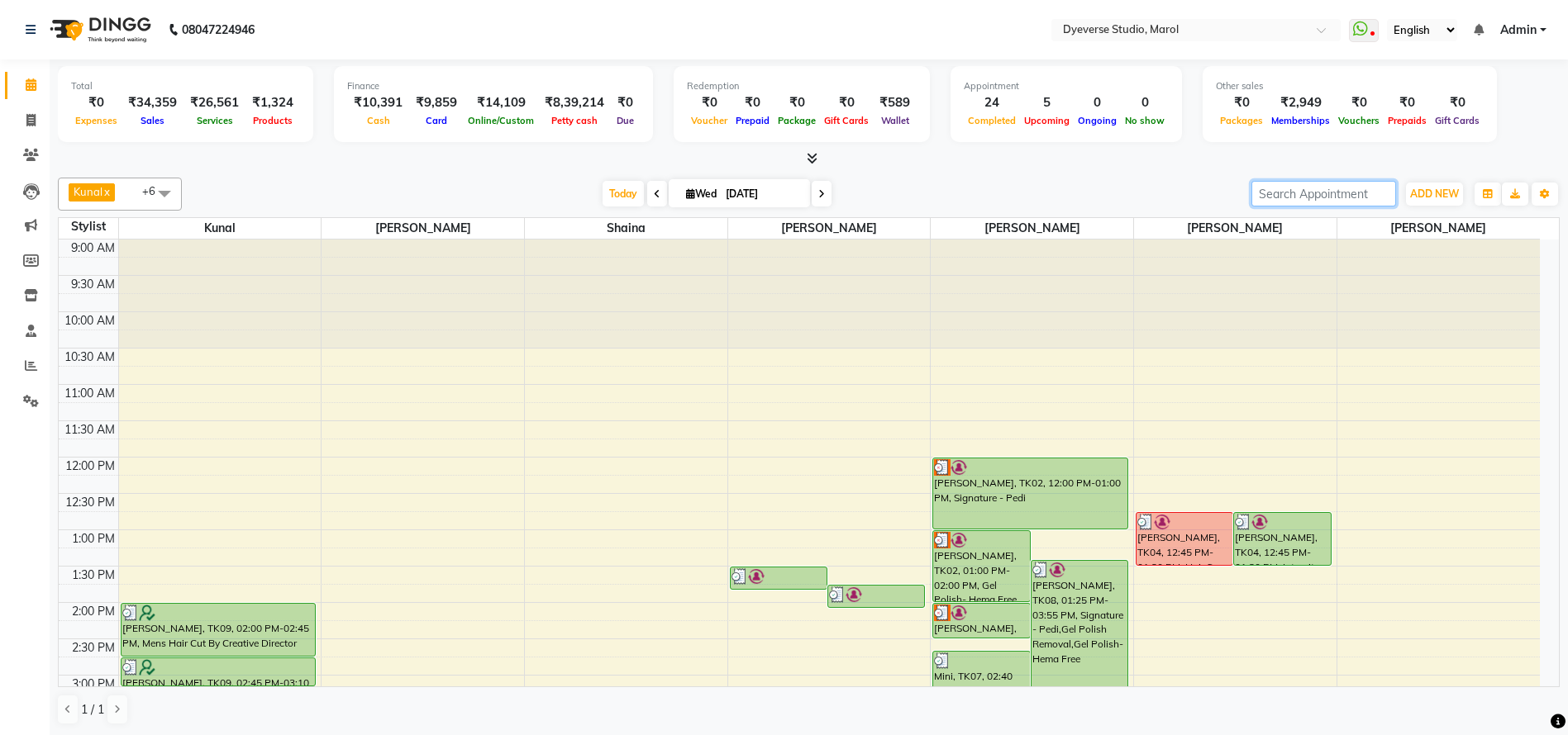
click at [1311, 186] on input "search" at bounding box center [1324, 193] width 145 height 26
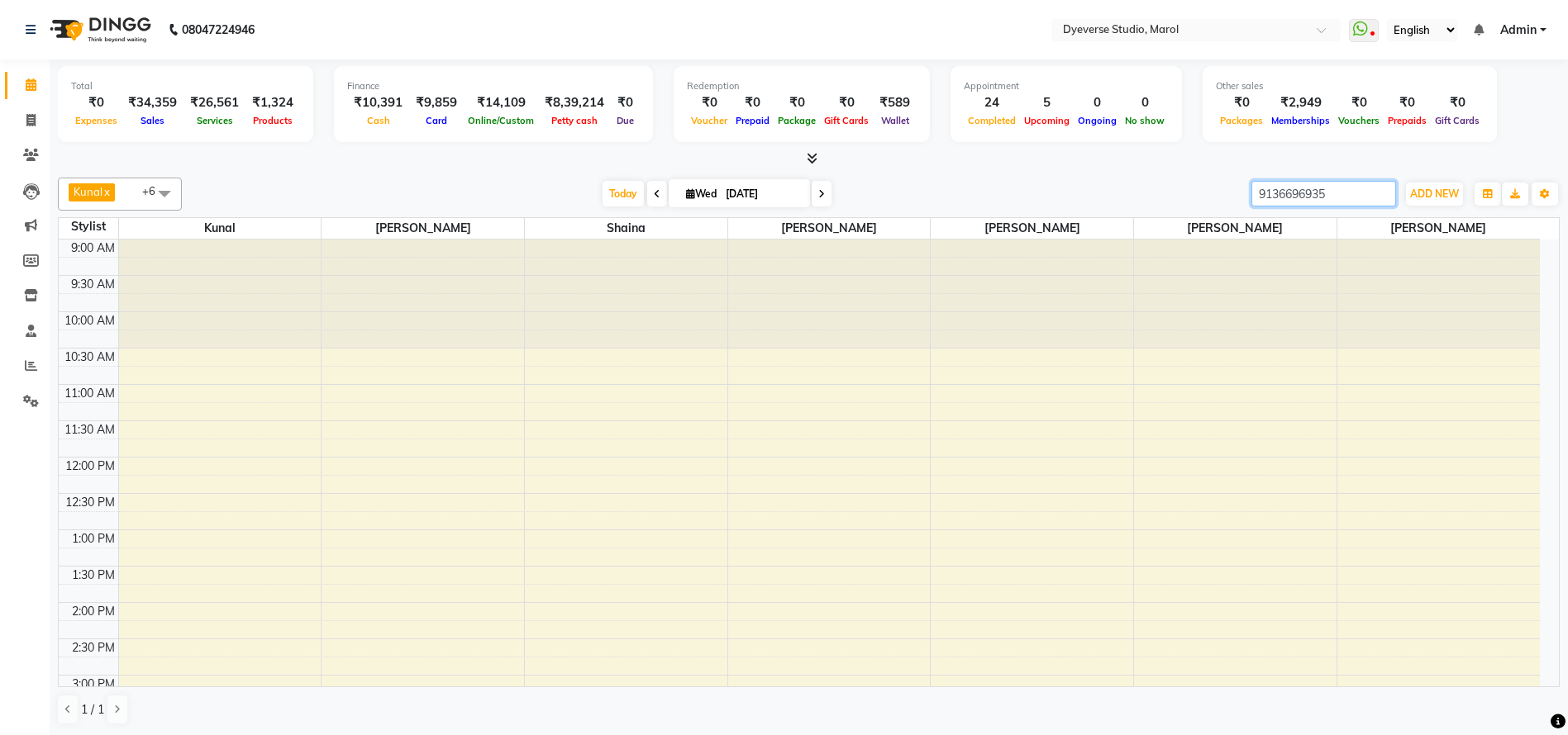
type input "9136696935"
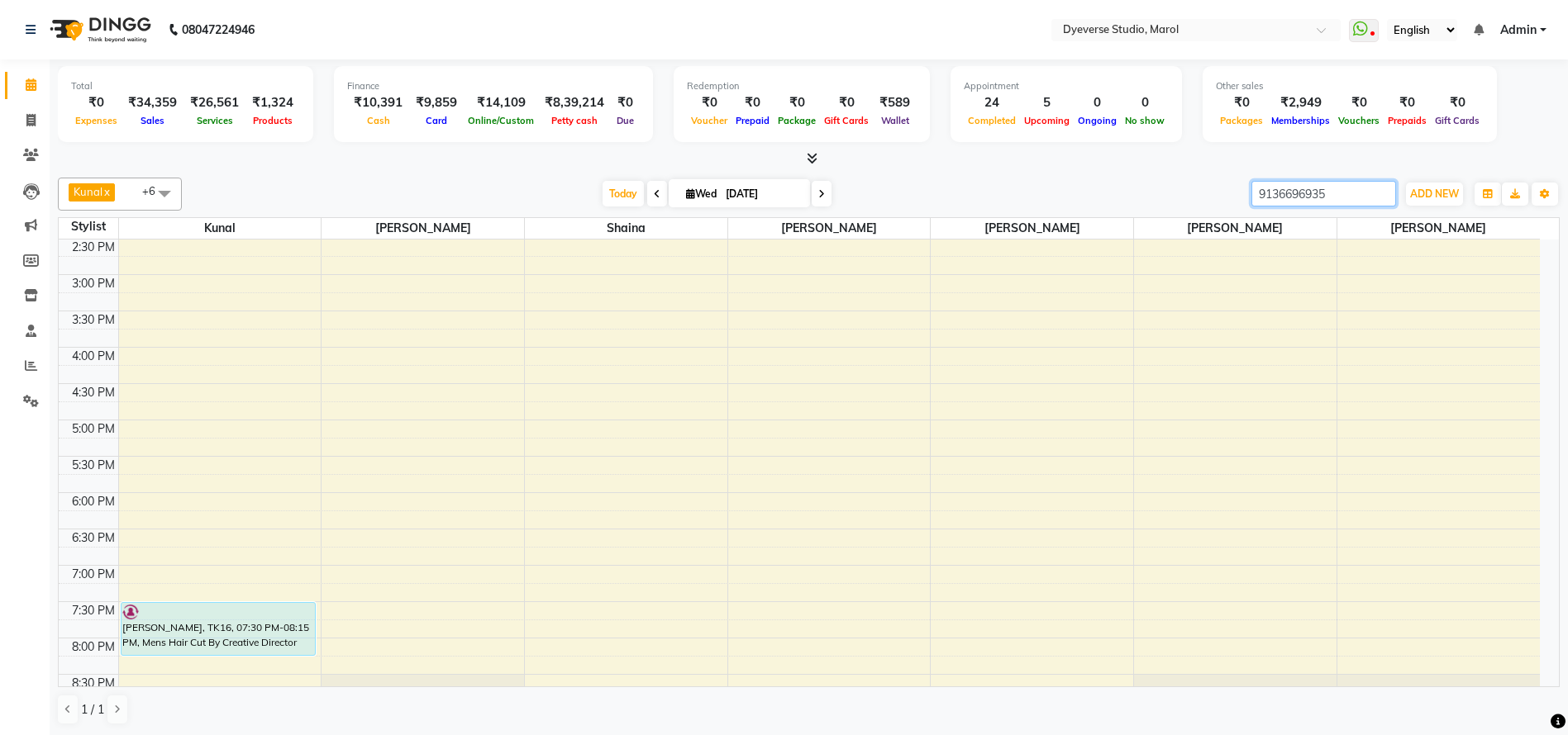
scroll to position [425, 0]
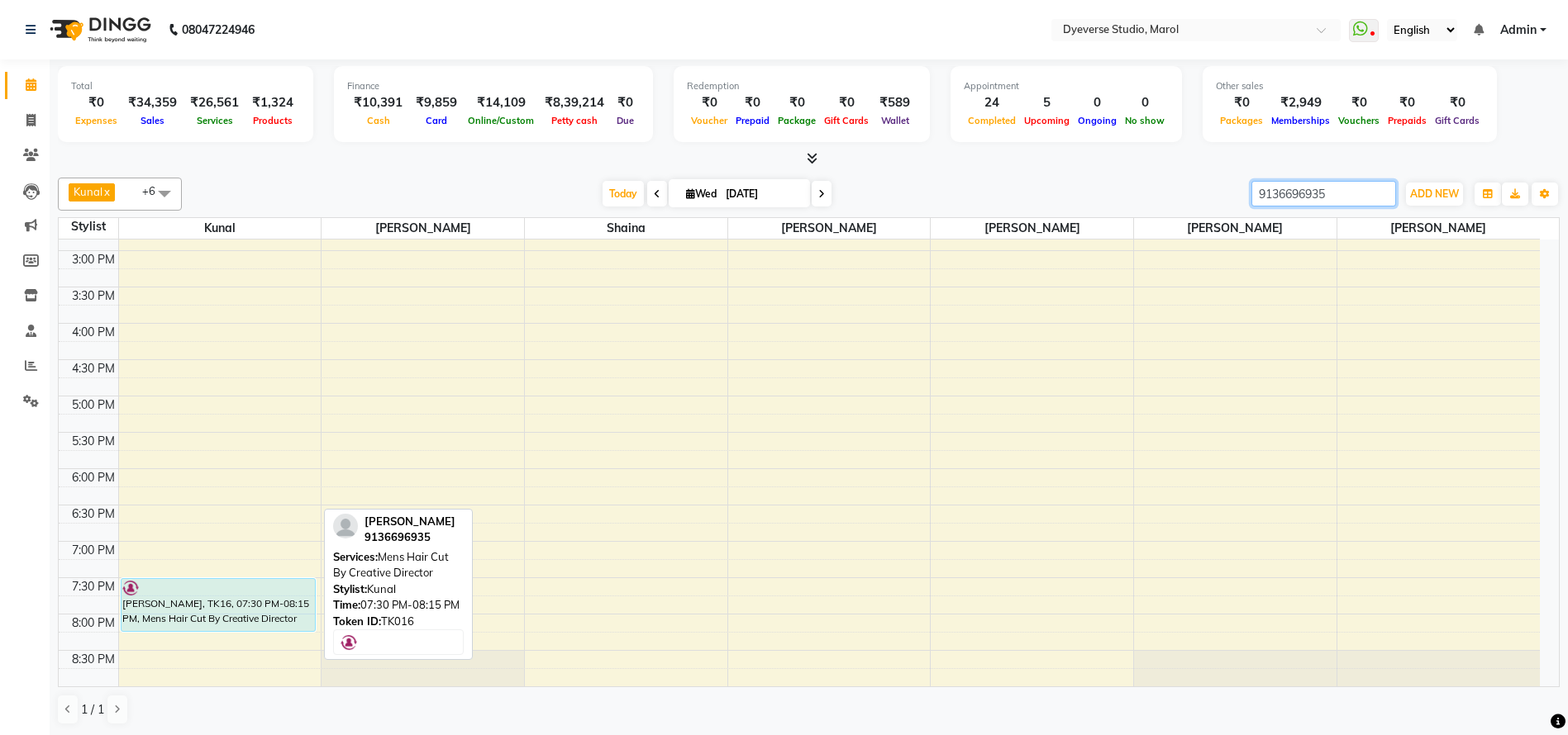
click at [221, 593] on div at bounding box center [219, 588] width 193 height 16
select select "7"
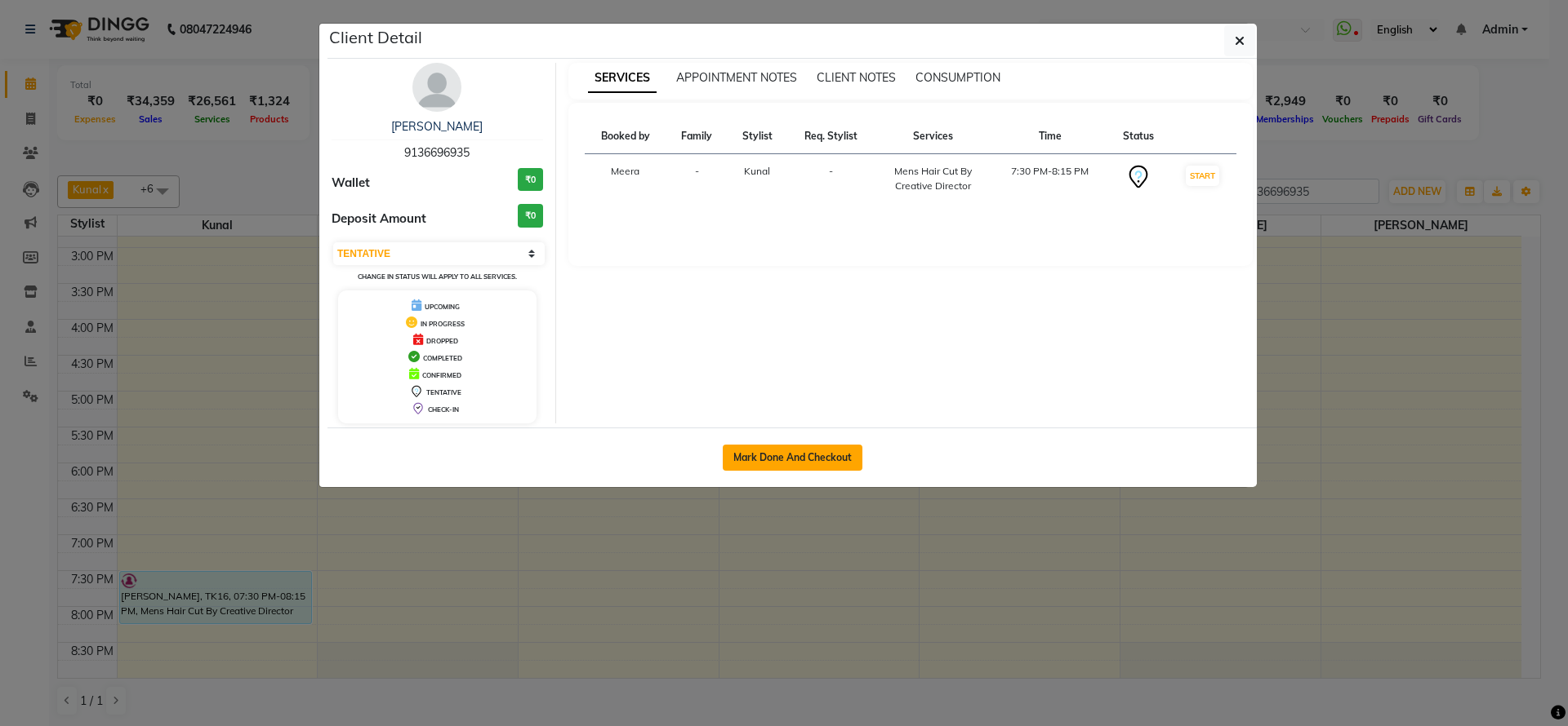
click at [791, 452] on button "Mark Done And Checkout" at bounding box center [792, 458] width 140 height 26
select select "service"
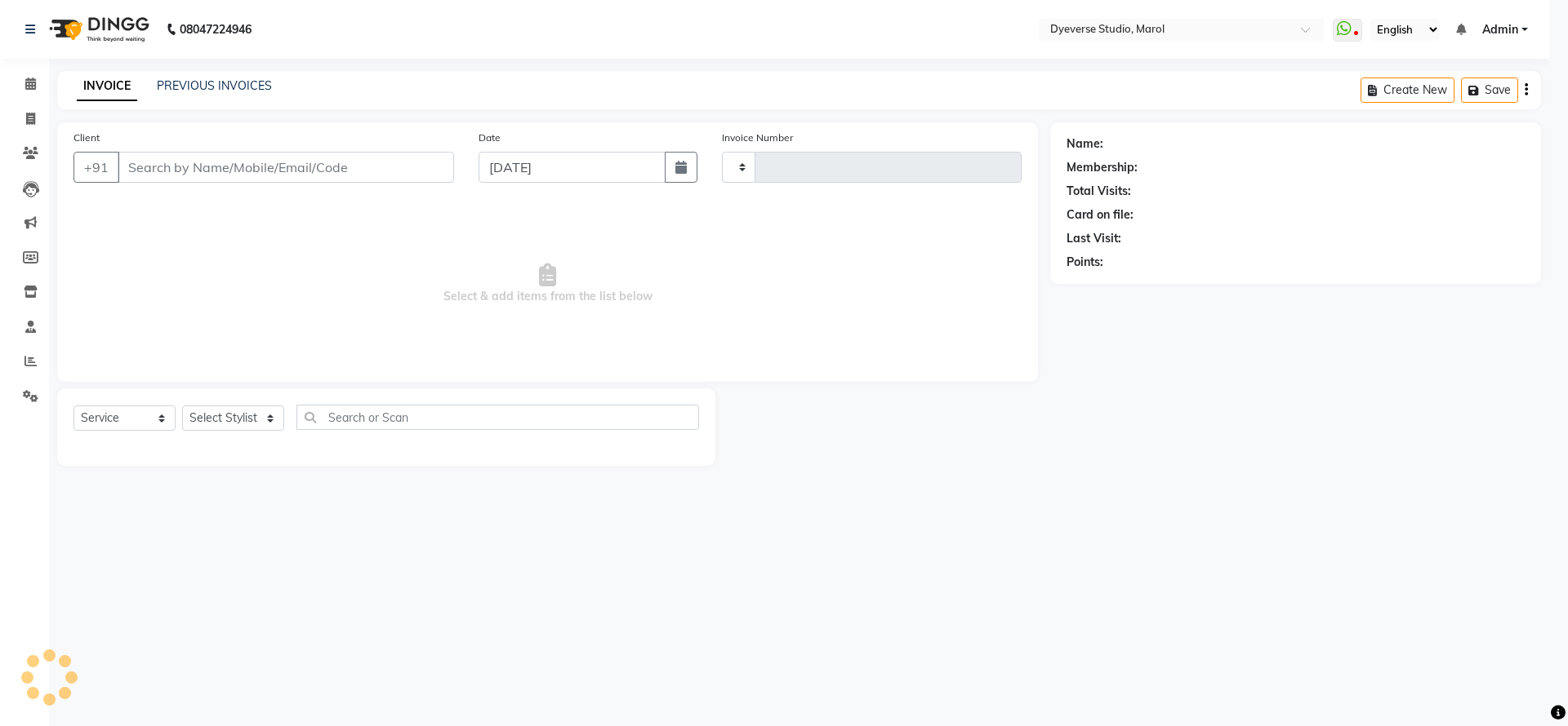
type input "2122"
select select "3"
select select "6368"
type input "9136696935"
select select "48560"
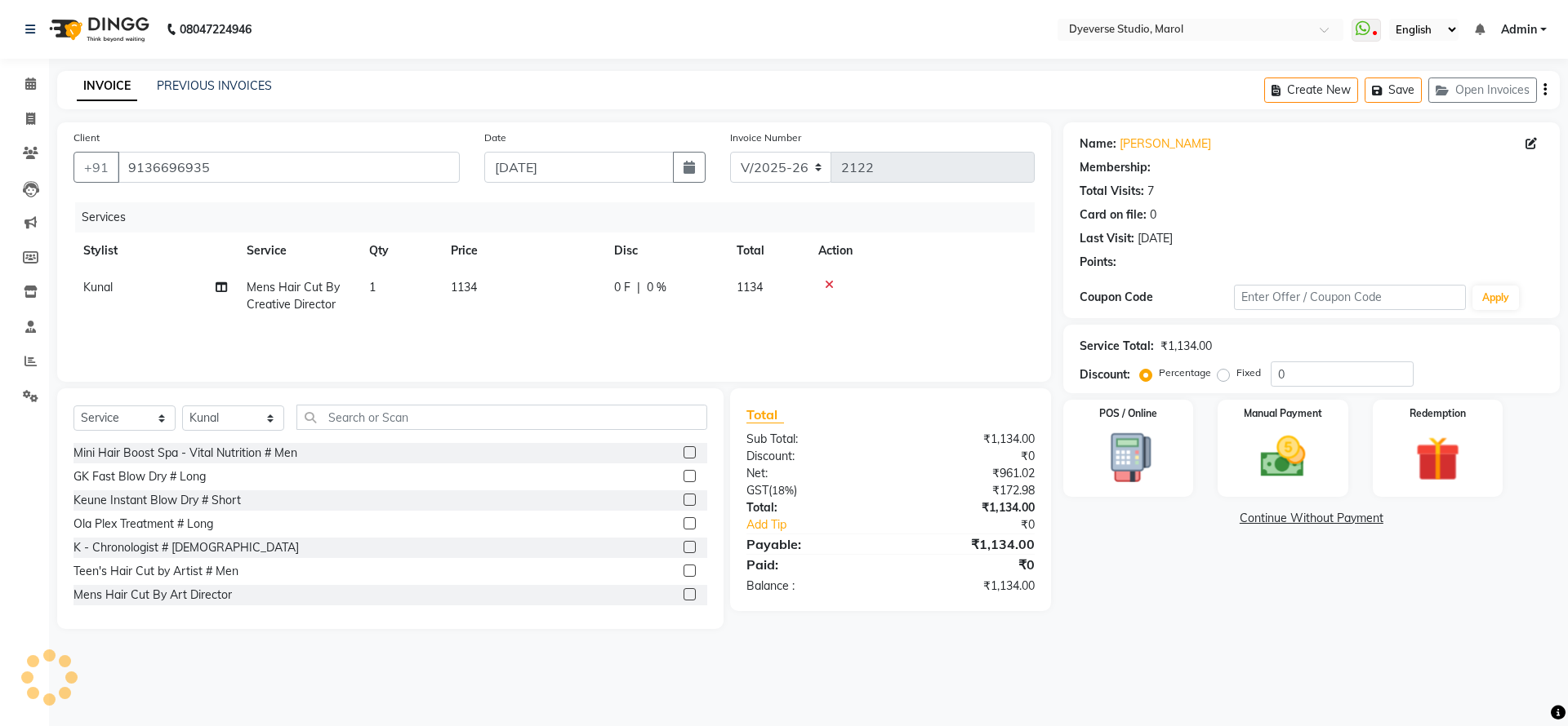
select select "1: Object"
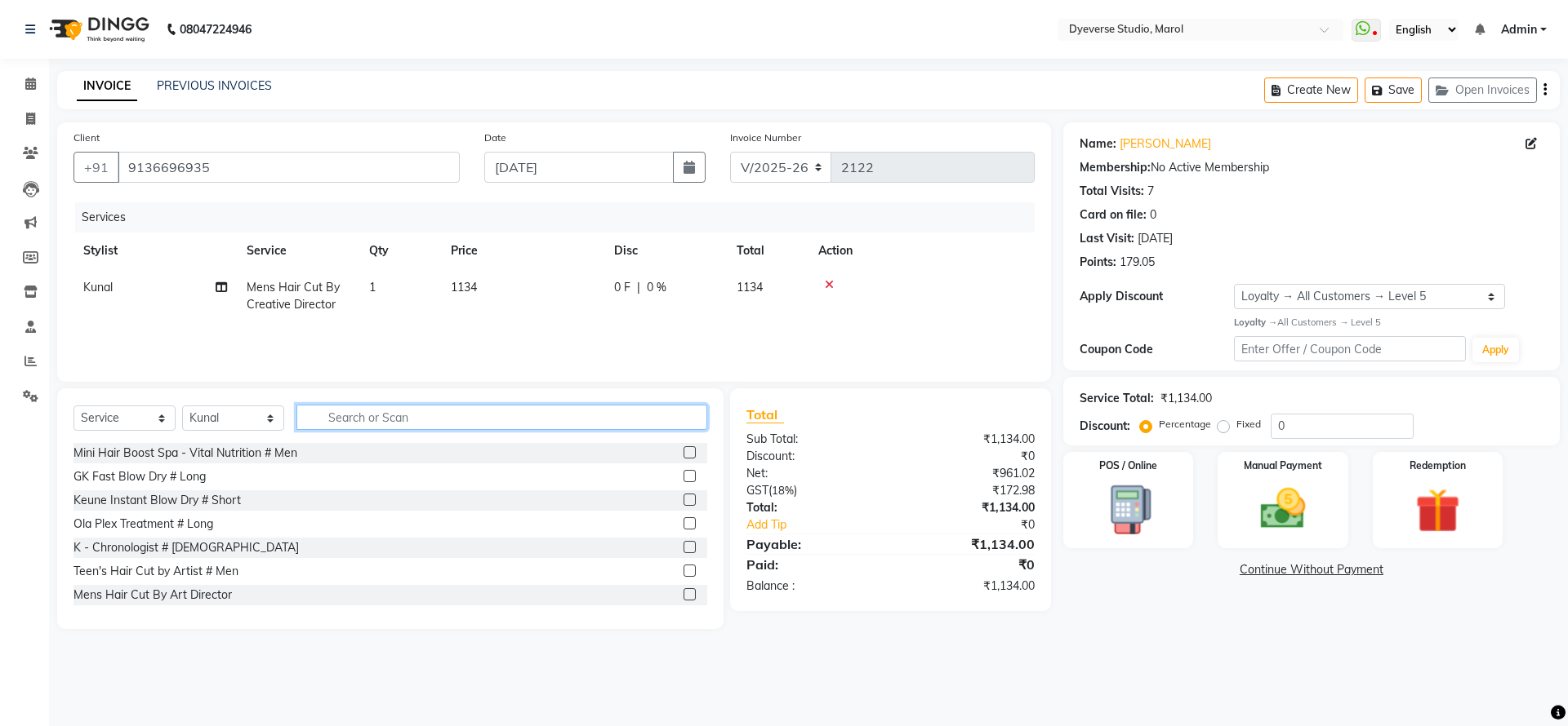
click at [417, 422] on input "text" at bounding box center [502, 417] width 411 height 25
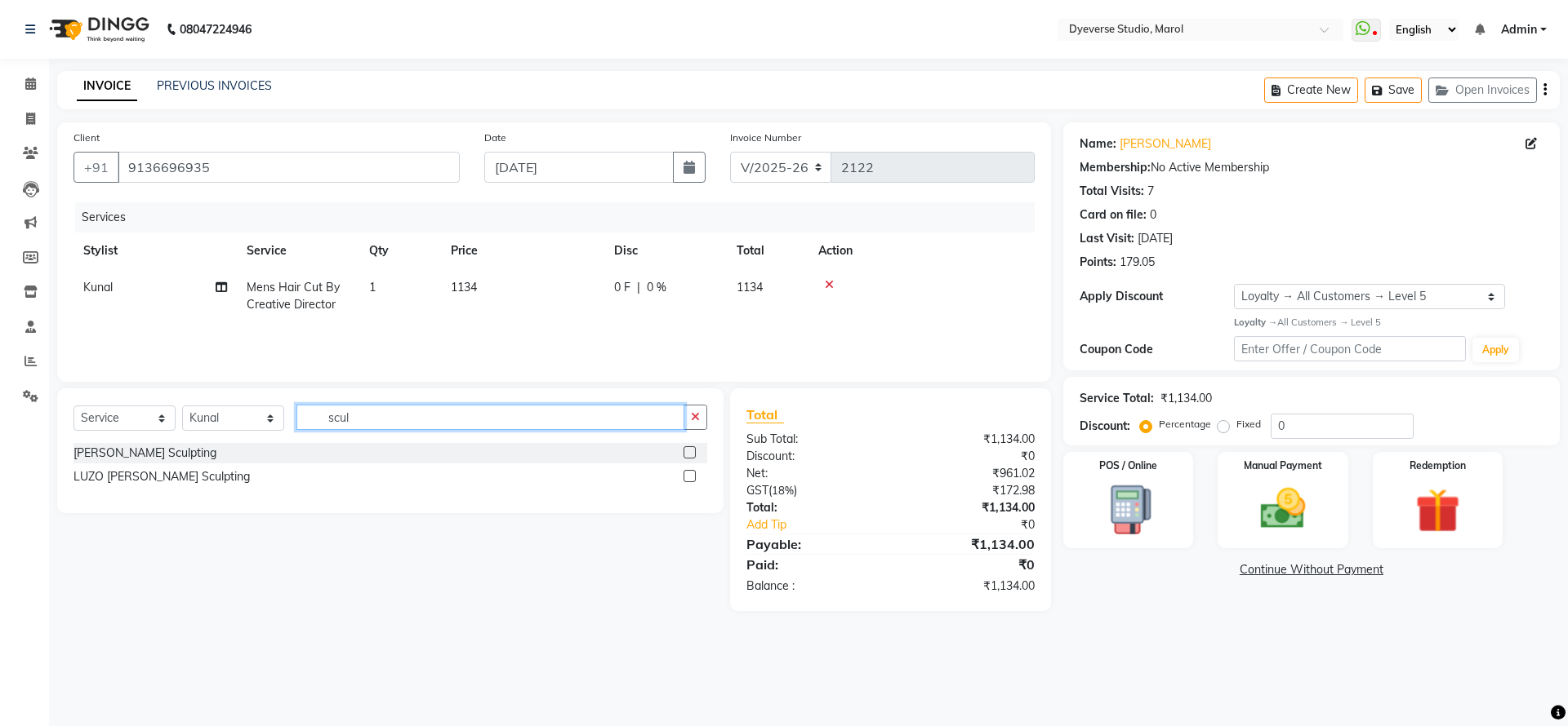
type input "scul"
drag, startPoint x: 692, startPoint y: 447, endPoint x: 681, endPoint y: 448, distance: 11.0
click at [681, 448] on div "Beard Sculpting" at bounding box center [390, 453] width 634 height 20
click at [688, 449] on label at bounding box center [689, 453] width 13 height 13
click at [688, 449] on input "checkbox" at bounding box center [688, 453] width 11 height 11
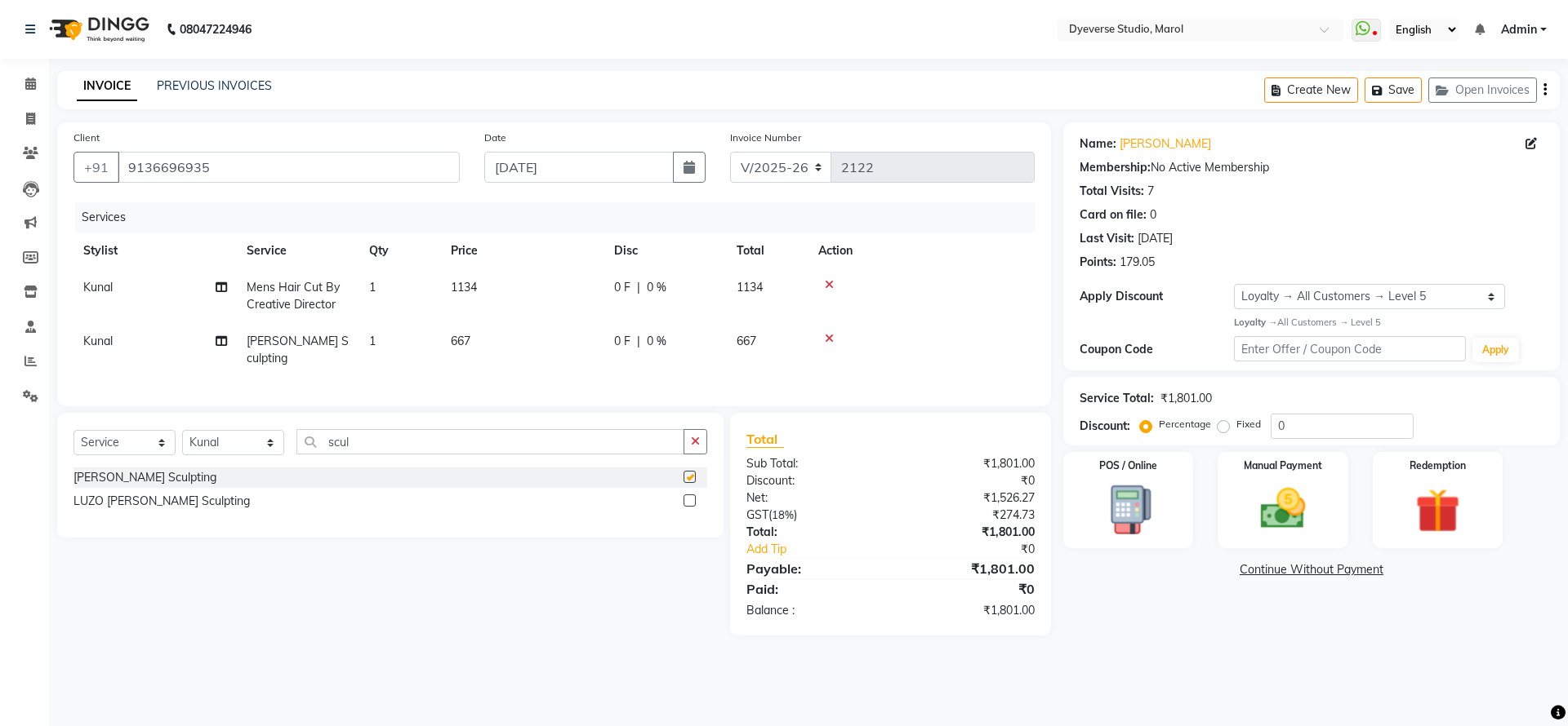
checkbox input "false"
drag, startPoint x: 423, startPoint y: 437, endPoint x: 186, endPoint y: 457, distance: 237.8
click at [186, 457] on div "Select Service Product Membership Package Voucher Prepaid Gift Card Select Styl…" at bounding box center [390, 448] width 634 height 39
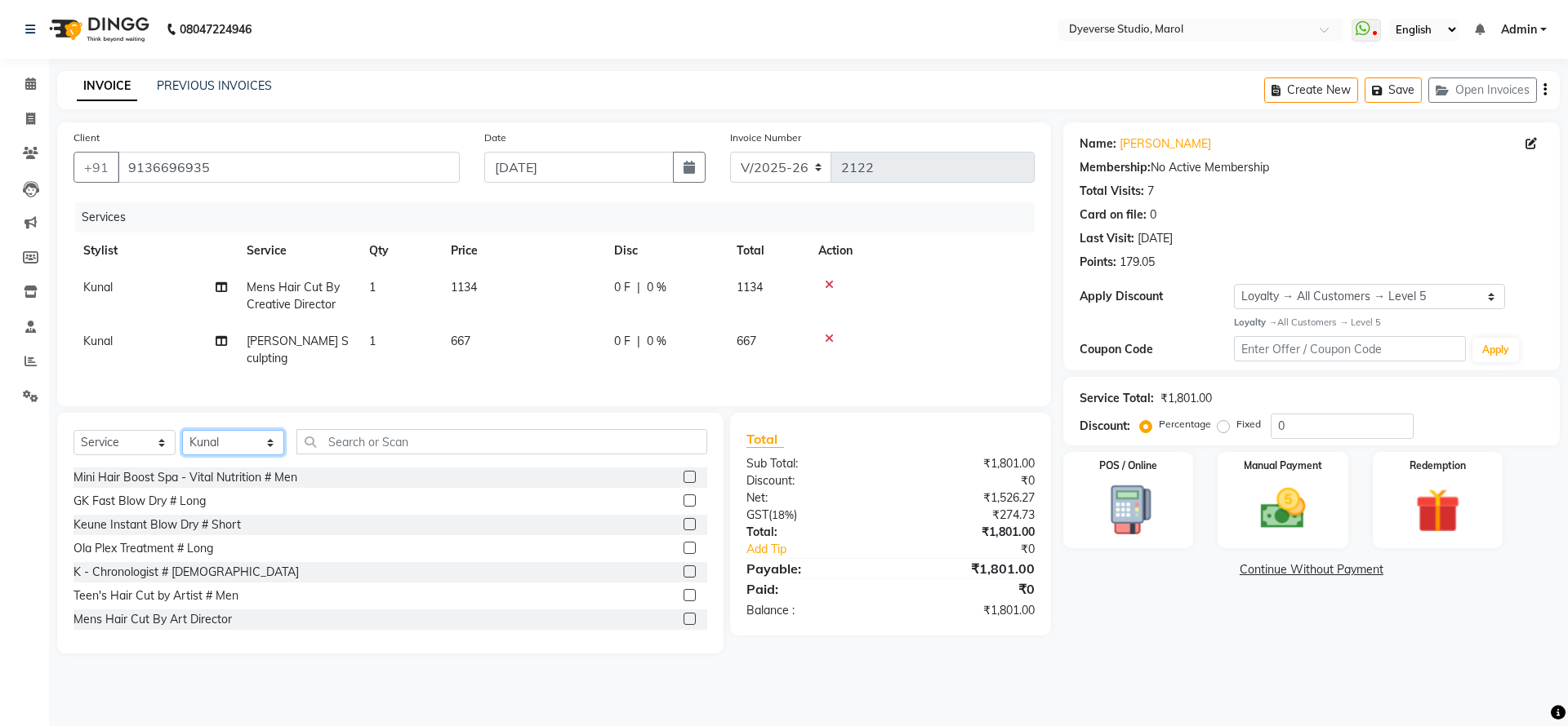
click at [198, 453] on select "Select Stylist Ankita Anmol Kanak Kunal Meera Prachi Raoul Ruchika Ruth Sahabaz…" at bounding box center [232, 442] width 102 height 25
select select "68249"
click at [182, 432] on select "Select Stylist Ankita Anmol Kanak Kunal Meera Prachi Raoul Ruchika Ruth Sahabaz…" at bounding box center [232, 442] width 102 height 25
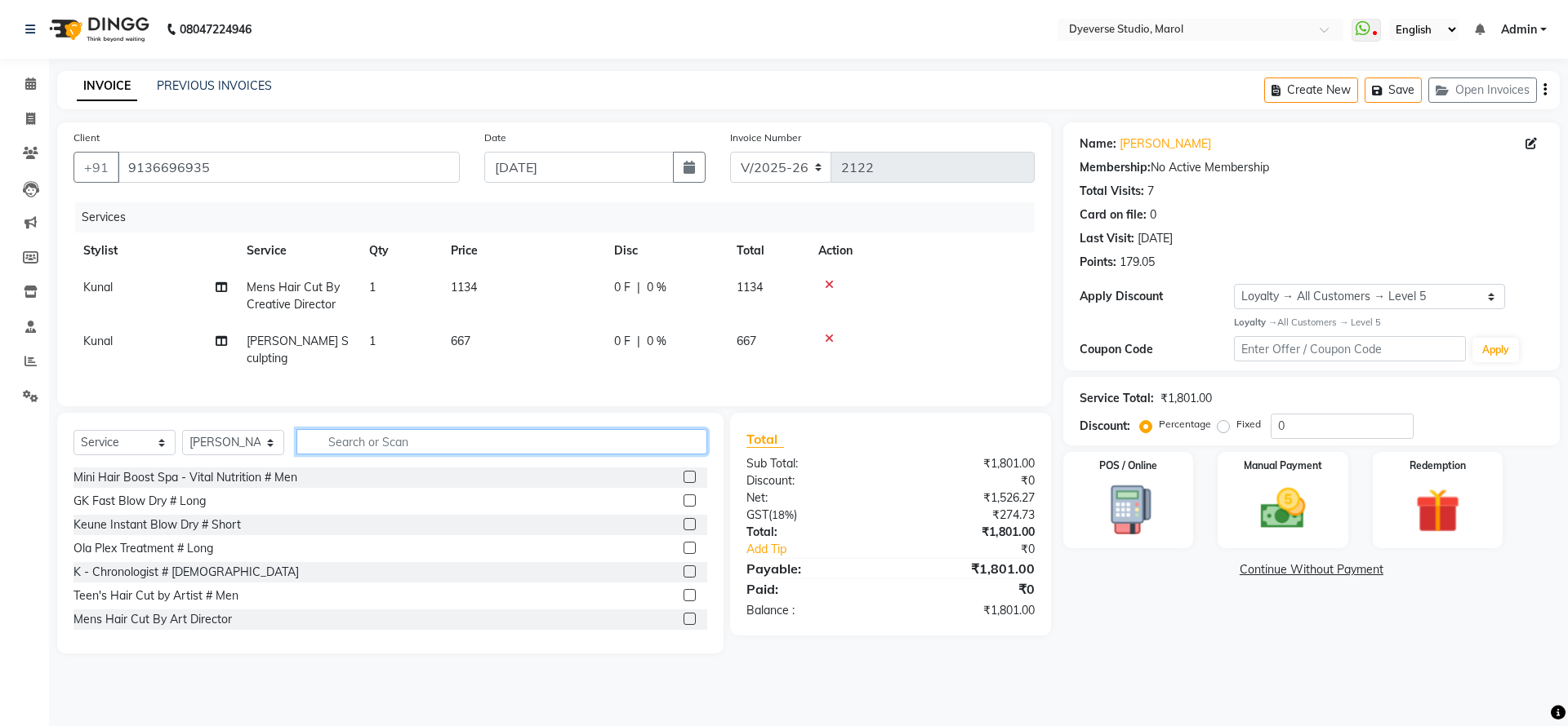
click at [367, 439] on input "text" at bounding box center [502, 442] width 411 height 25
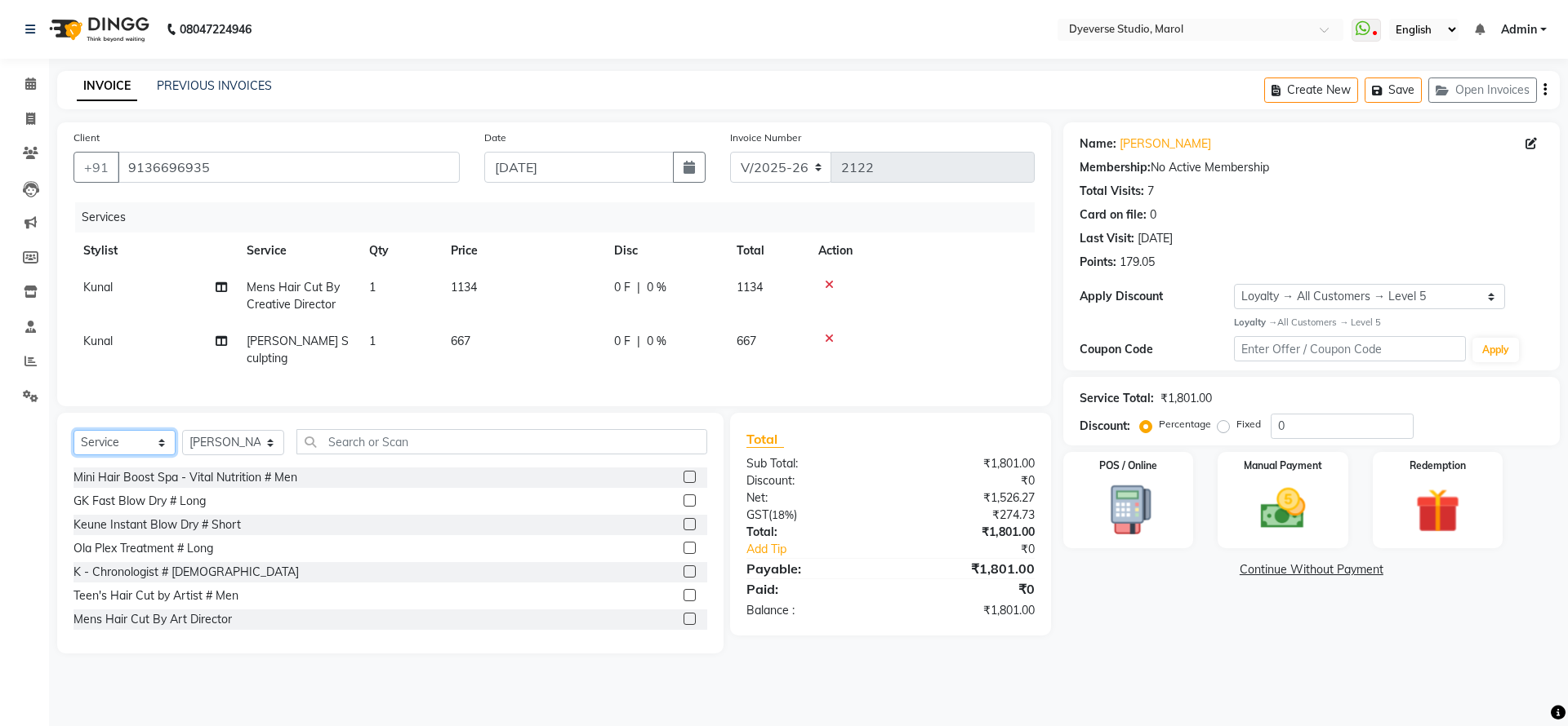
click at [125, 436] on select "Select Service Product Membership Package Voucher Prepaid Gift Card" at bounding box center [124, 442] width 102 height 25
select select "product"
click at [73, 432] on select "Select Service Product Membership Package Voucher Prepaid Gift Card" at bounding box center [124, 442] width 102 height 25
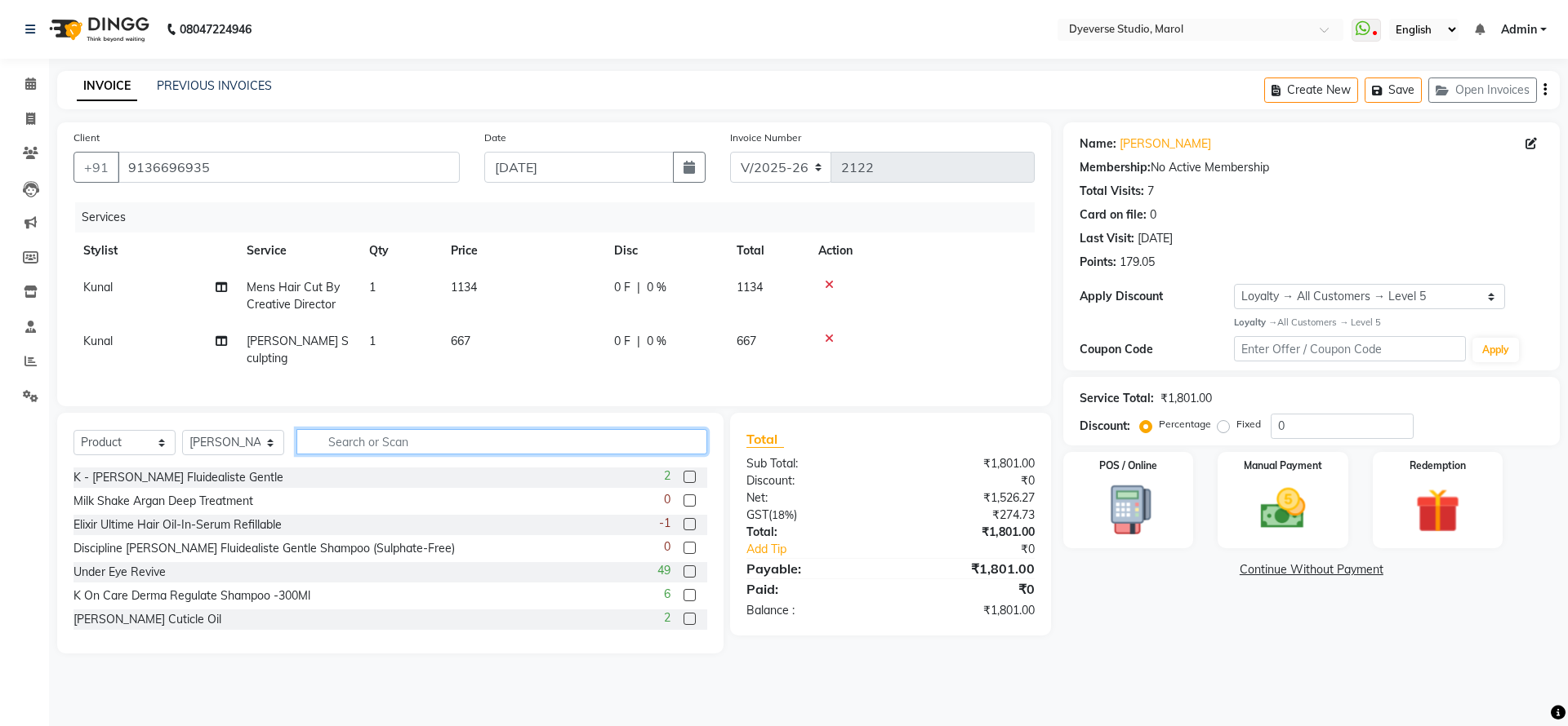
click at [376, 442] on input "text" at bounding box center [502, 442] width 411 height 25
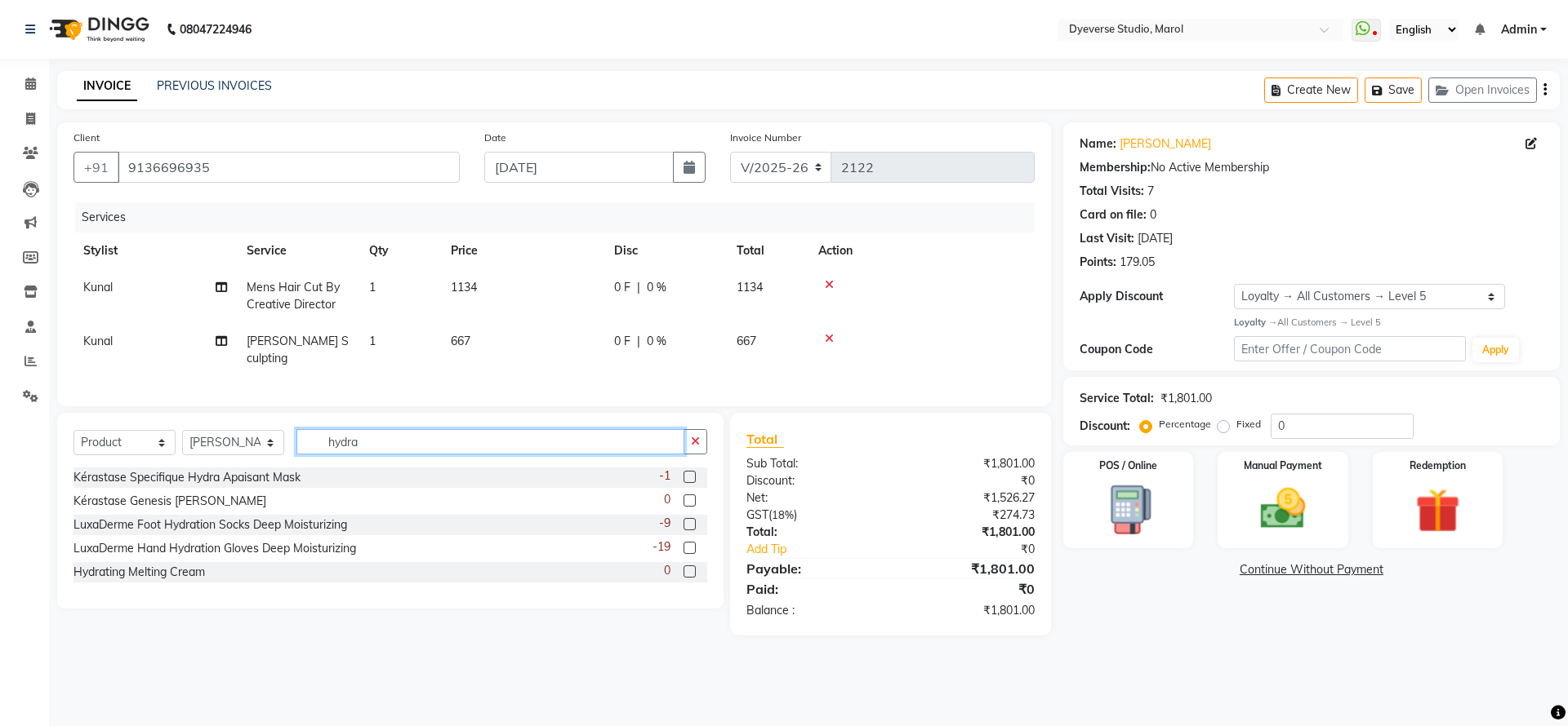
drag, startPoint x: 391, startPoint y: 442, endPoint x: 242, endPoint y: 442, distance: 149.0
click at [242, 442] on div "Select Service Product Membership Package Voucher Prepaid Gift Card Select Styl…" at bounding box center [390, 448] width 634 height 39
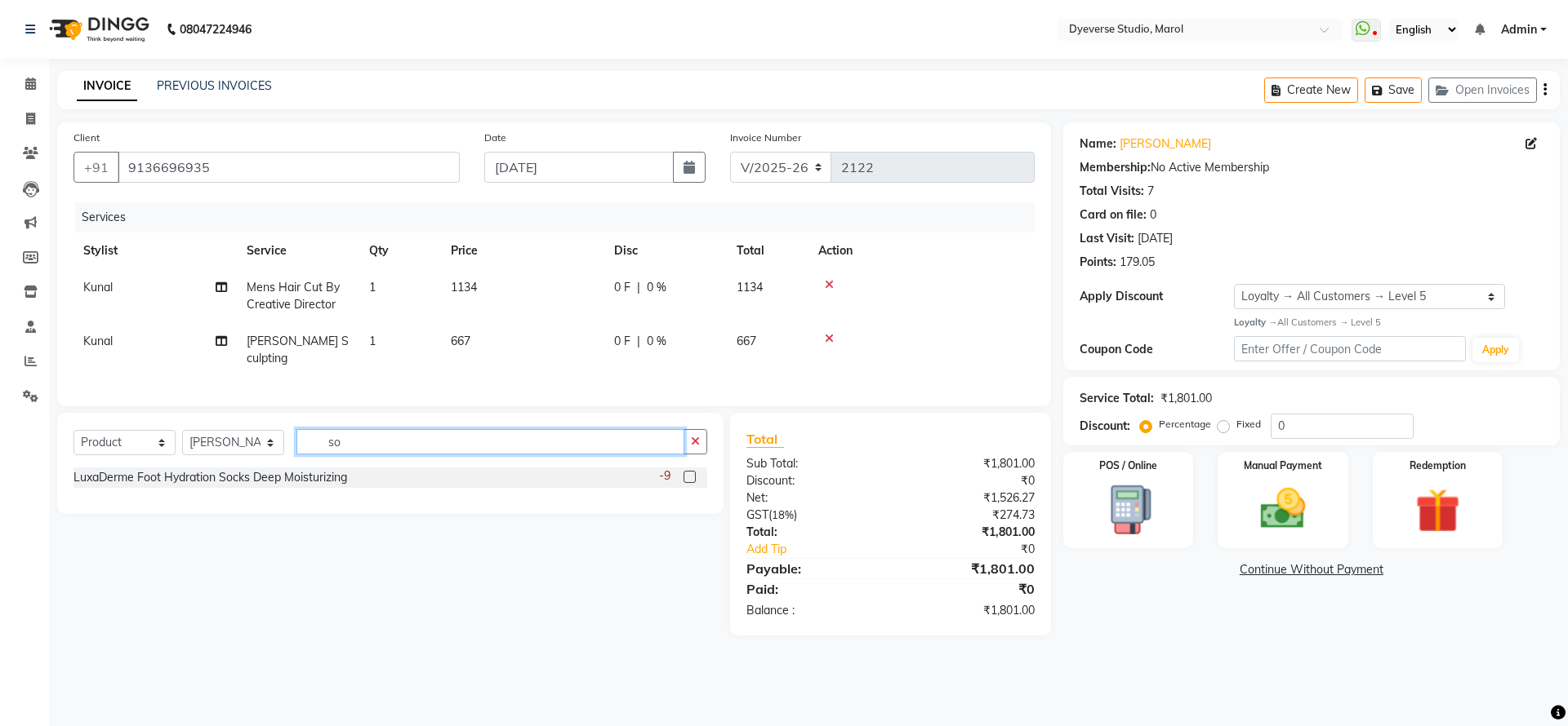
type input "s"
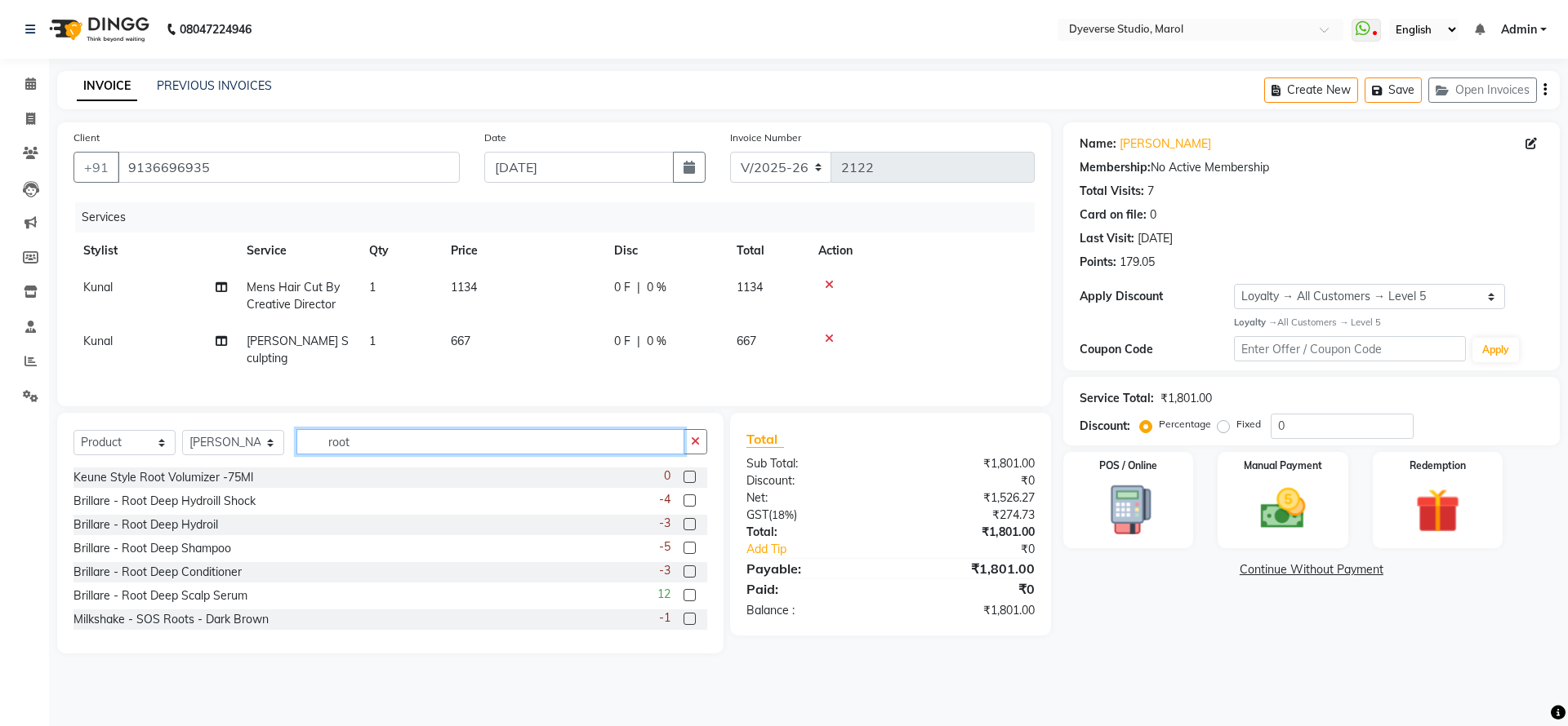
type input "root"
click at [683, 503] on label at bounding box center [689, 501] width 13 height 13
click at [683, 503] on input "checkbox" at bounding box center [688, 501] width 11 height 11
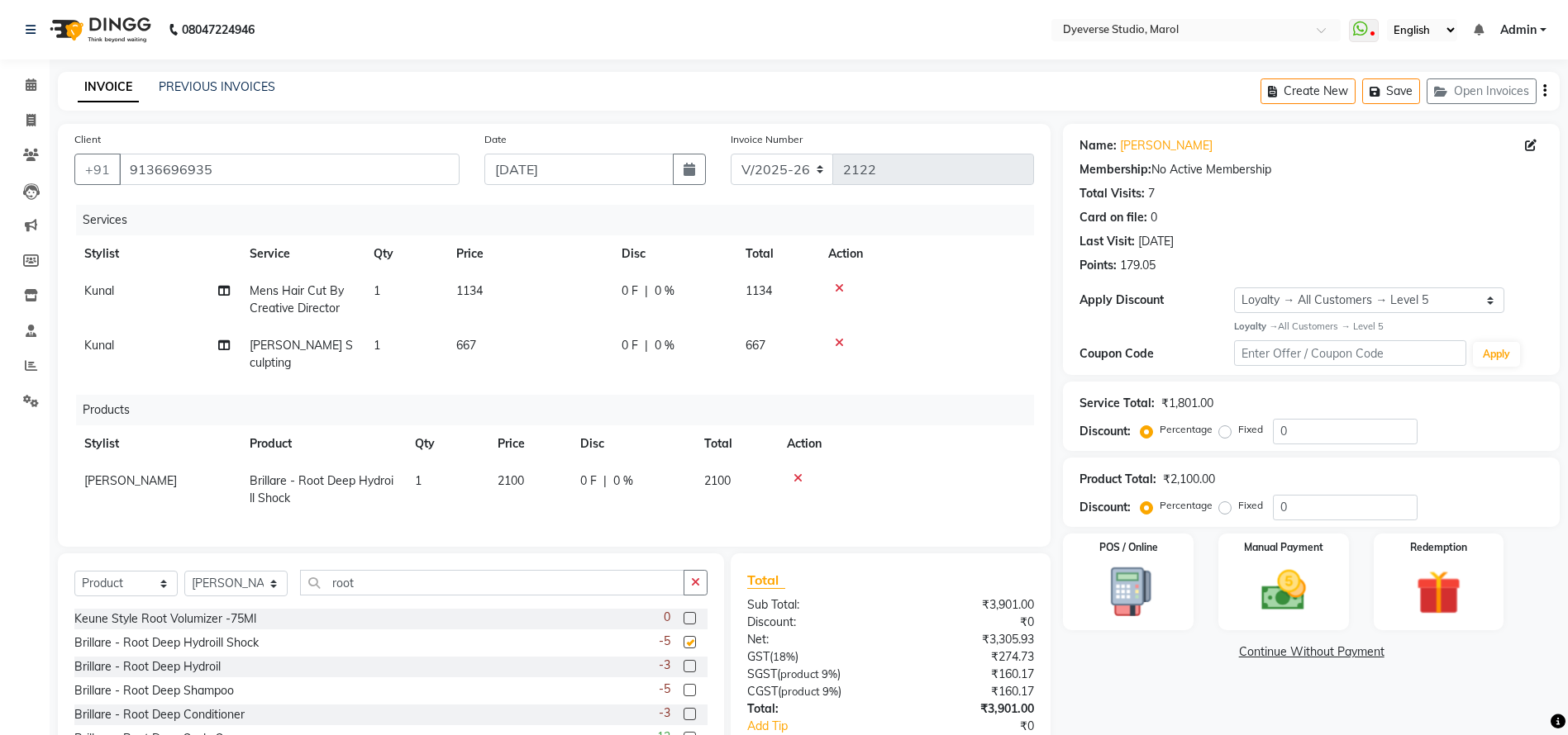
checkbox input "false"
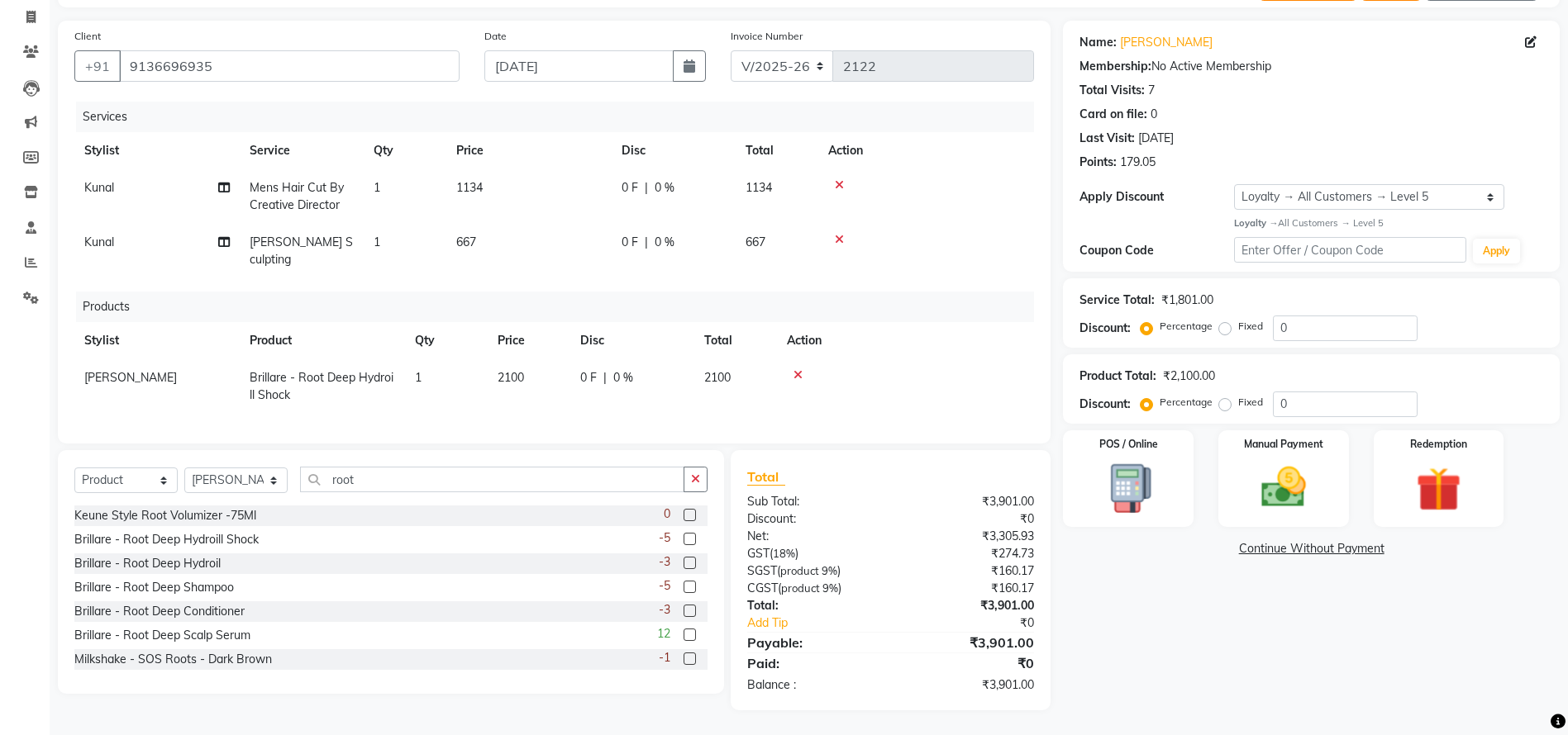
click at [683, 631] on label at bounding box center [689, 635] width 13 height 13
click at [683, 631] on input "checkbox" at bounding box center [689, 635] width 11 height 11
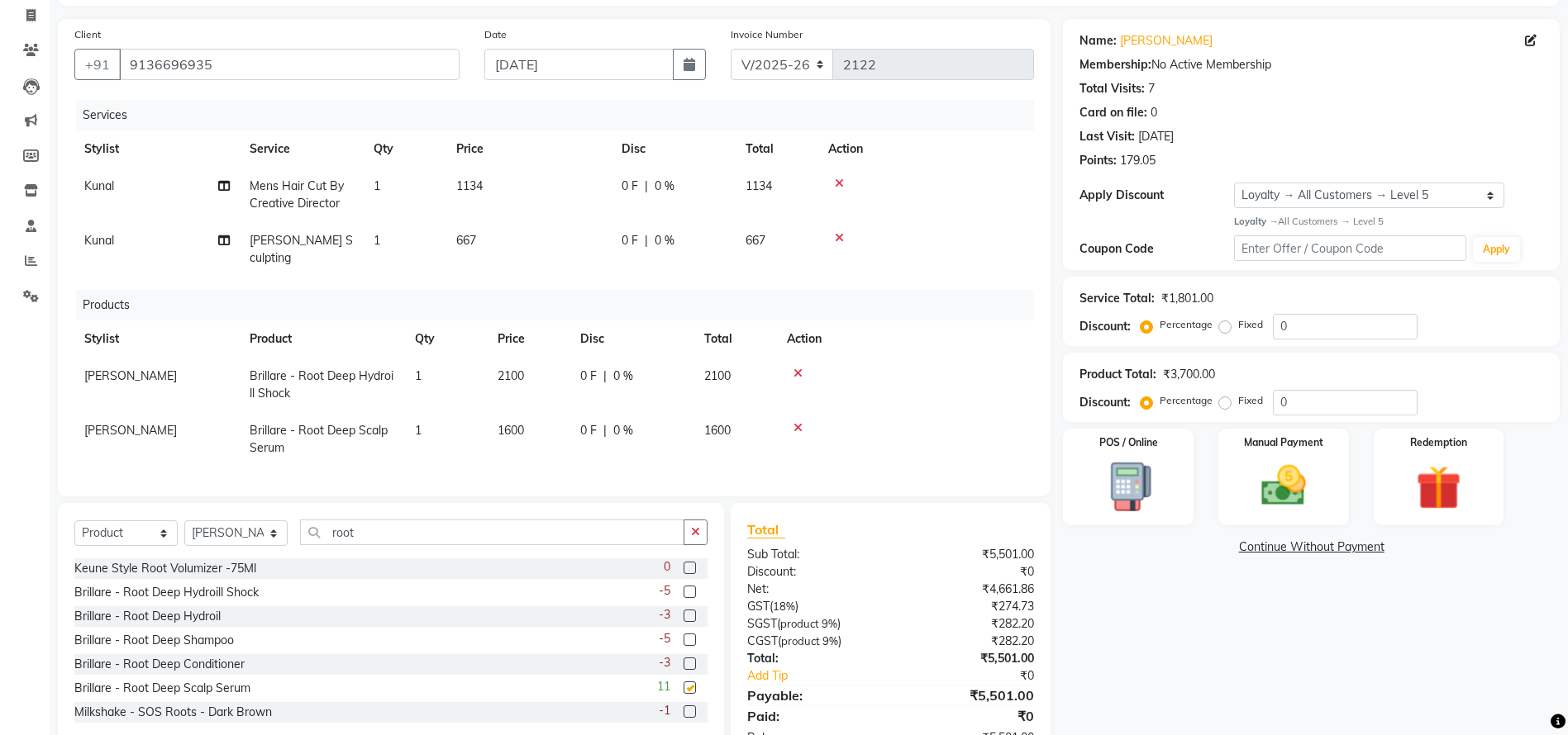
checkbox input "false"
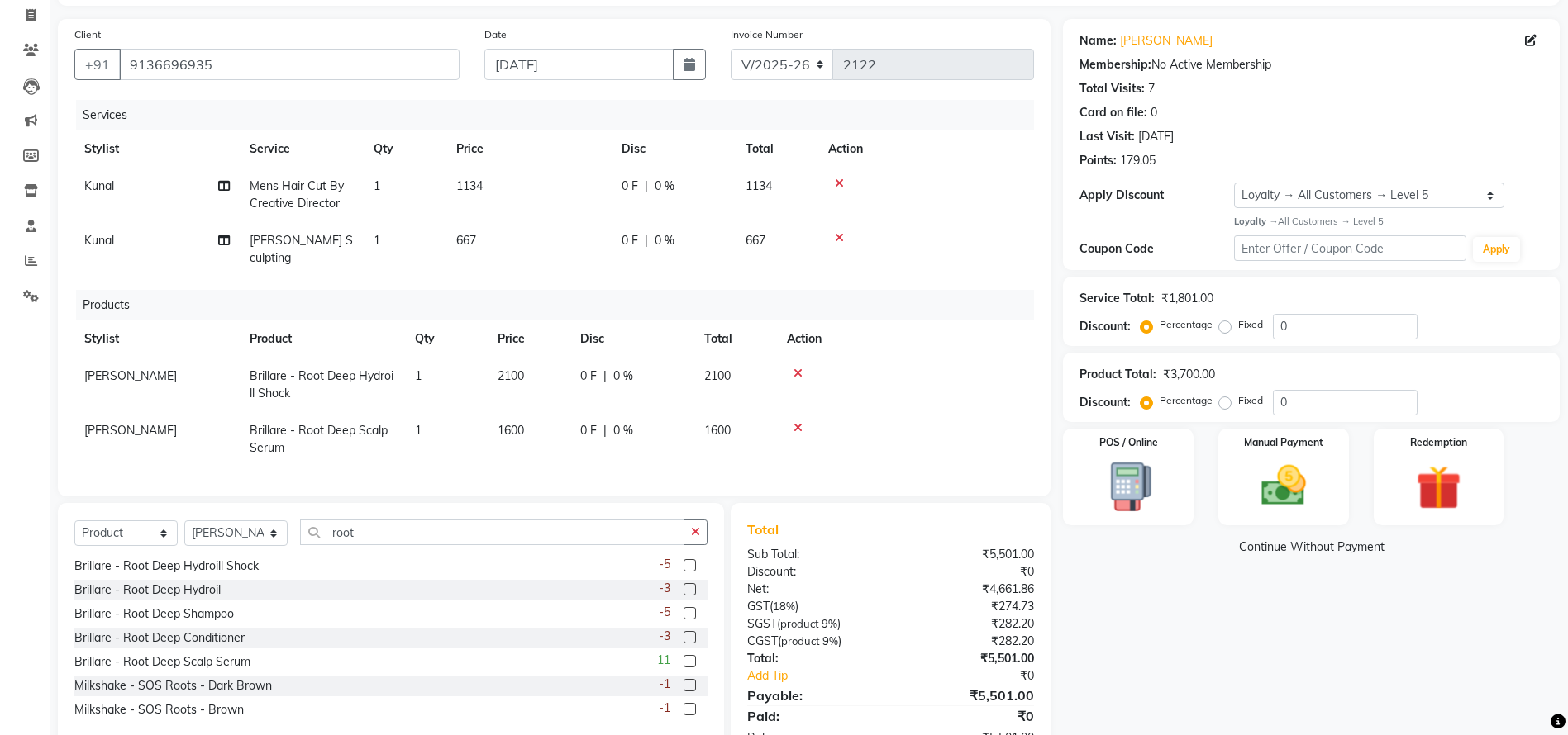
scroll to position [0, 0]
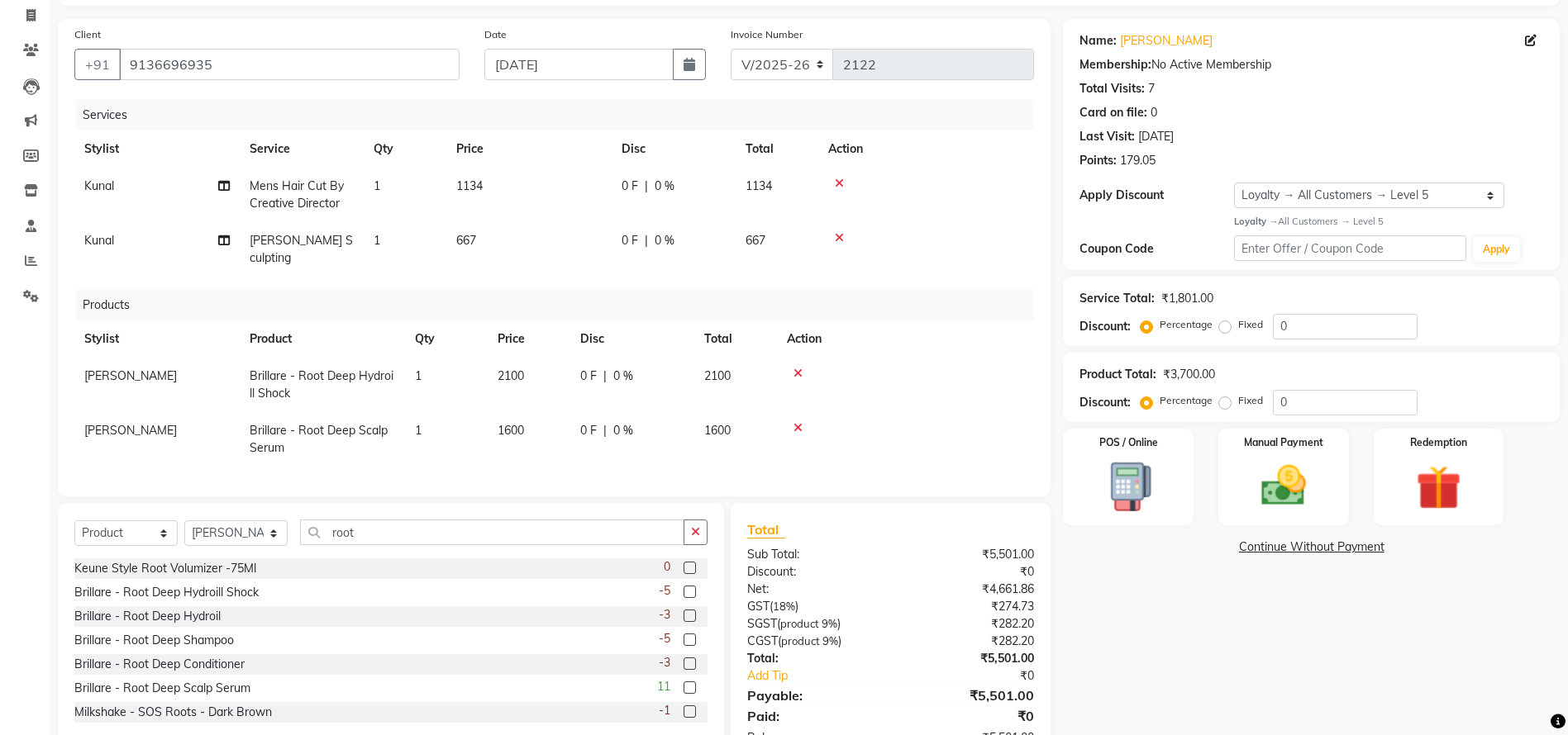
click at [510, 368] on td "2100" at bounding box center [528, 385] width 83 height 55
select select "68249"
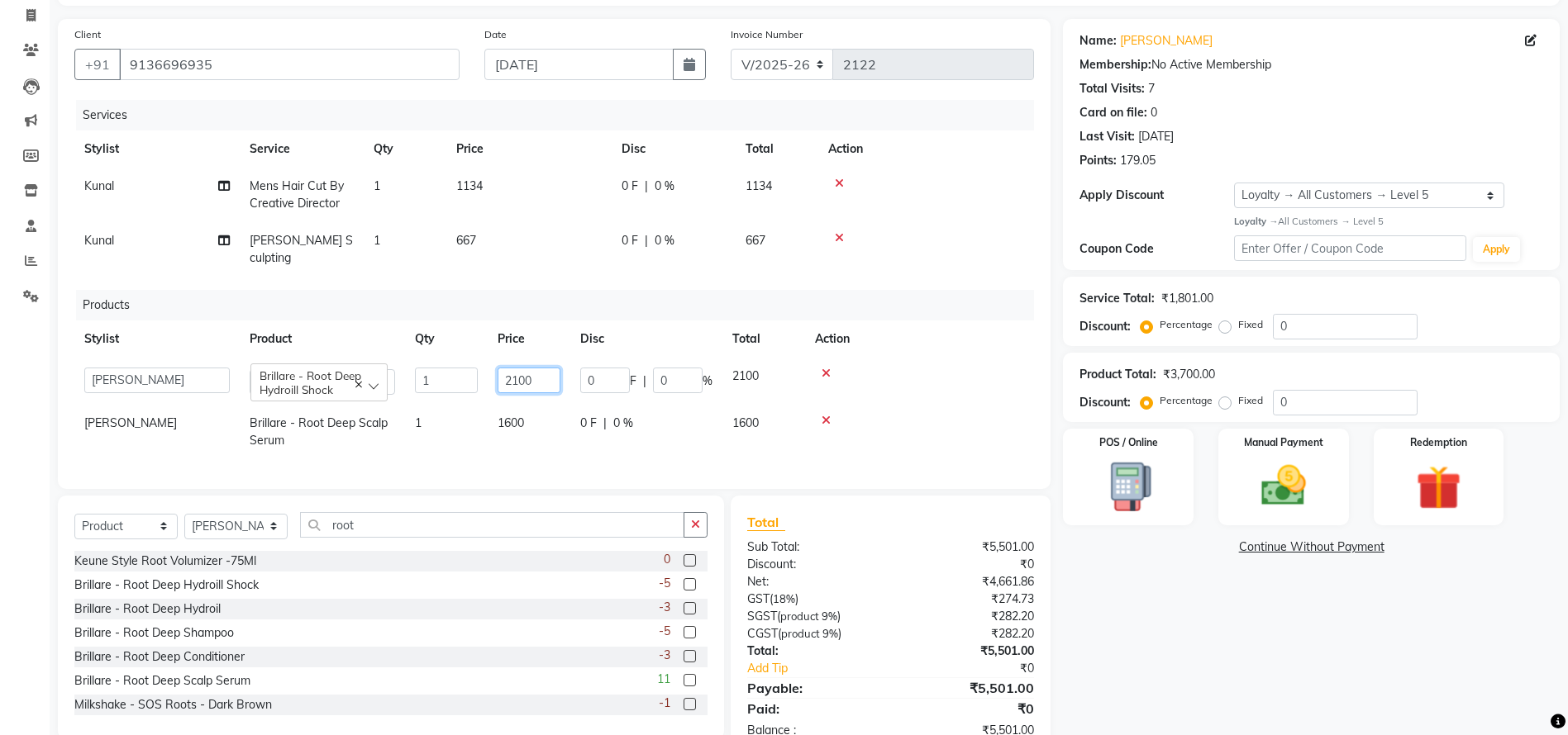
drag, startPoint x: 536, startPoint y: 358, endPoint x: 441, endPoint y: 359, distance: 95.0
click at [441, 359] on tr "Ankita Anmol Kanak Kunal Meera Prachi Raoul Ruchika Ruth Sahabaz Shaina Simran …" at bounding box center [554, 381] width 960 height 47
click at [533, 405] on td "1600" at bounding box center [528, 432] width 83 height 55
select select "68249"
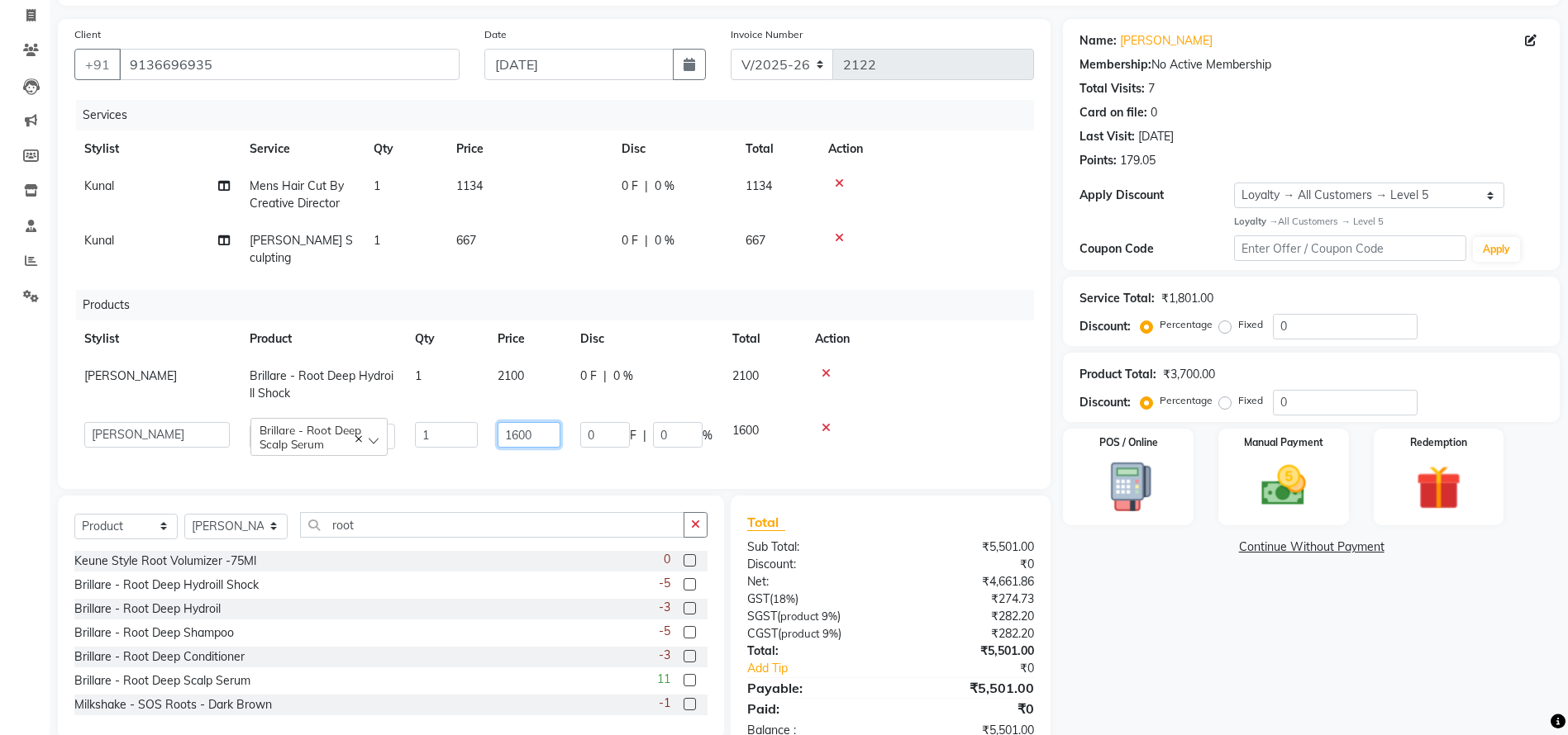
drag, startPoint x: 533, startPoint y: 416, endPoint x: 432, endPoint y: 411, distance: 101.1
click at [432, 412] on tr "Ankita Anmol Kanak Kunal Meera Prachi Raoul Ruchika Ruth Sahabaz Shaina Simran …" at bounding box center [554, 435] width 960 height 47
type input "3100"
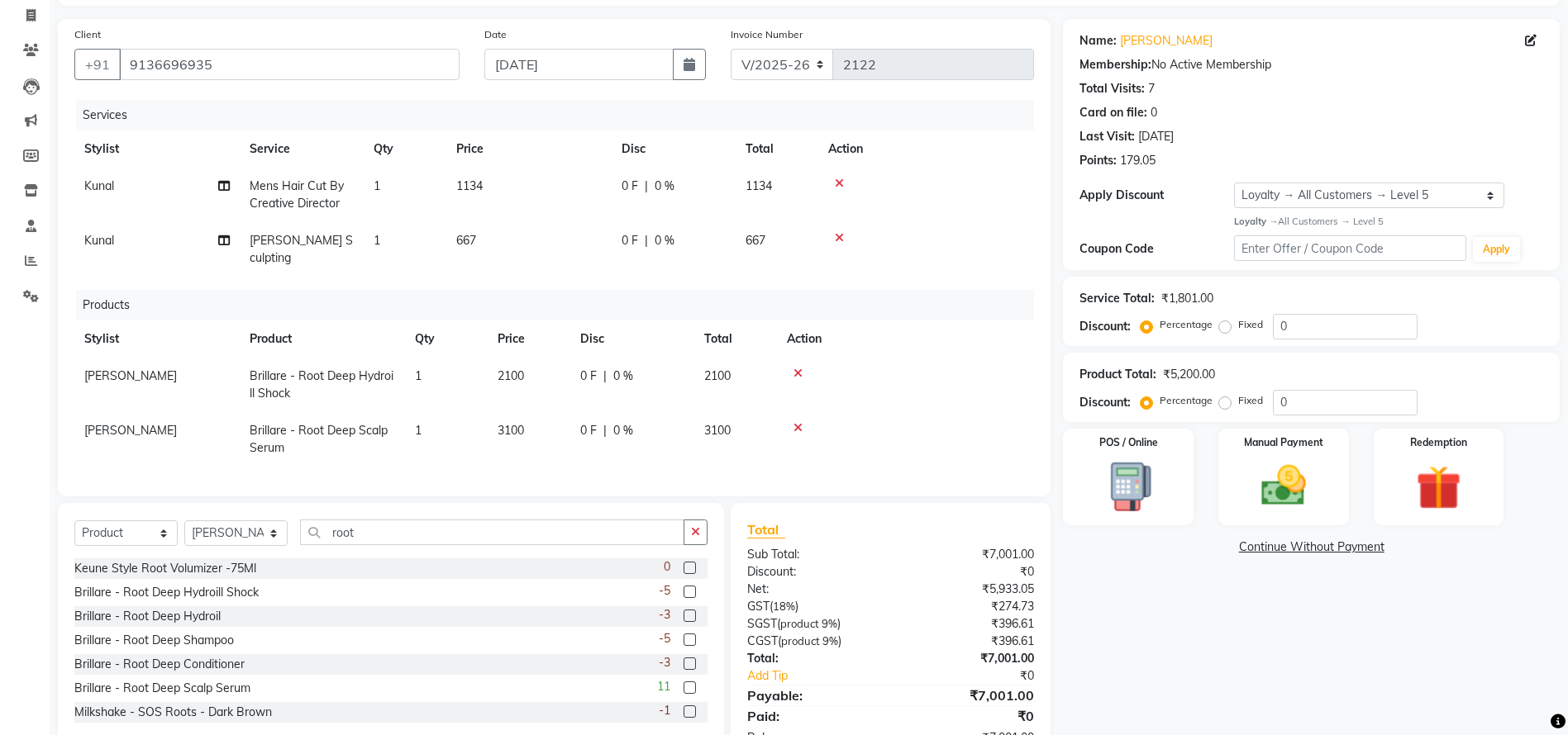
click at [801, 368] on icon at bounding box center [798, 374] width 9 height 12
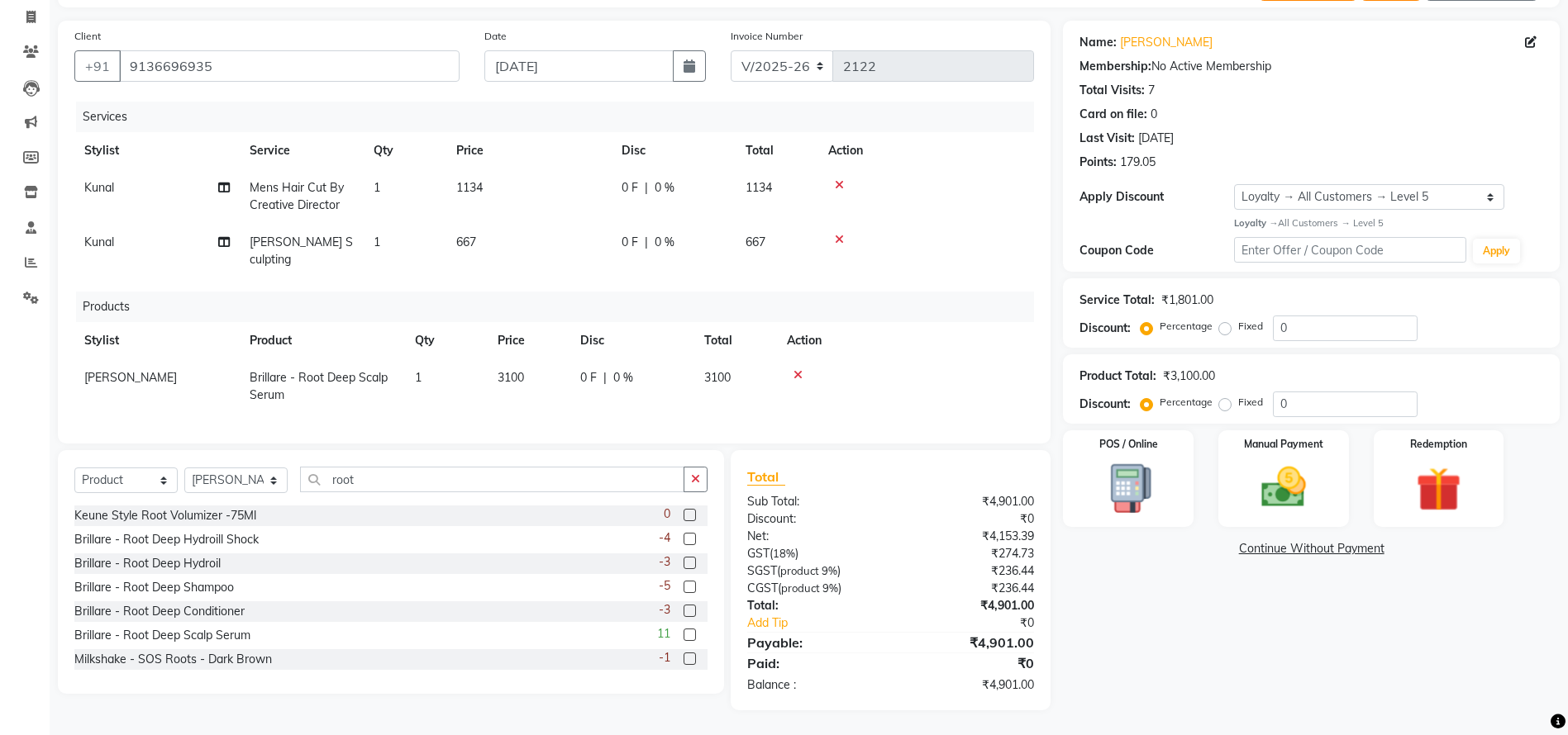
click at [1328, 347] on div "Name: Roshan Jaiswal Membership: No Active Membership Total Visits: 7 Card on f…" at bounding box center [1317, 365] width 510 height 690
click at [1309, 325] on input "0" at bounding box center [1346, 329] width 145 height 26
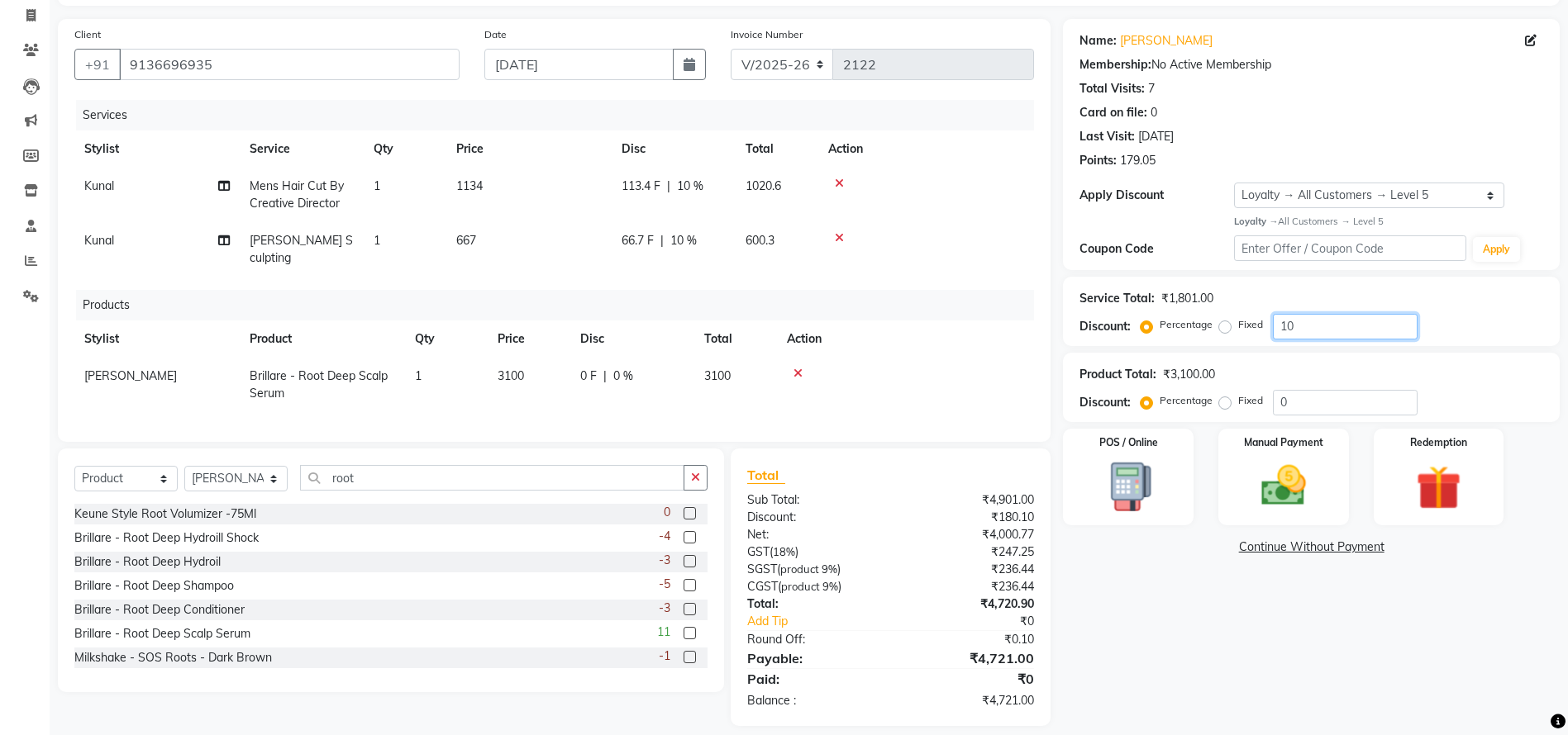
type input "10"
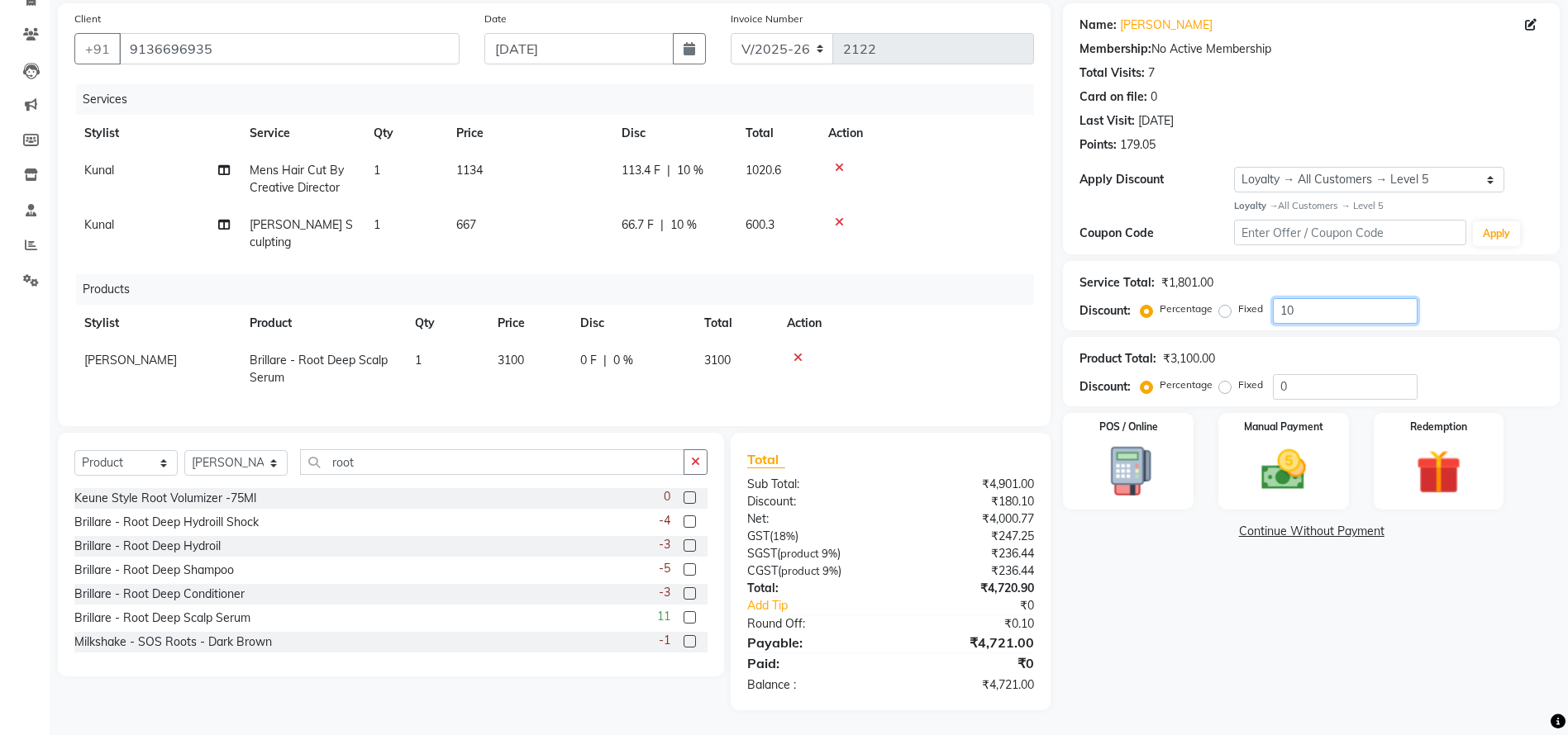
click at [1341, 309] on input "10" at bounding box center [1346, 311] width 145 height 26
click at [1317, 317] on input "10" at bounding box center [1346, 311] width 145 height 26
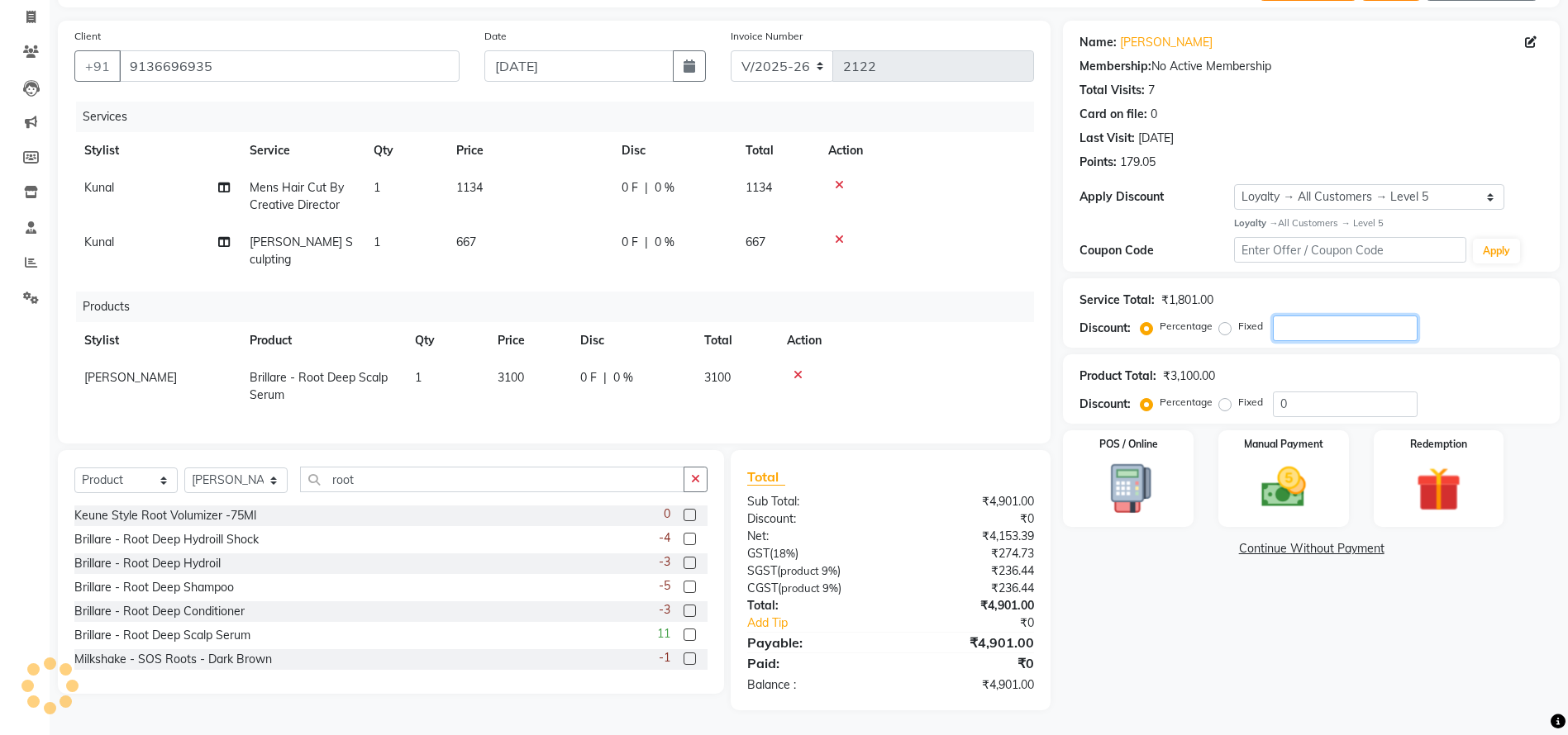
type input "10"
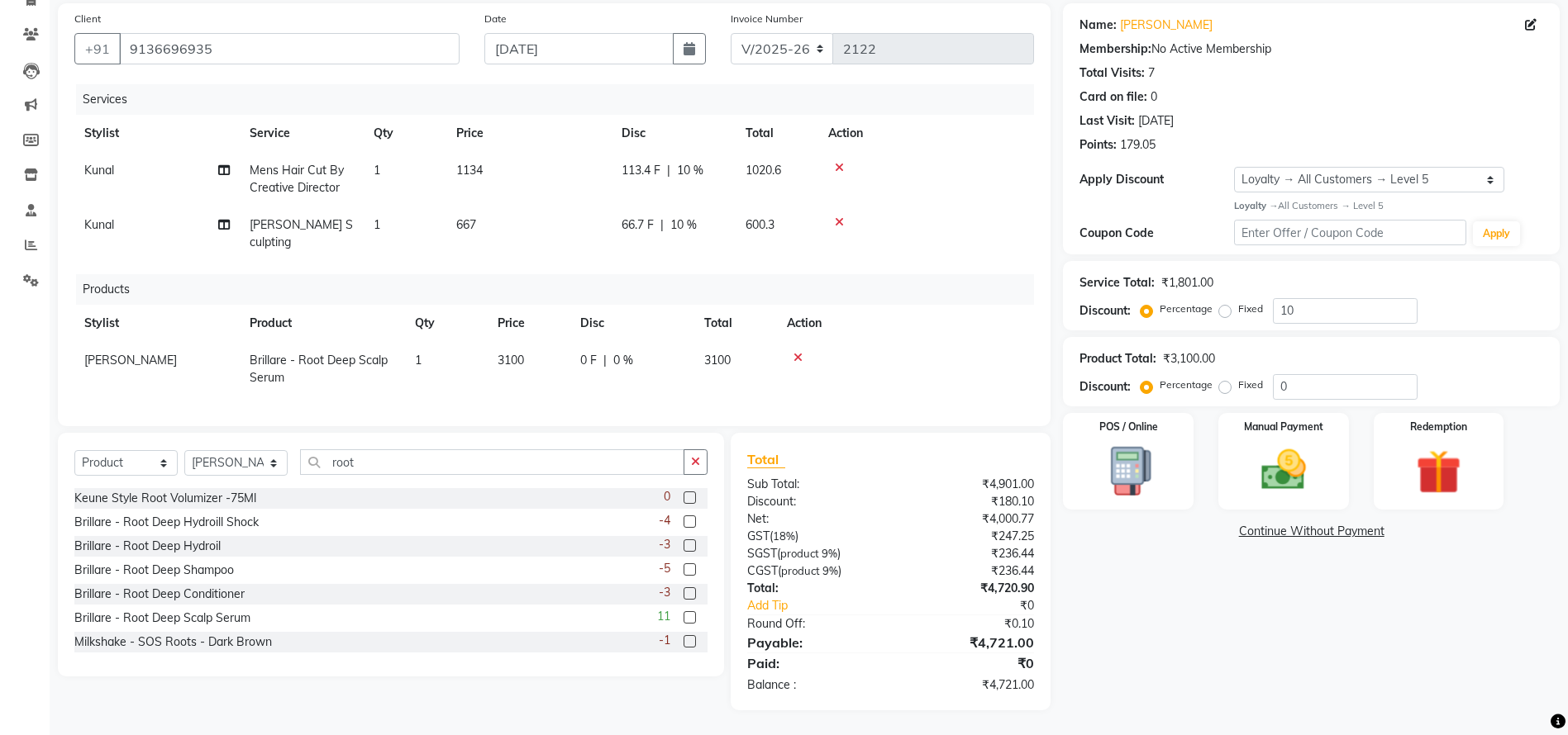
click at [1219, 623] on div "Name: Roshan Jaiswal Membership: No Active Membership Total Visits: 7 Card on f…" at bounding box center [1317, 357] width 510 height 707
drag, startPoint x: 1587, startPoint y: 512, endPoint x: 1587, endPoint y: 621, distance: 109.0
click at [1568, 615] on html "08047224946 Select Location × Dyeverse Studio, Marol WhatsApp Status ✕ Status: …" at bounding box center [784, 246] width 1568 height 735
click at [1266, 449] on img at bounding box center [1283, 470] width 76 height 54
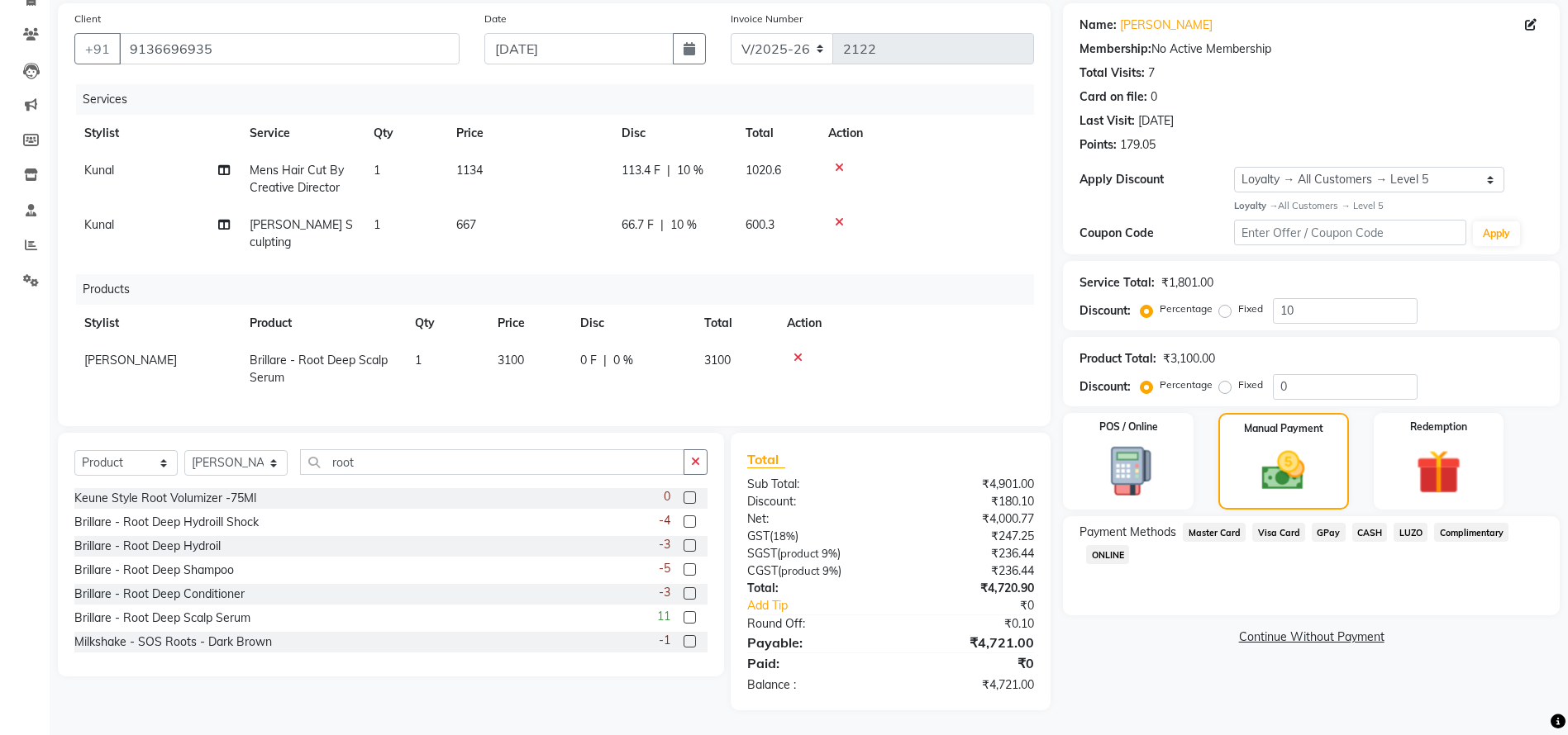
click at [1364, 577] on div "Payment Methods Master Card Visa Card GPay CASH LUZO Complimentary ONLINE" at bounding box center [1311, 566] width 497 height 99
click at [1319, 527] on span "GPay" at bounding box center [1329, 532] width 34 height 19
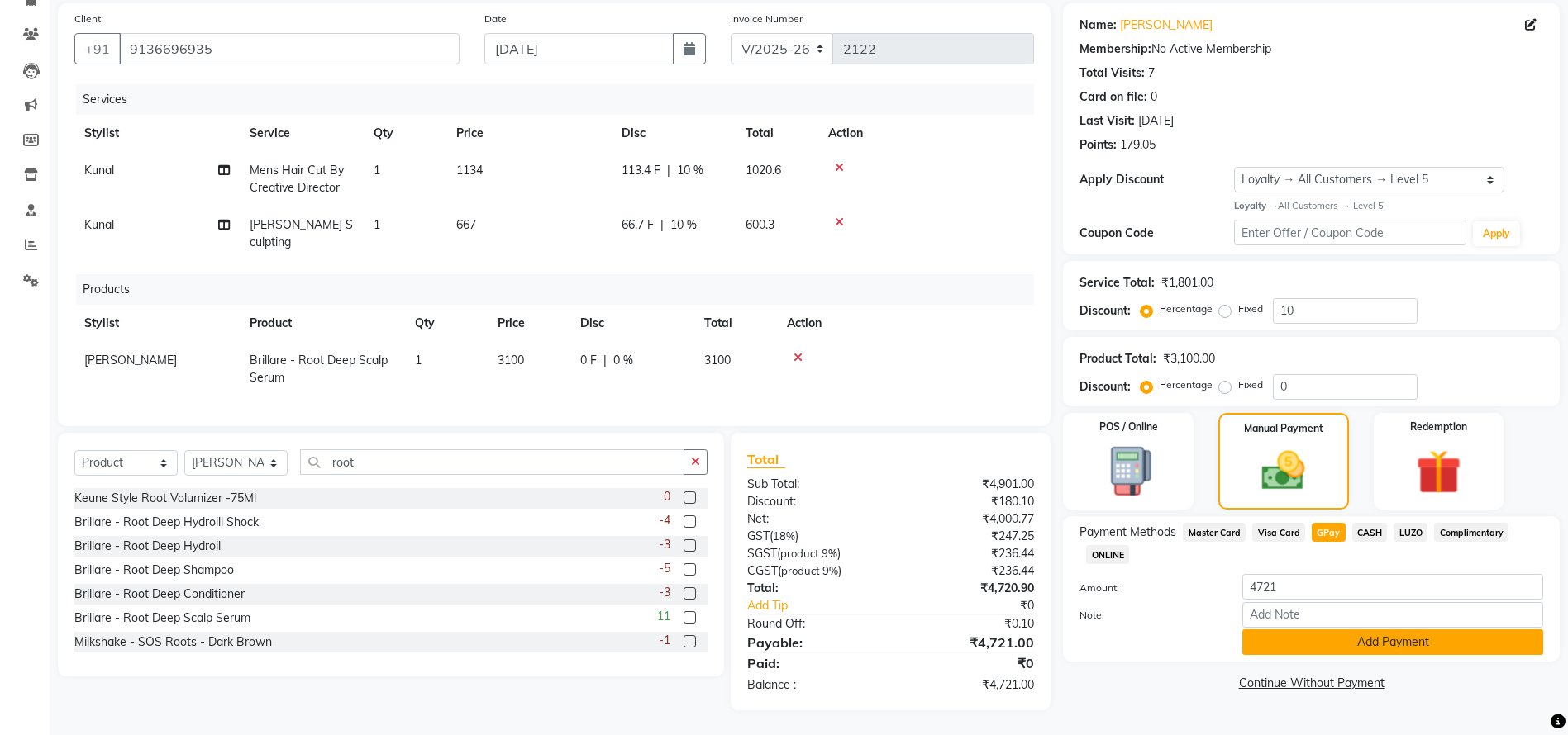
click at [1435, 644] on button "Add Payment" at bounding box center [1392, 642] width 301 height 26
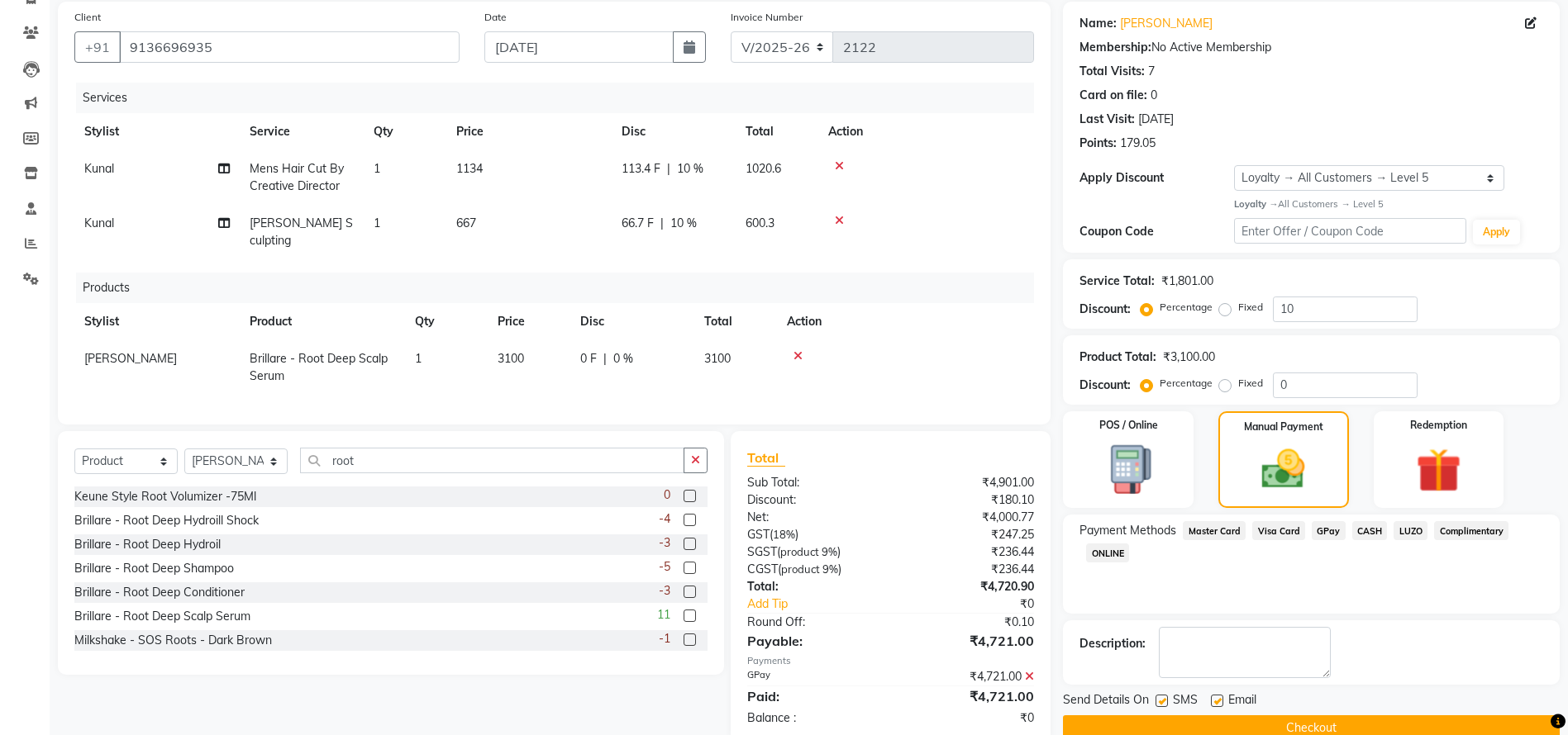
click at [1442, 714] on div "Send Details On SMS Email Checkout" at bounding box center [1311, 716] width 497 height 49
click at [1433, 724] on button "Checkout" at bounding box center [1311, 728] width 497 height 26
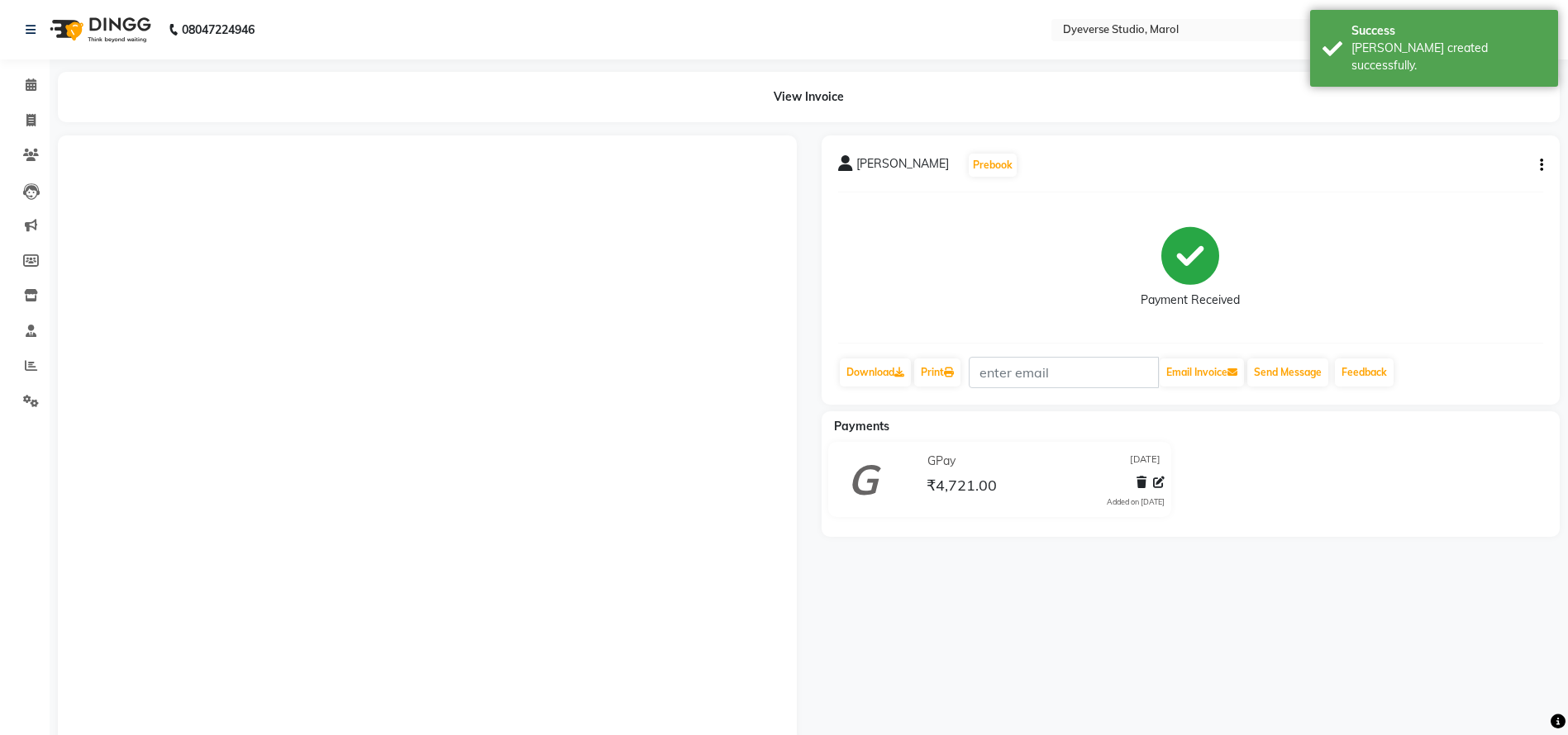
click at [1568, 538] on html "08047224946 Select Location × Dyeverse Studio, Marol WhatsApp Status ✕ Status: …" at bounding box center [784, 367] width 1568 height 735
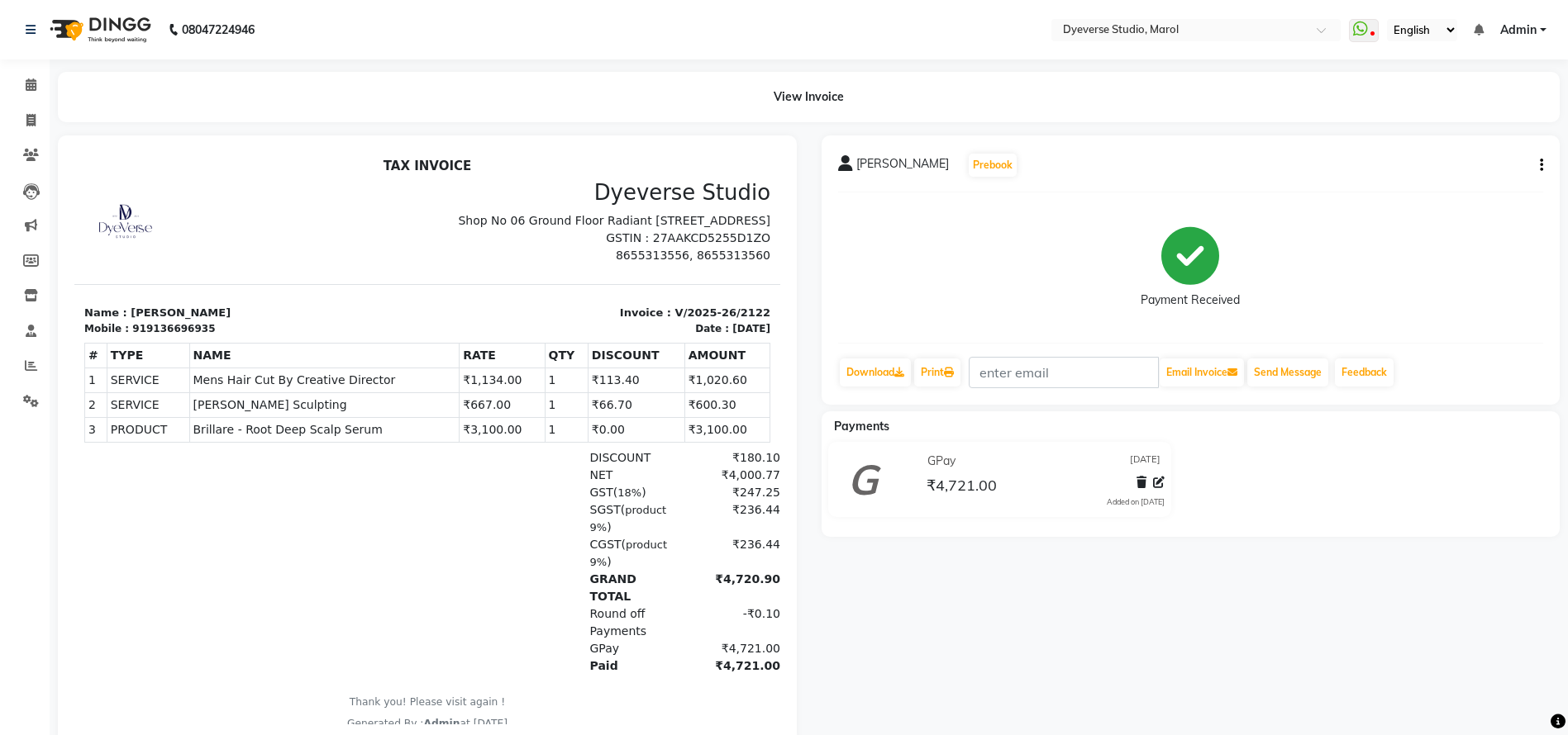
click at [1541, 166] on icon "button" at bounding box center [1542, 165] width 3 height 1
click at [1448, 186] on div "Edit Invoice" at bounding box center [1459, 187] width 113 height 20
select select "service"
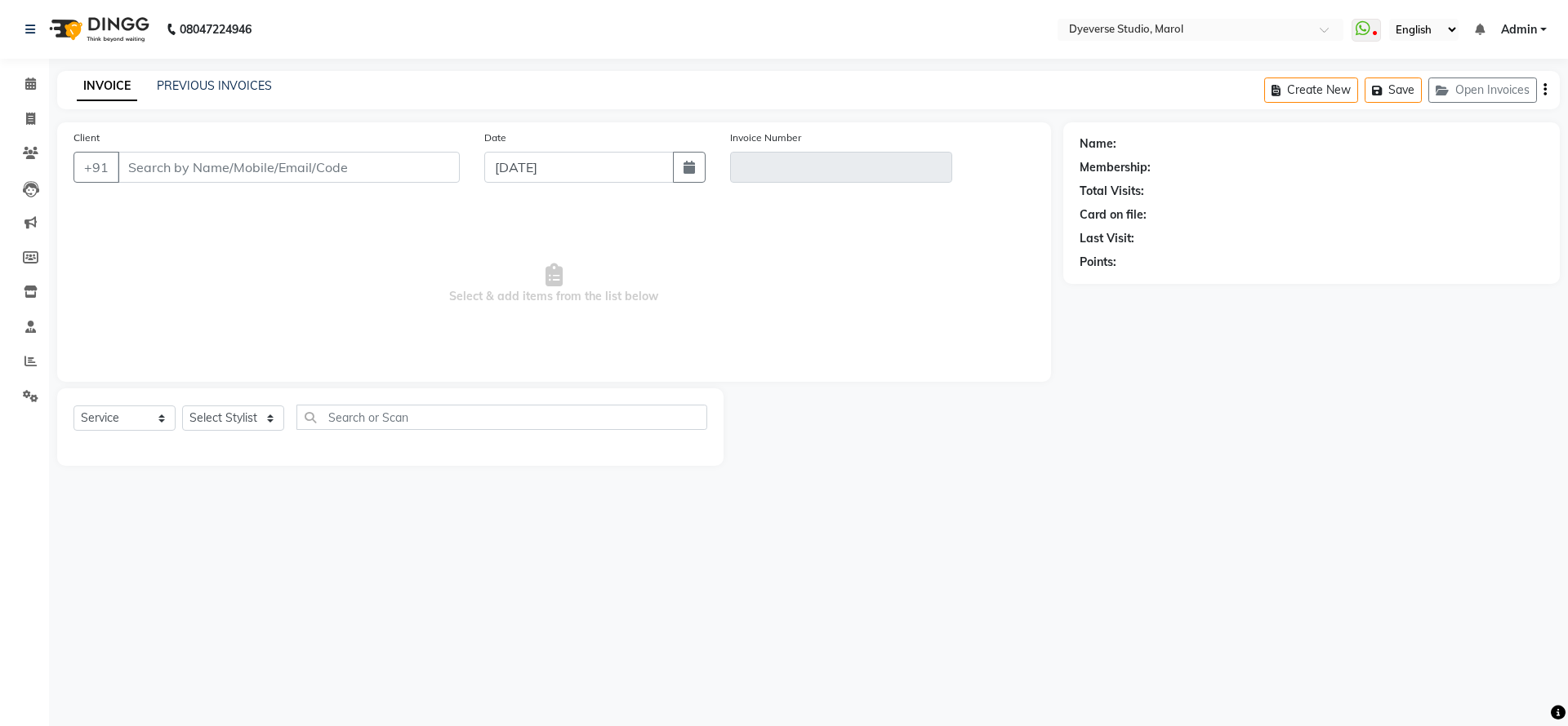
type input "9136696935"
type input "V/2025-26/2122"
select select "select"
select select "1: Object"
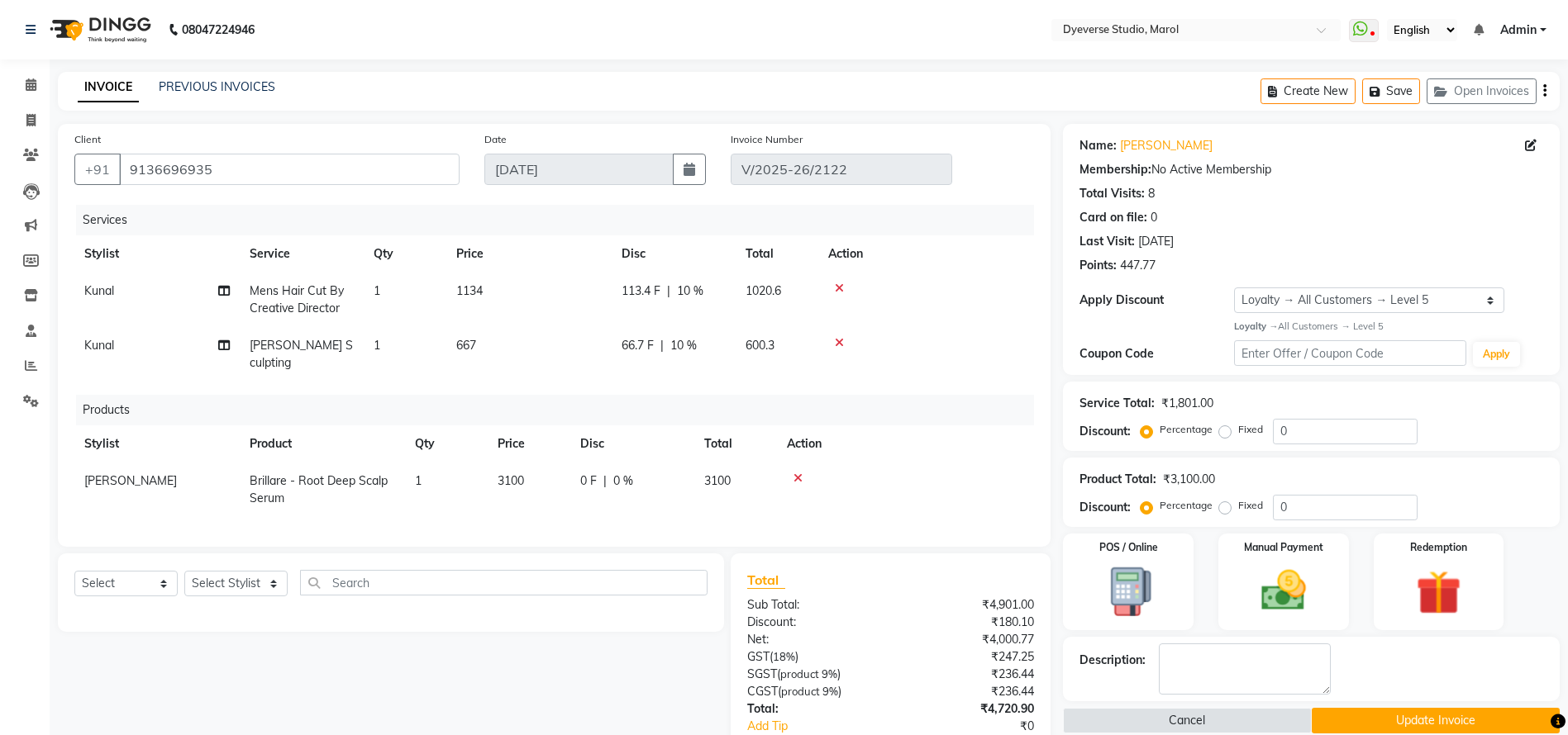
click at [840, 285] on icon at bounding box center [839, 289] width 9 height 12
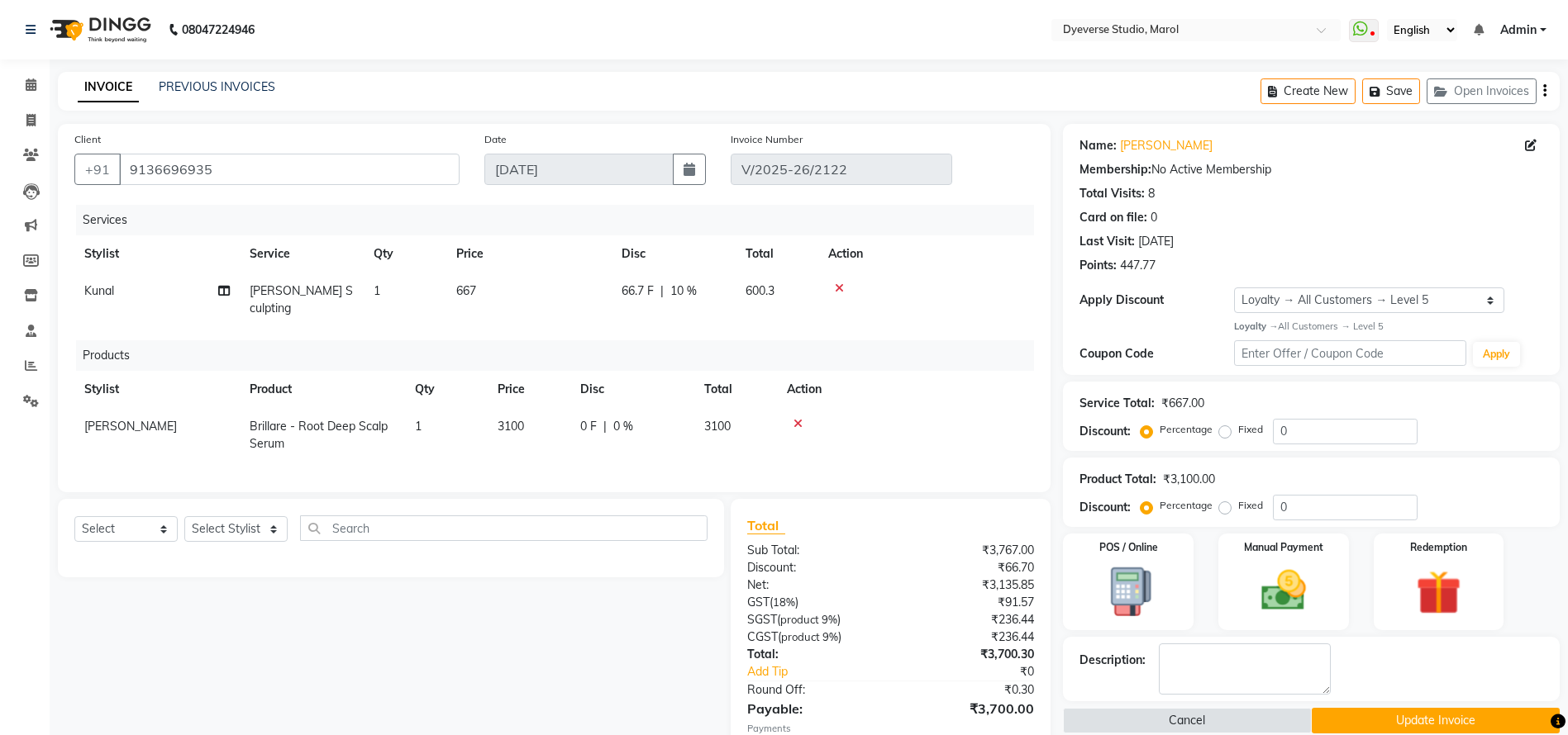
scroll to position [198, 0]
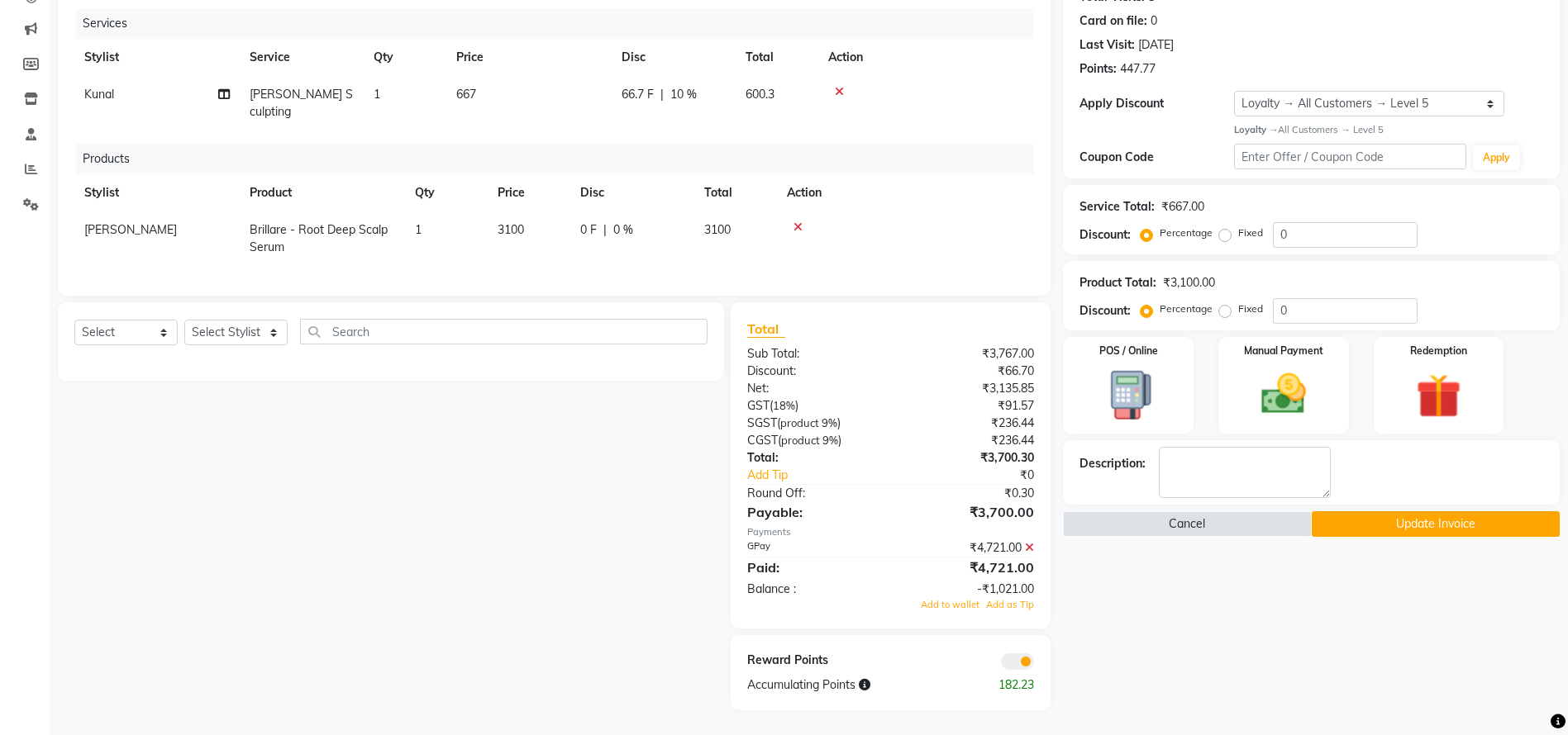
click at [1031, 546] on icon at bounding box center [1029, 548] width 9 height 12
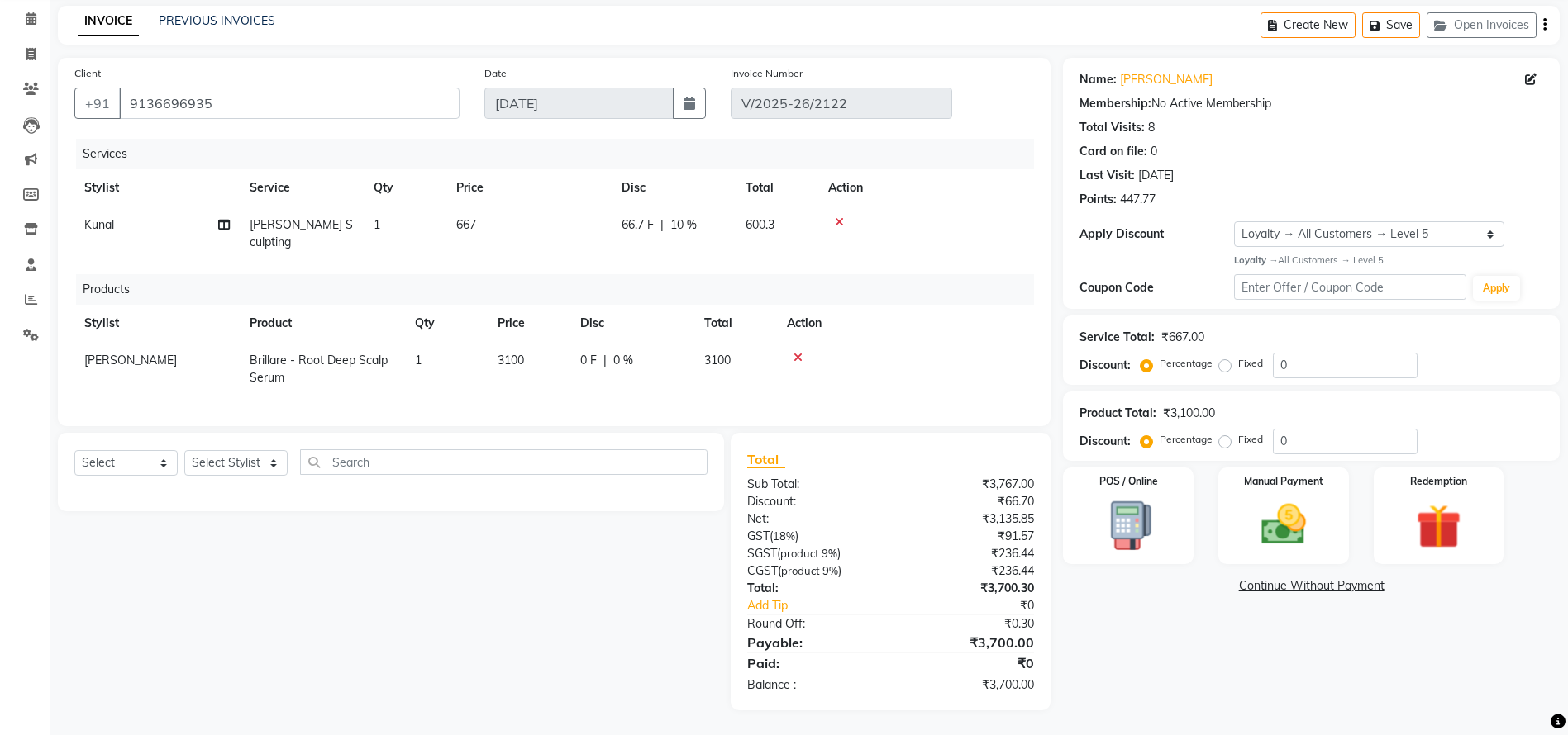
scroll to position [68, 0]
click at [1296, 486] on div "Manual Payment" at bounding box center [1283, 515] width 135 height 100
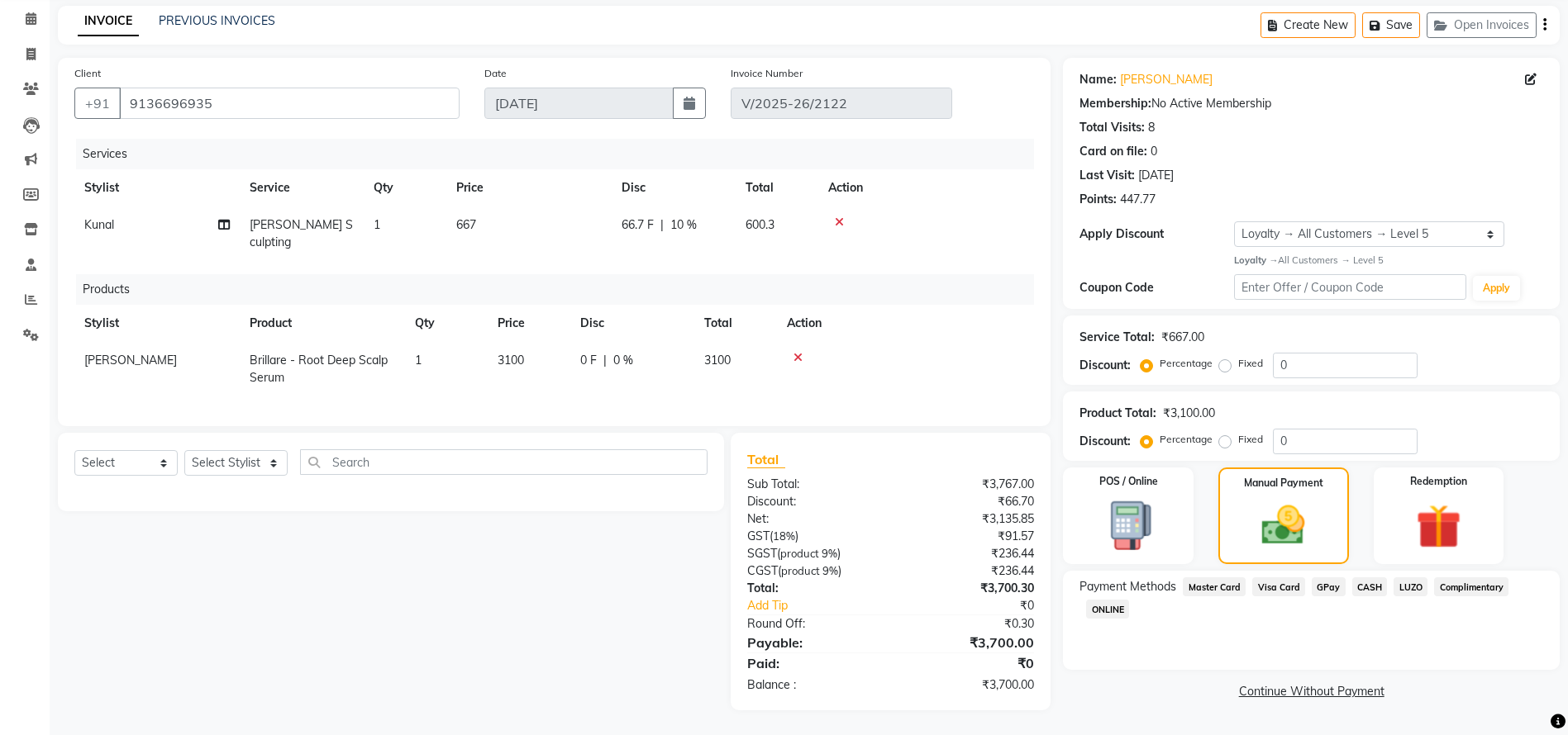
click at [1325, 587] on span "GPay" at bounding box center [1329, 587] width 34 height 19
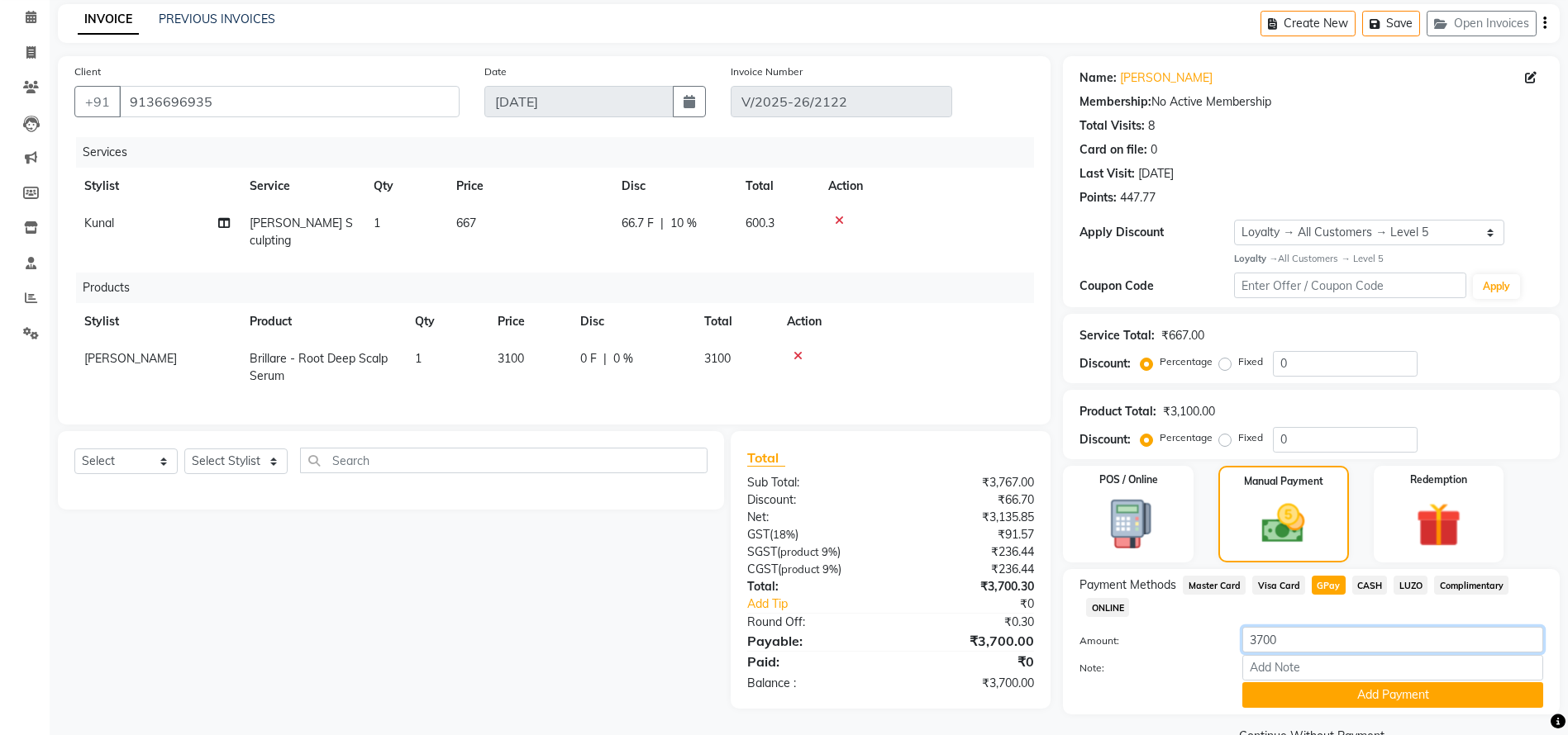
drag, startPoint x: 1348, startPoint y: 651, endPoint x: 1162, endPoint y: 657, distance: 186.1
click at [1162, 657] on div "Amount: 3700 Note: Add Payment" at bounding box center [1311, 667] width 464 height 81
click at [1339, 690] on button "Add Payment" at bounding box center [1392, 695] width 301 height 26
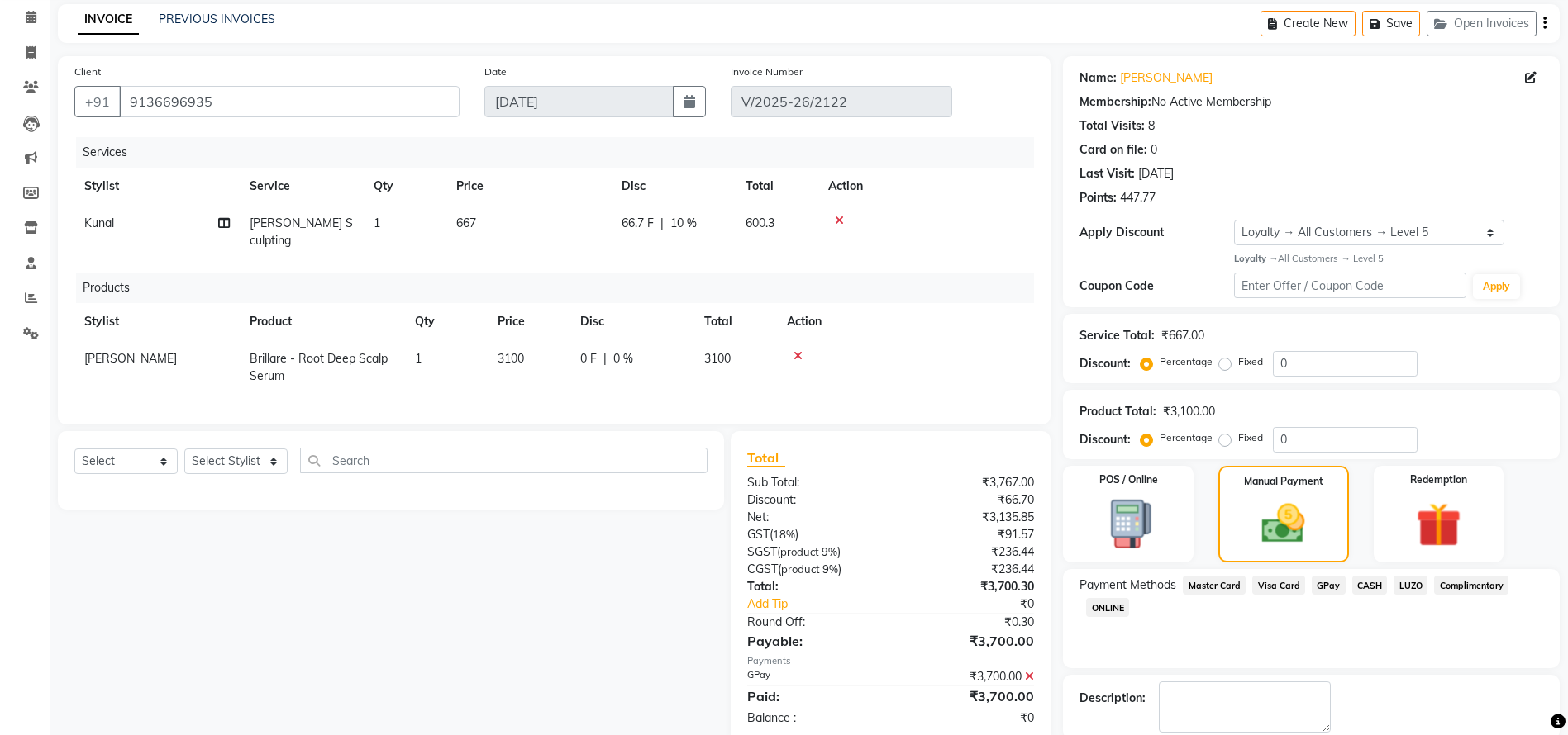
scroll to position [184, 0]
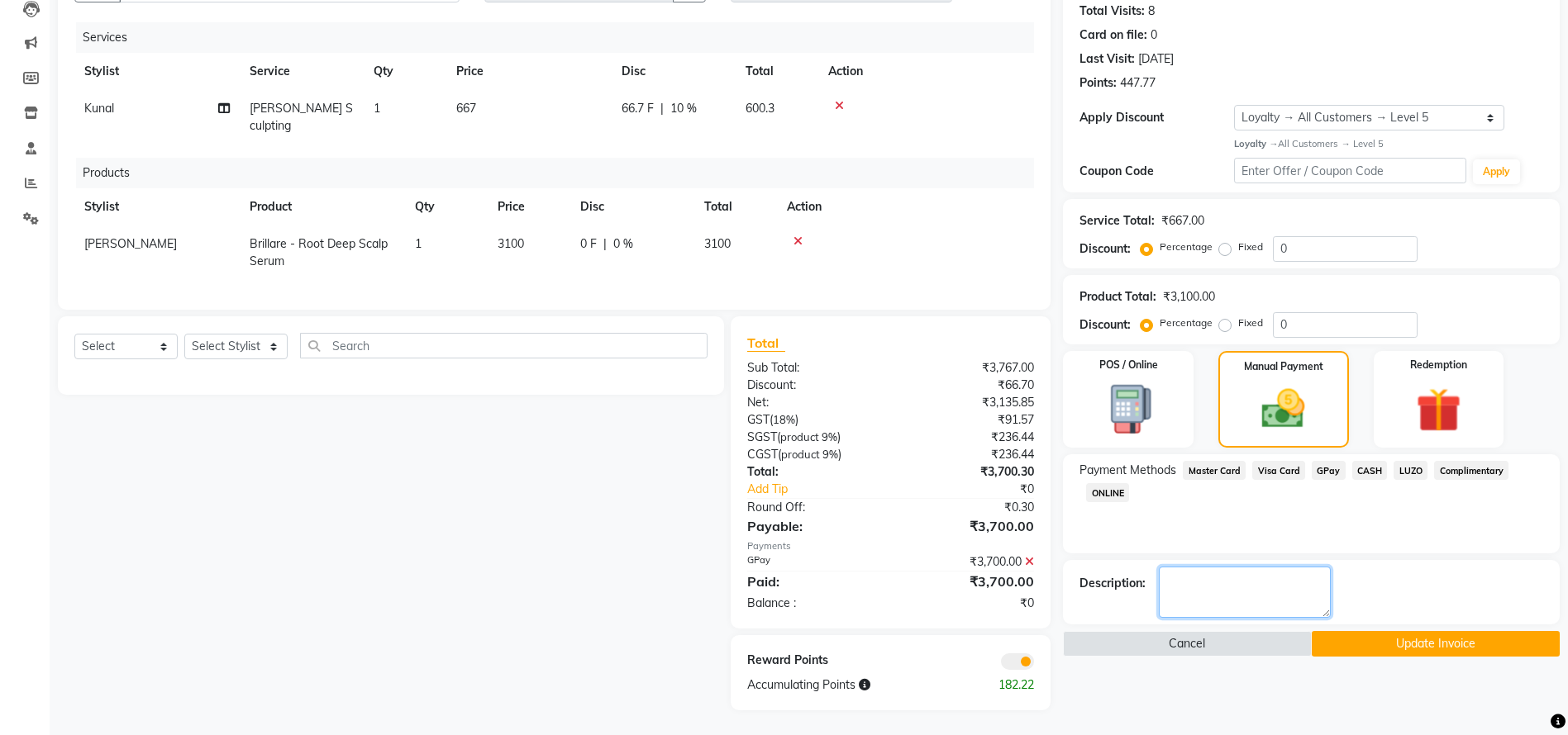
click at [1218, 589] on textarea at bounding box center [1245, 592] width 172 height 51
type textarea "Swipped 4721 - returned 1020 cash"
click at [1470, 637] on button "Update Invoice" at bounding box center [1435, 644] width 248 height 26
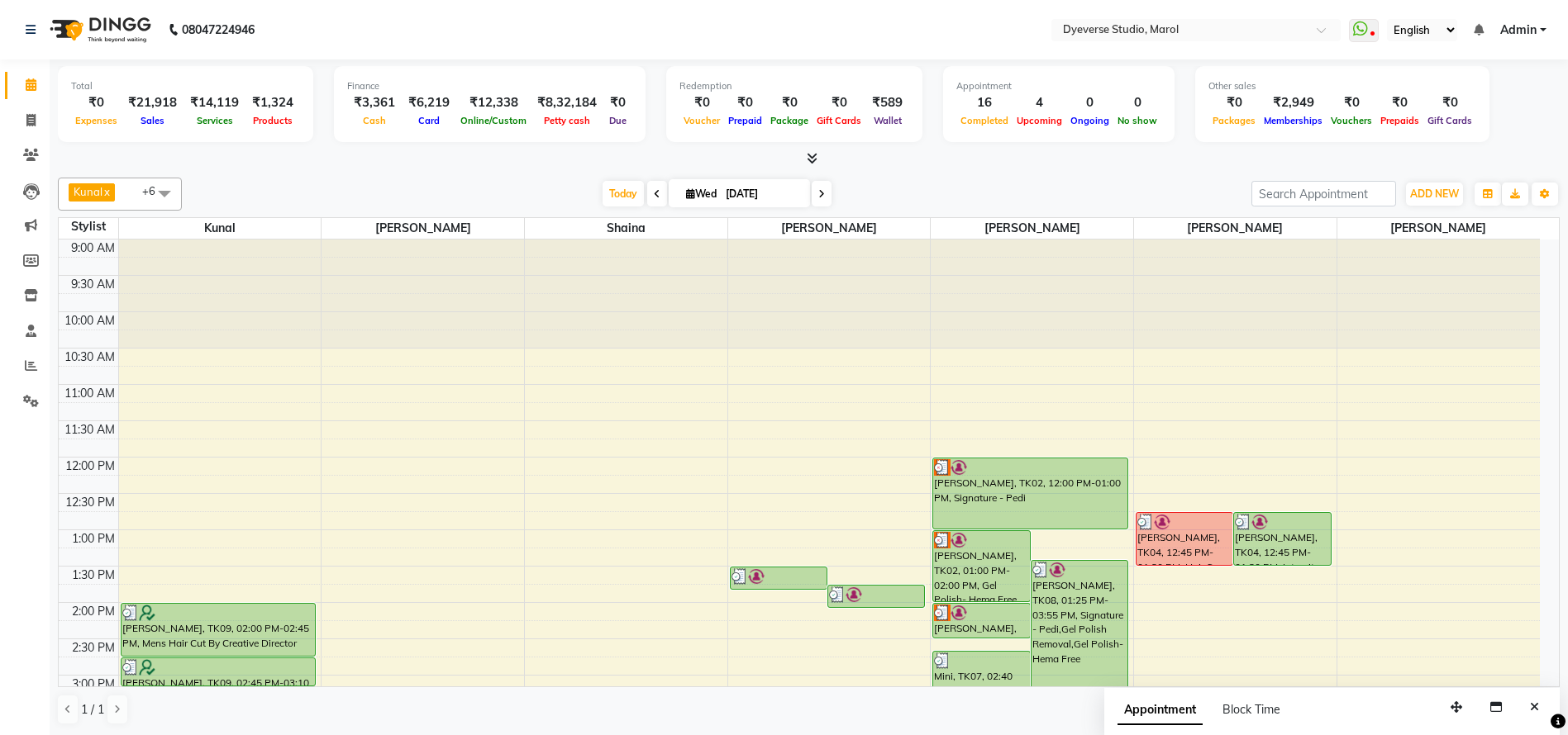
scroll to position [425, 0]
